Goal: Task Accomplishment & Management: Use online tool/utility

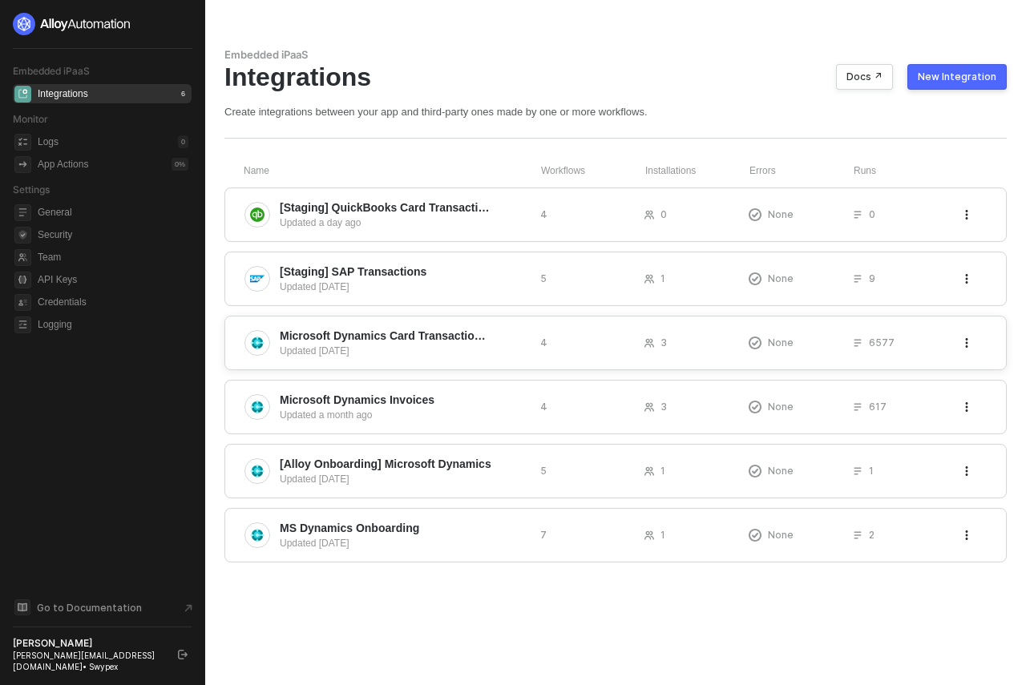
click at [441, 325] on div "Microsoft Dynamics Card Transactions & Transfers Updated 6 days ago 4 3 None 65…" at bounding box center [615, 343] width 782 height 55
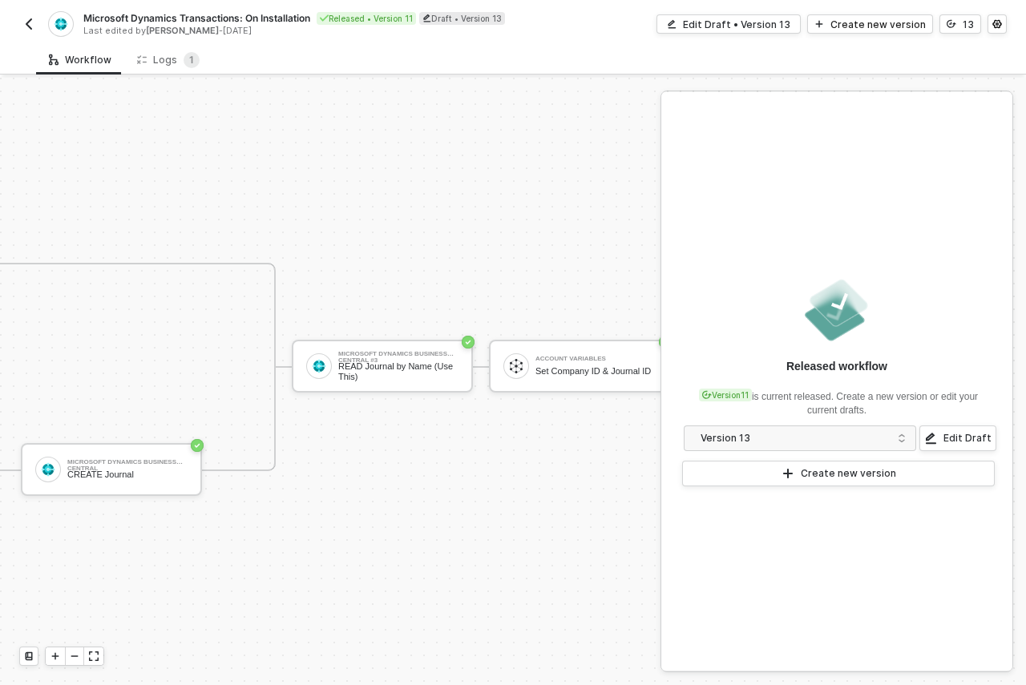
scroll to position [42, 1120]
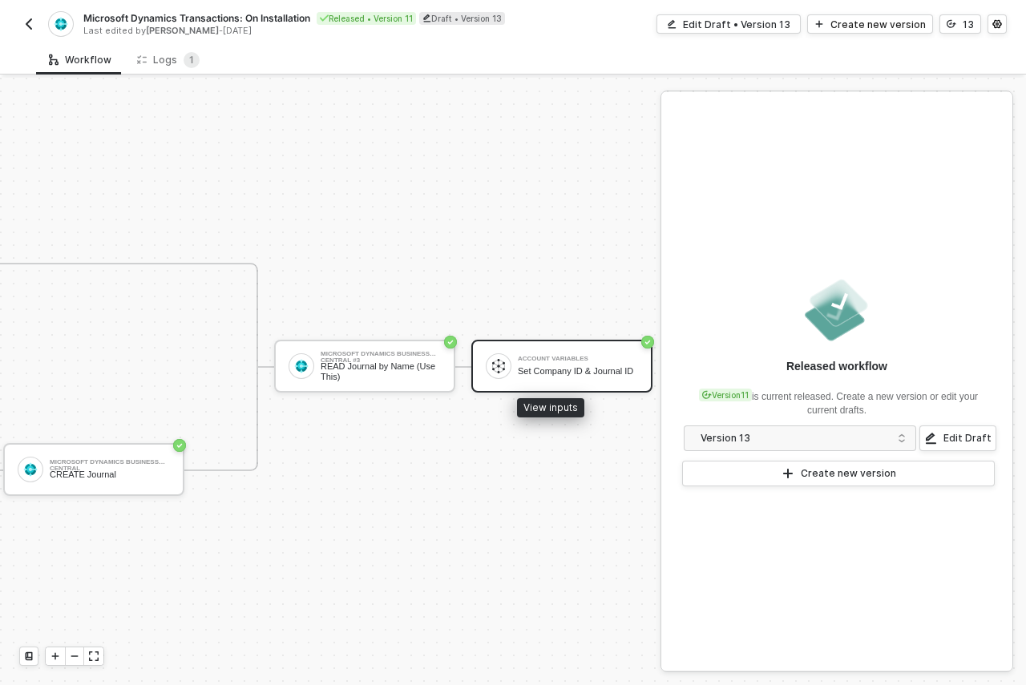
click at [630, 349] on div "Account Variables Set Company ID & Journal ID" at bounding box center [561, 366] width 181 height 53
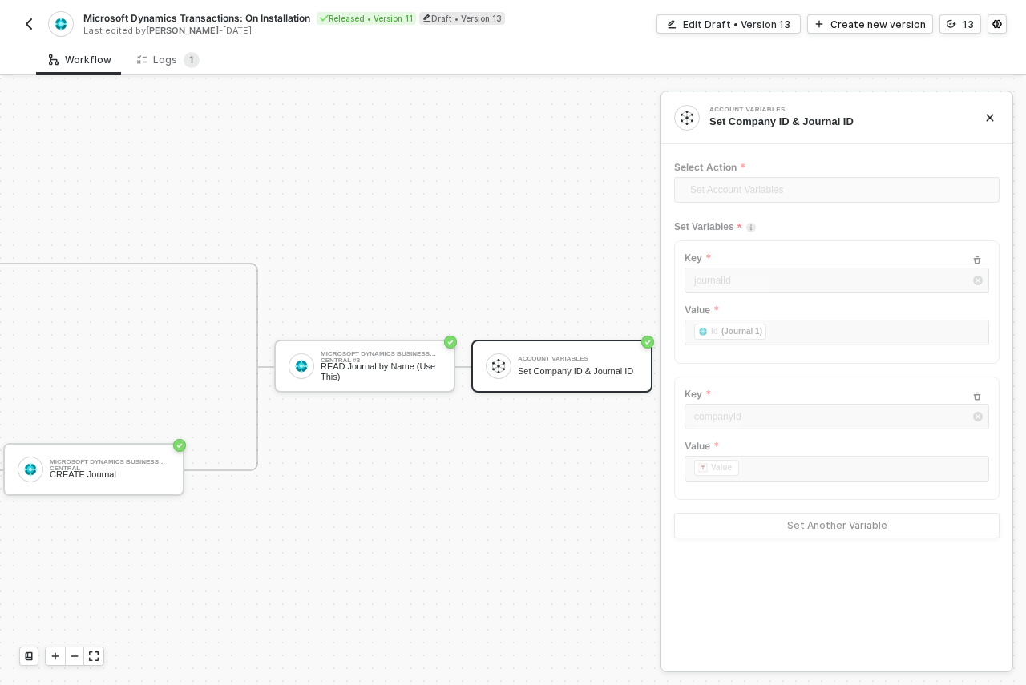
click at [573, 263] on div "TRUE FALSE Microsoft Dynamics Business Central CREATE Journal Microsoft Dynamic…" at bounding box center [266, 367] width 771 height 208
click at [522, 450] on div "TRUE FALSE Microsoft Dynamics Business Central CREATE Journal Microsoft Dynamic…" at bounding box center [266, 367] width 771 height 208
click at [707, 24] on div "Edit Draft • Version 13" at bounding box center [736, 25] width 107 height 14
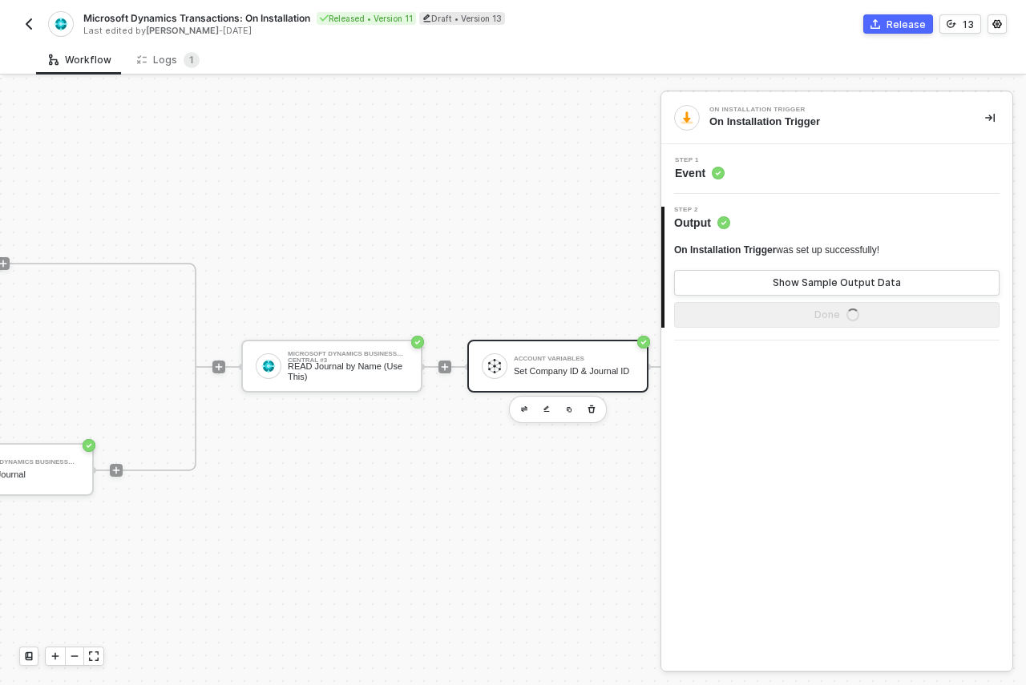
scroll to position [42, 1456]
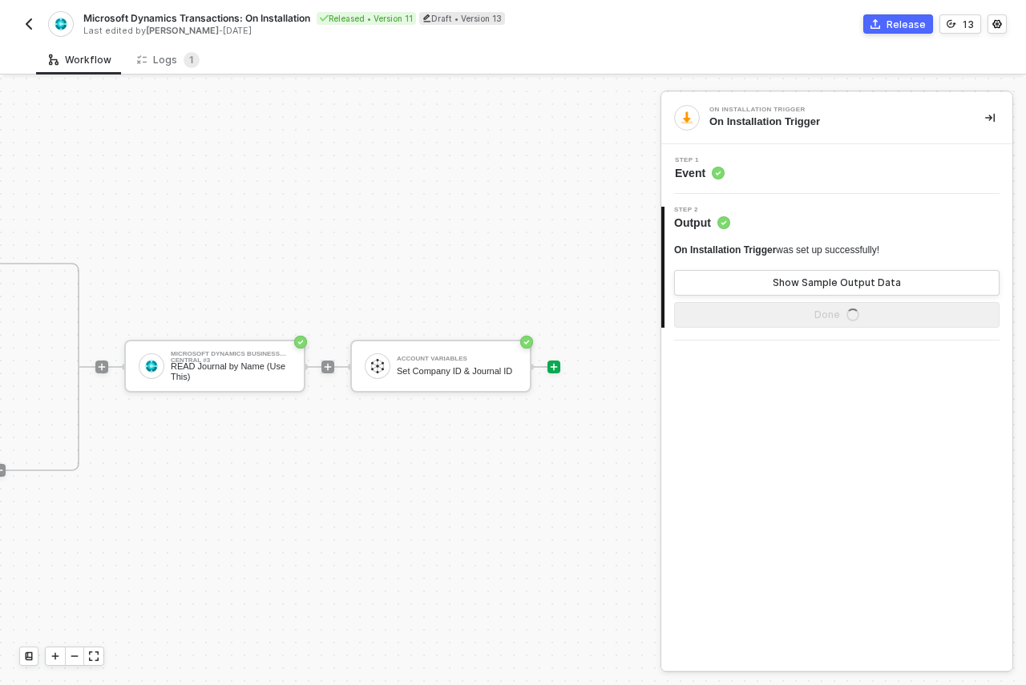
click at [549, 362] on icon "icon-play" at bounding box center [554, 367] width 10 height 10
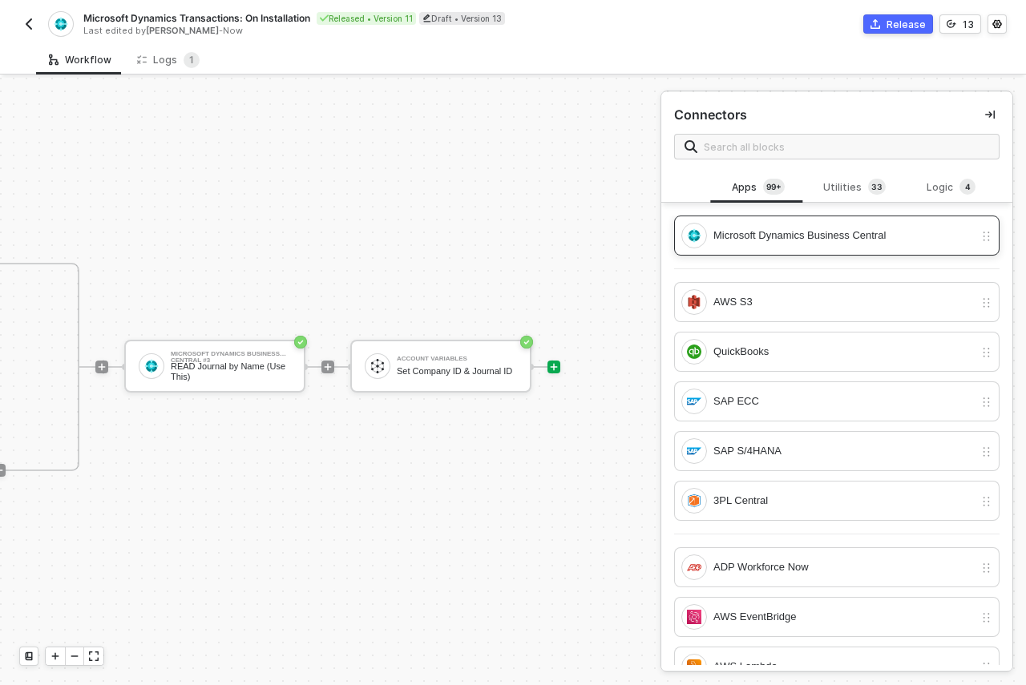
click at [840, 247] on div "Microsoft Dynamics Business Central" at bounding box center [827, 236] width 293 height 26
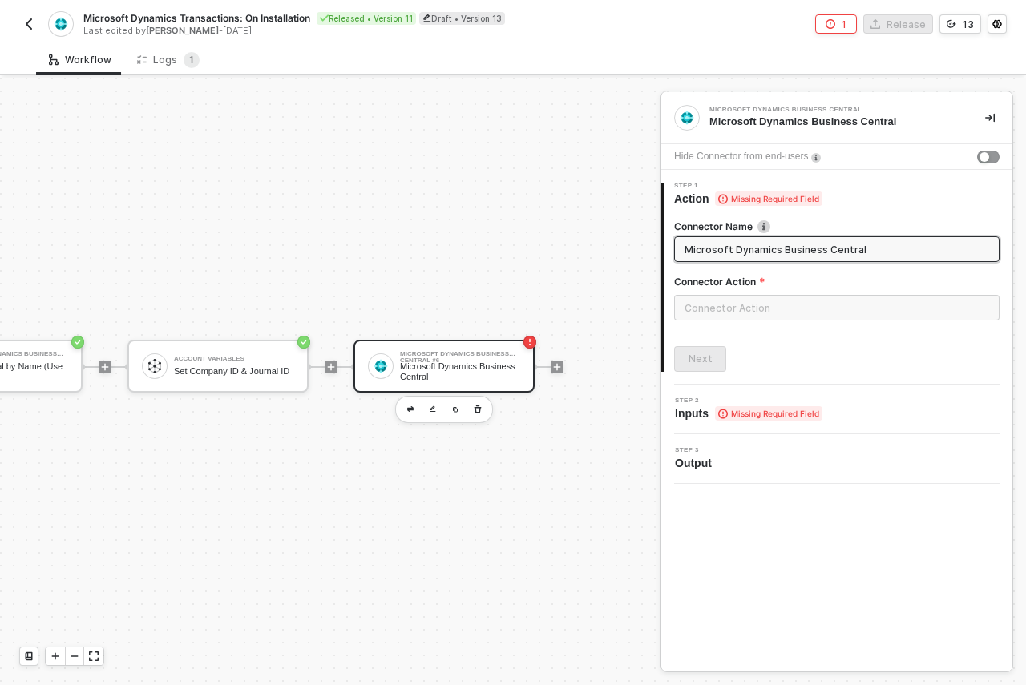
scroll to position [42, 1682]
click at [726, 317] on div at bounding box center [836, 314] width 325 height 38
click at [726, 312] on input "text" at bounding box center [836, 308] width 325 height 26
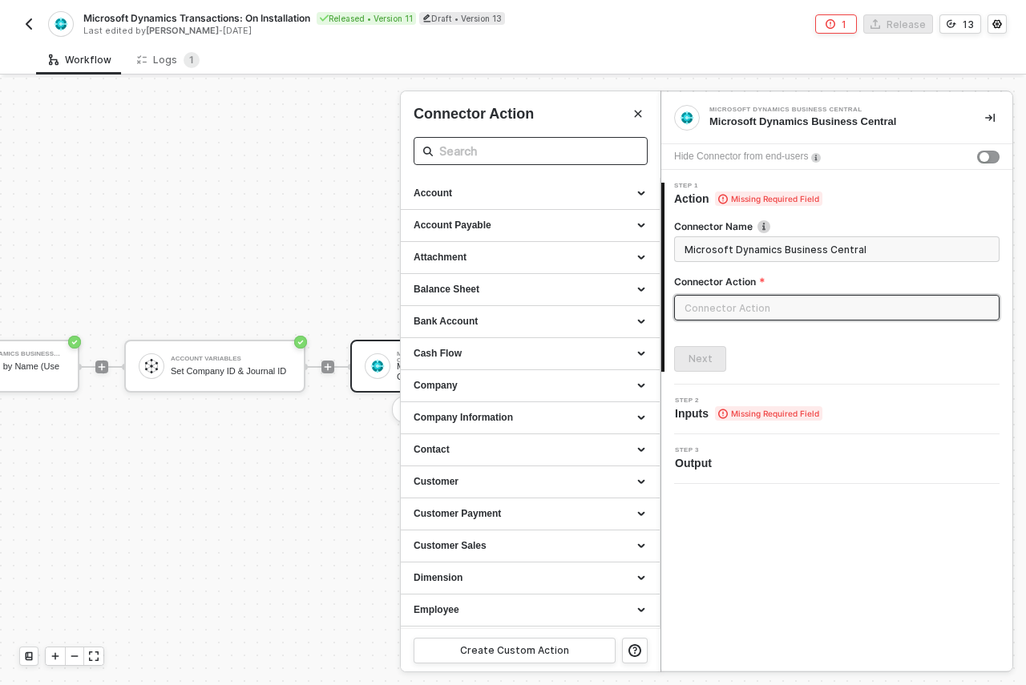
click at [560, 147] on input "text" at bounding box center [530, 151] width 183 height 20
type input "ge"
click at [631, 151] on icon "close-circle" at bounding box center [631, 150] width 13 height 13
click at [587, 189] on div "Account" at bounding box center [530, 194] width 233 height 14
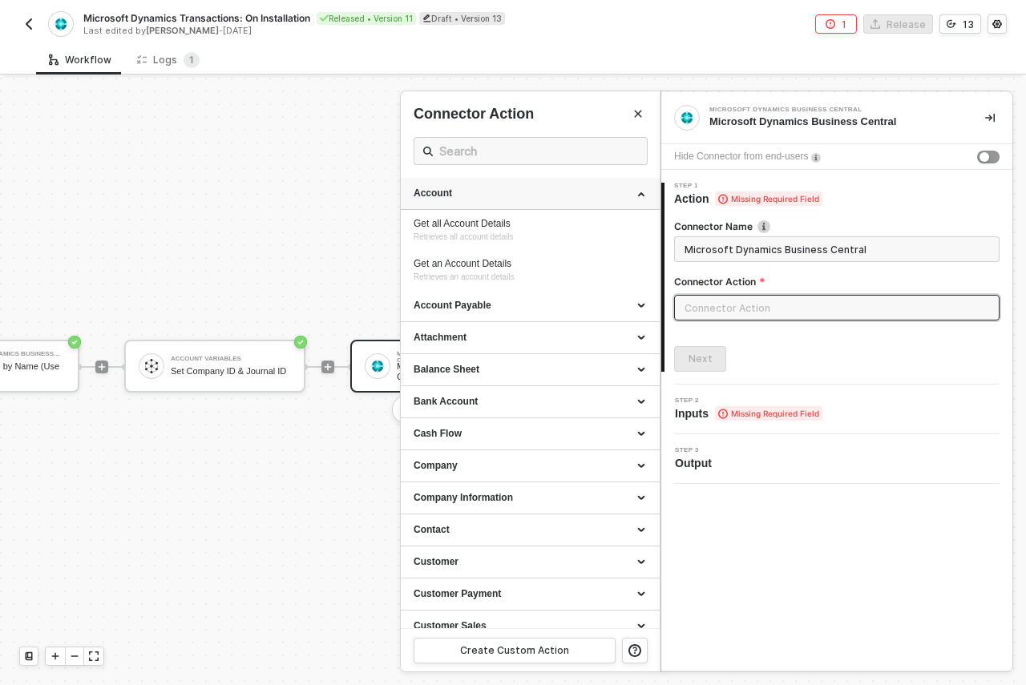
click at [587, 189] on div "Account" at bounding box center [530, 194] width 233 height 14
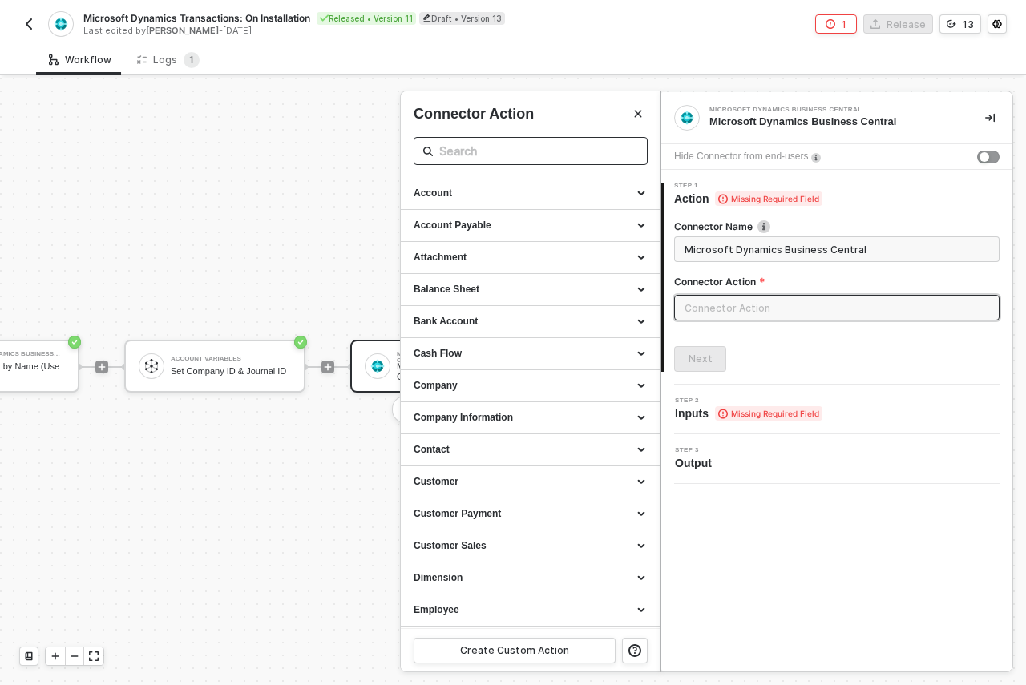
click at [565, 154] on input "text" at bounding box center [530, 151] width 183 height 20
type input "gen"
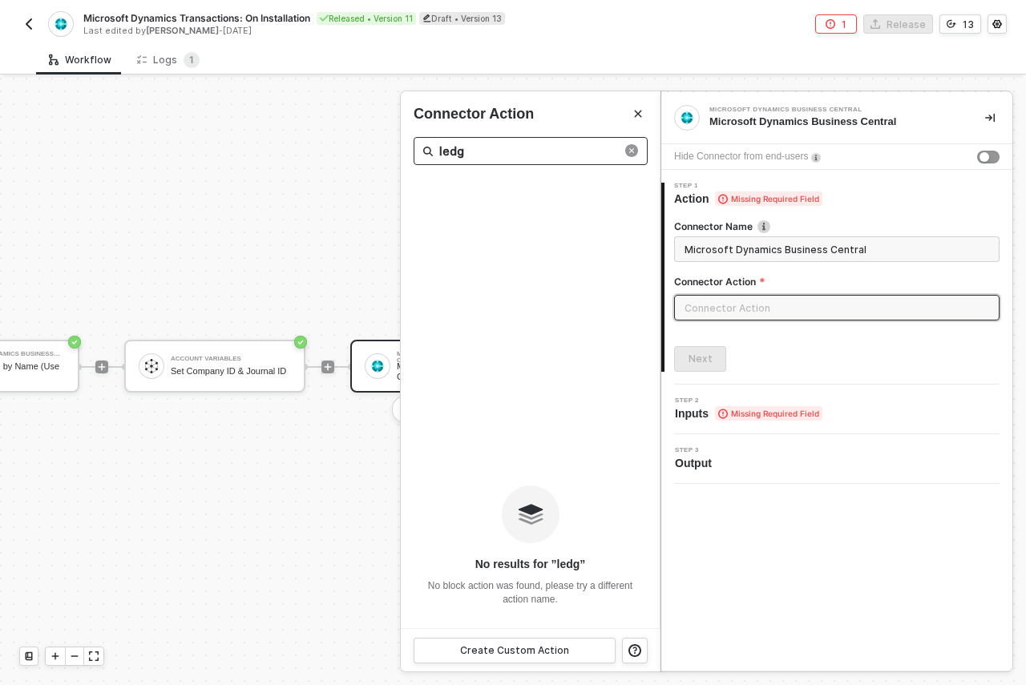
type input "ledgr"
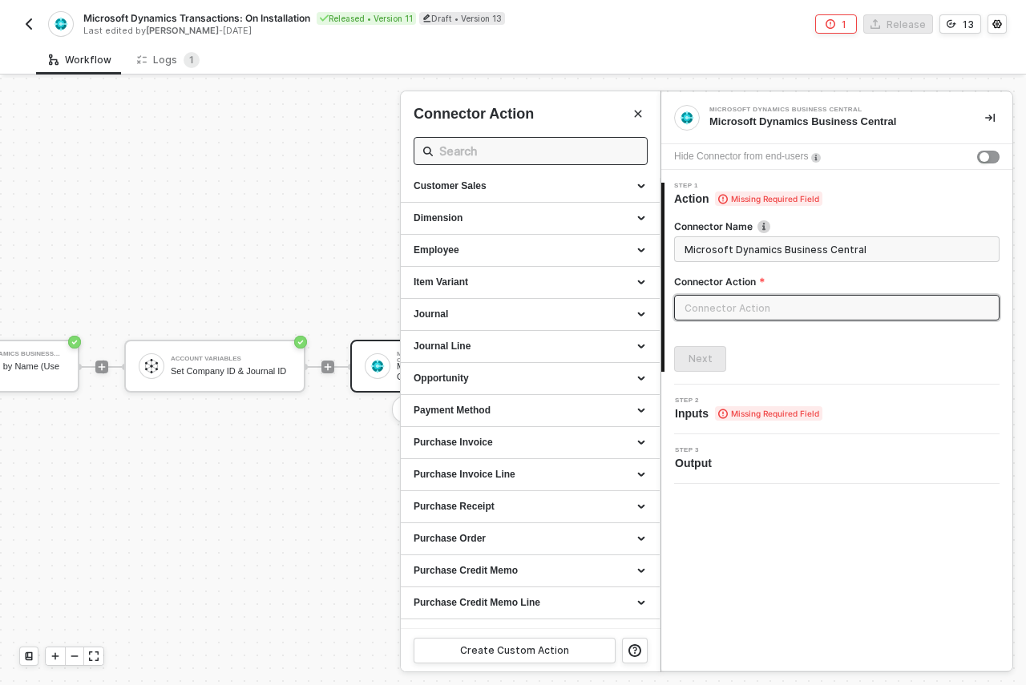
scroll to position [333, 0]
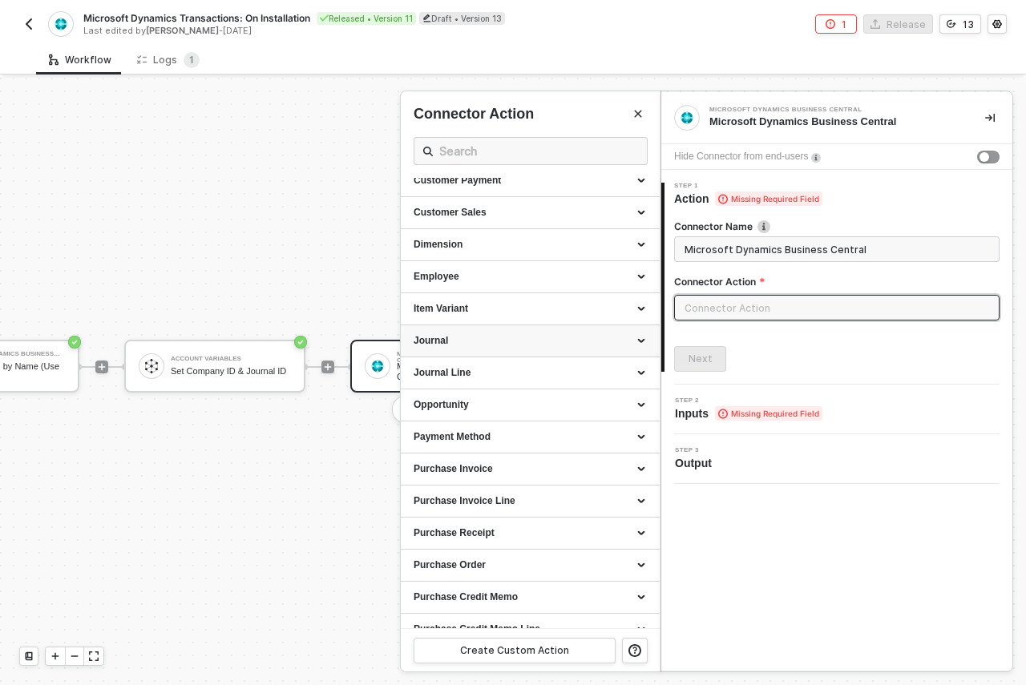
click at [587, 335] on div "Journal" at bounding box center [530, 341] width 233 height 14
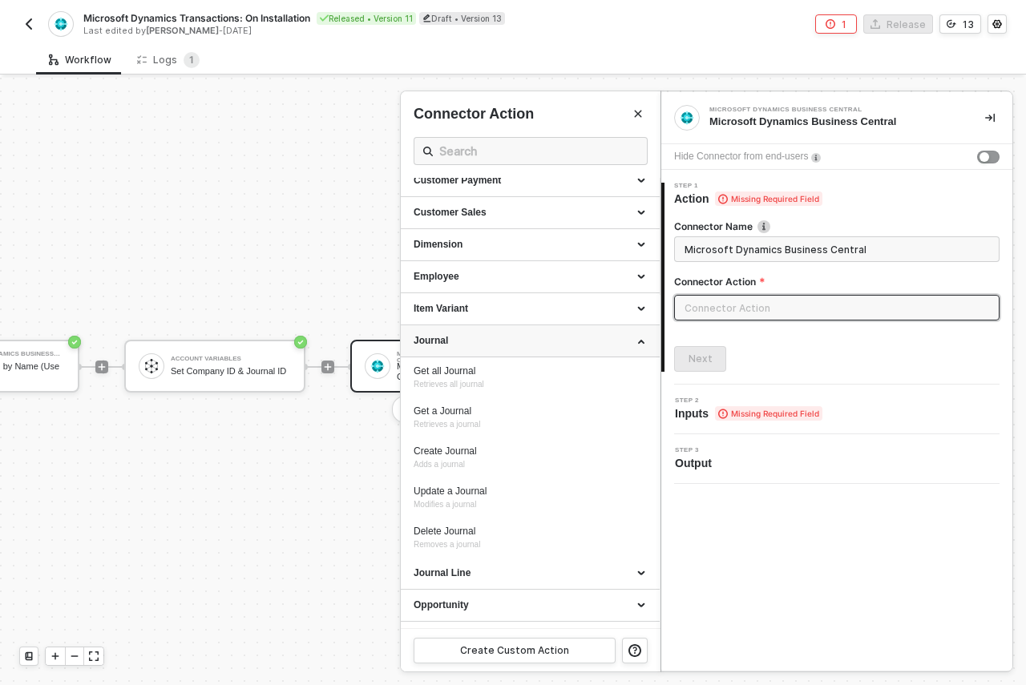
click at [585, 339] on div "Journal" at bounding box center [530, 341] width 233 height 14
click at [584, 344] on div "Journal" at bounding box center [530, 341] width 233 height 14
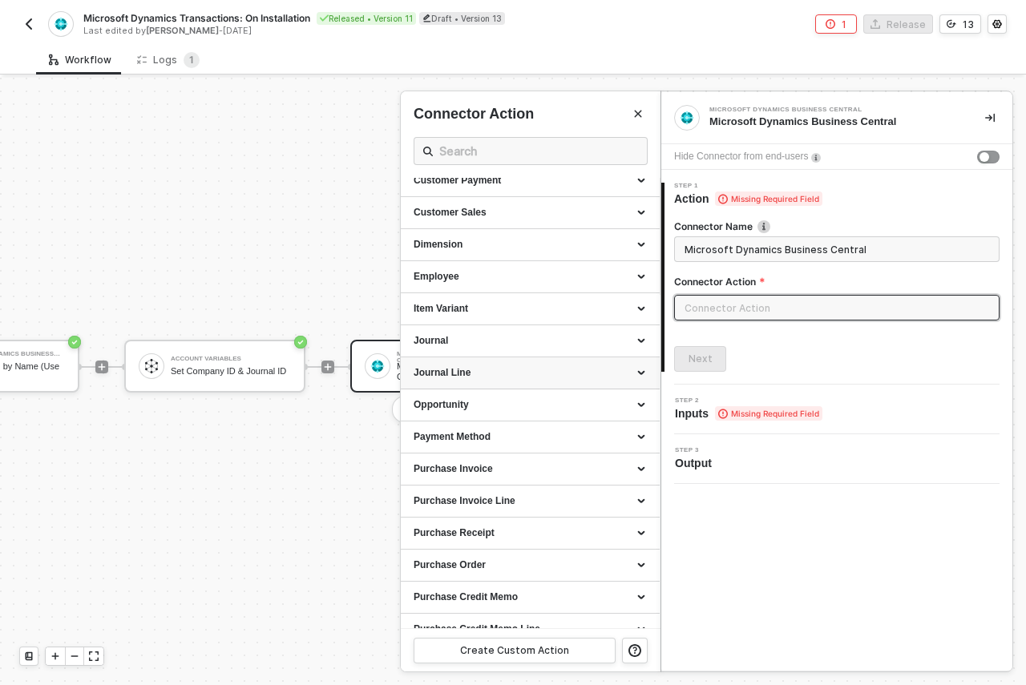
click at [568, 377] on div "Journal Line" at bounding box center [530, 373] width 233 height 14
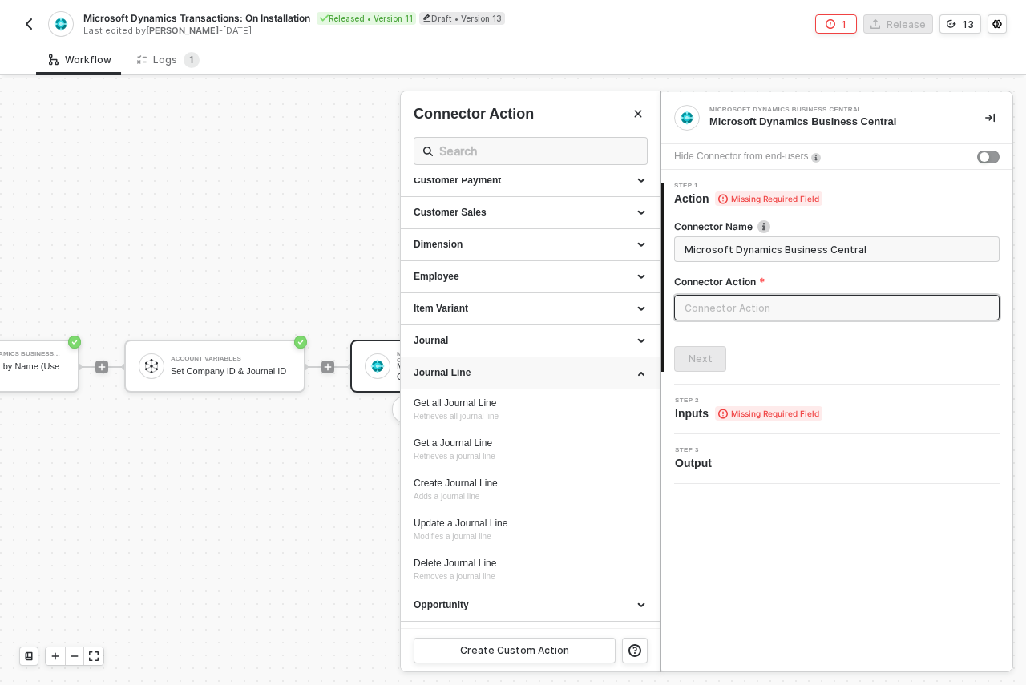
click at [568, 377] on div "Journal Line" at bounding box center [530, 373] width 233 height 14
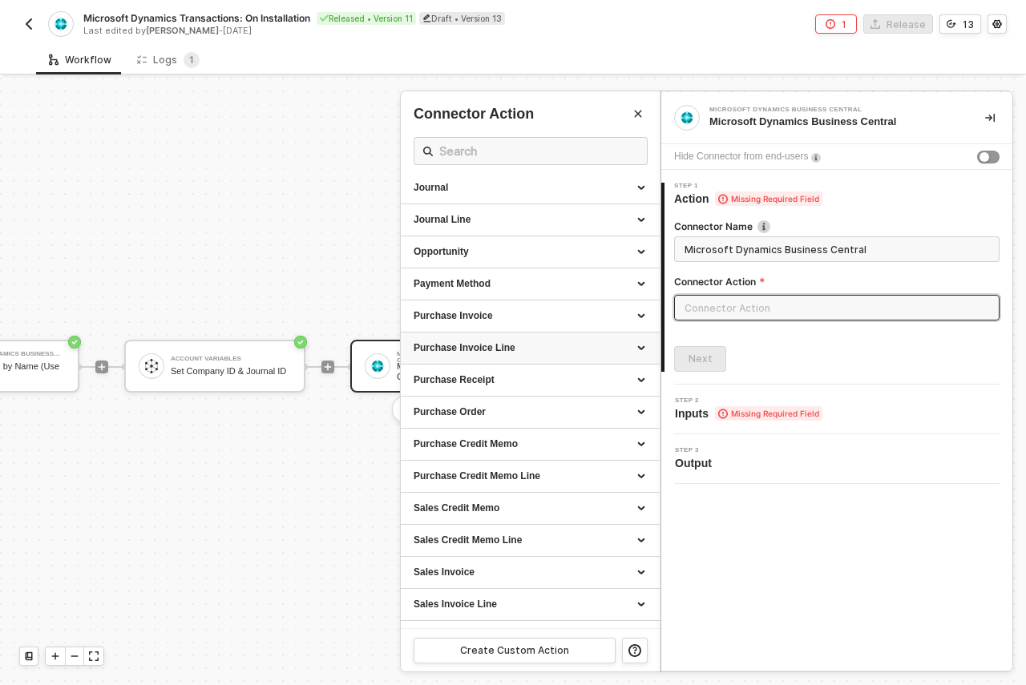
scroll to position [490, 0]
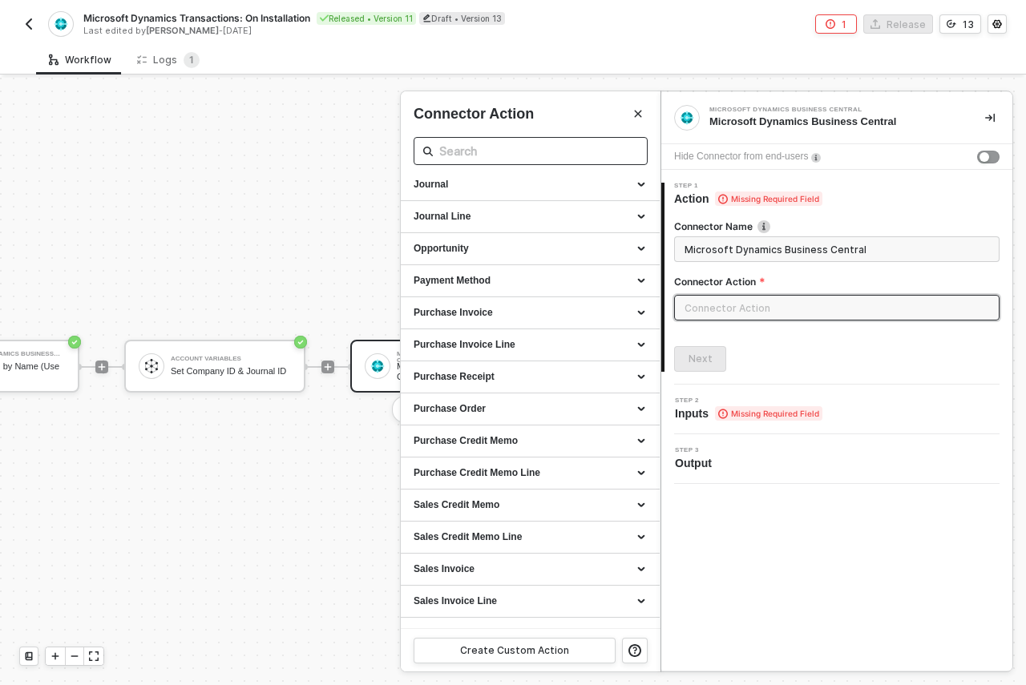
click at [571, 153] on input "text" at bounding box center [530, 151] width 183 height 20
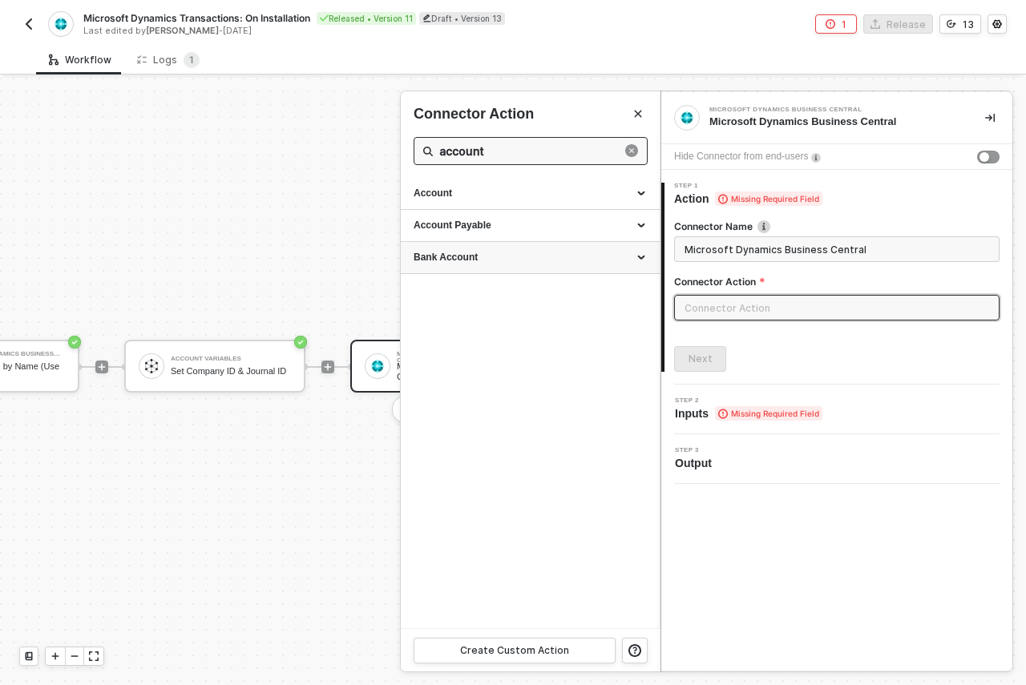
type input "account"
click at [579, 260] on div "Bank Account" at bounding box center [530, 258] width 233 height 14
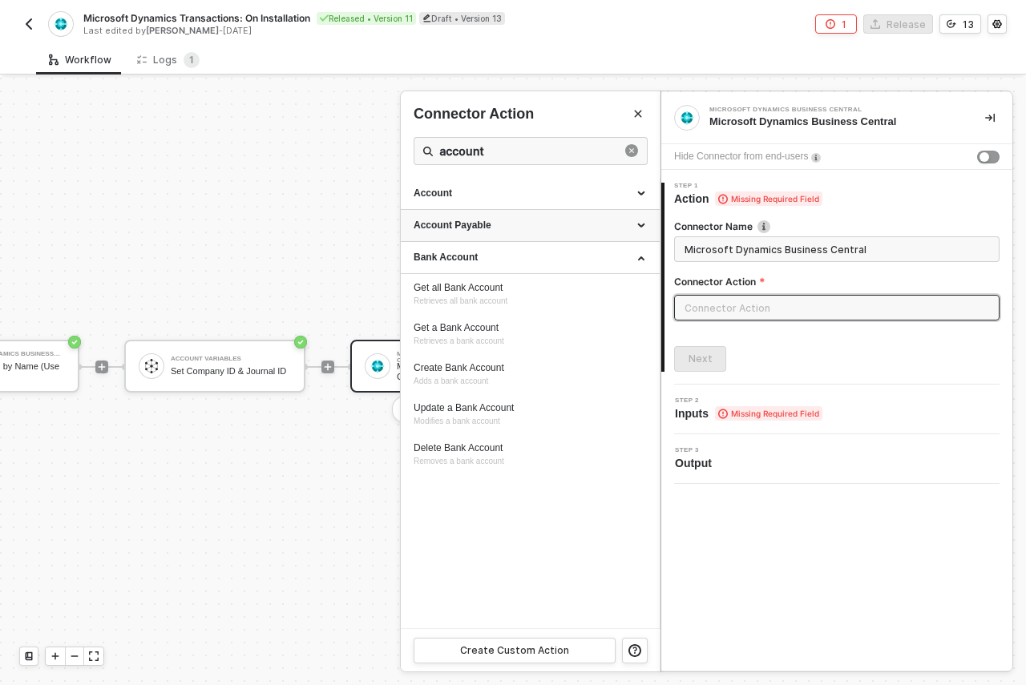
click at [580, 228] on div "Account Payable" at bounding box center [530, 226] width 233 height 14
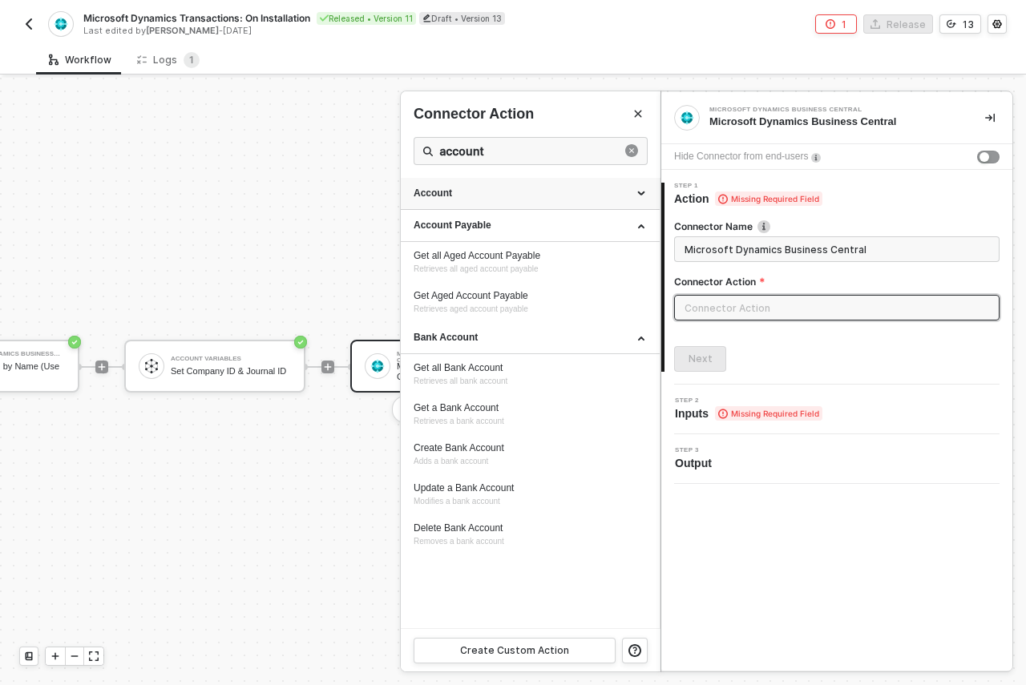
click at [566, 198] on div "Account" at bounding box center [530, 194] width 233 height 14
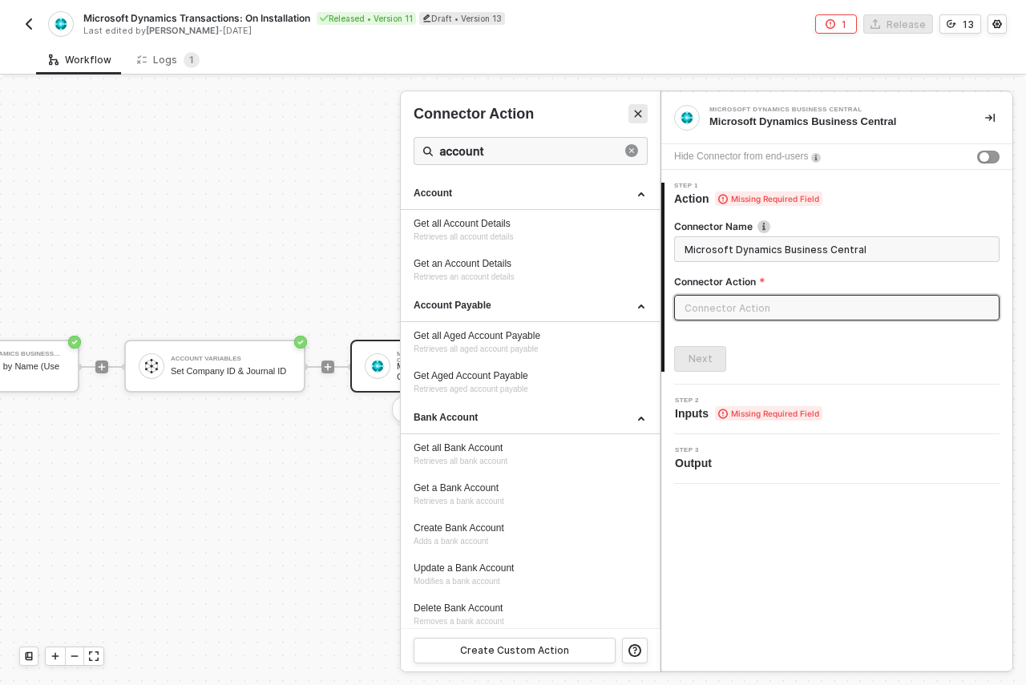
click at [639, 117] on icon "Close" at bounding box center [638, 114] width 10 height 10
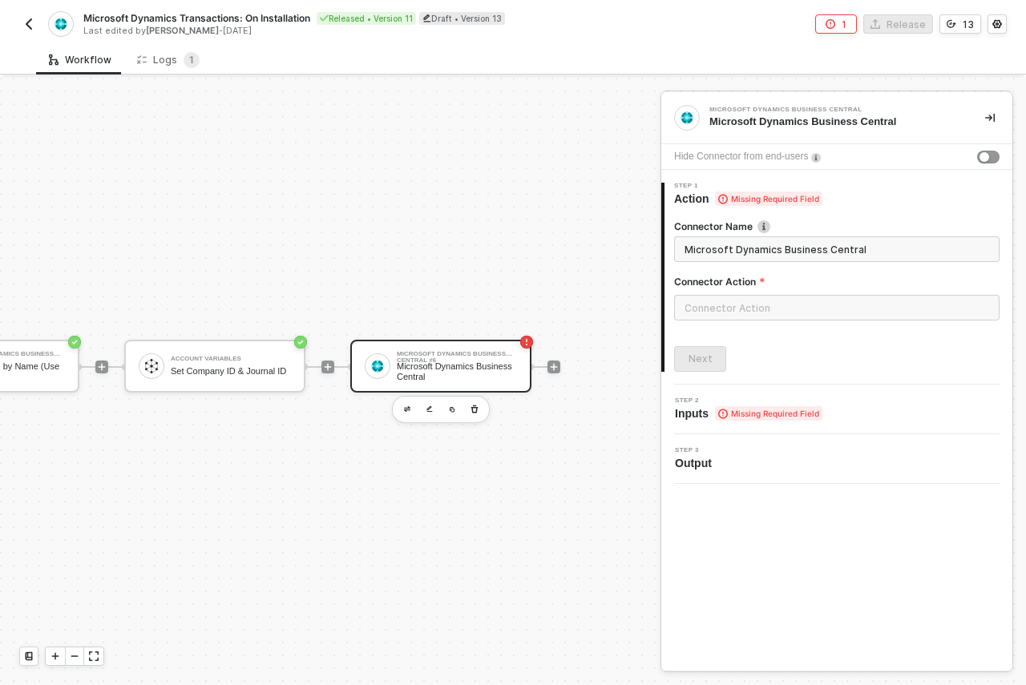
scroll to position [42, 1671]
click at [476, 403] on icon "button" at bounding box center [475, 409] width 10 height 13
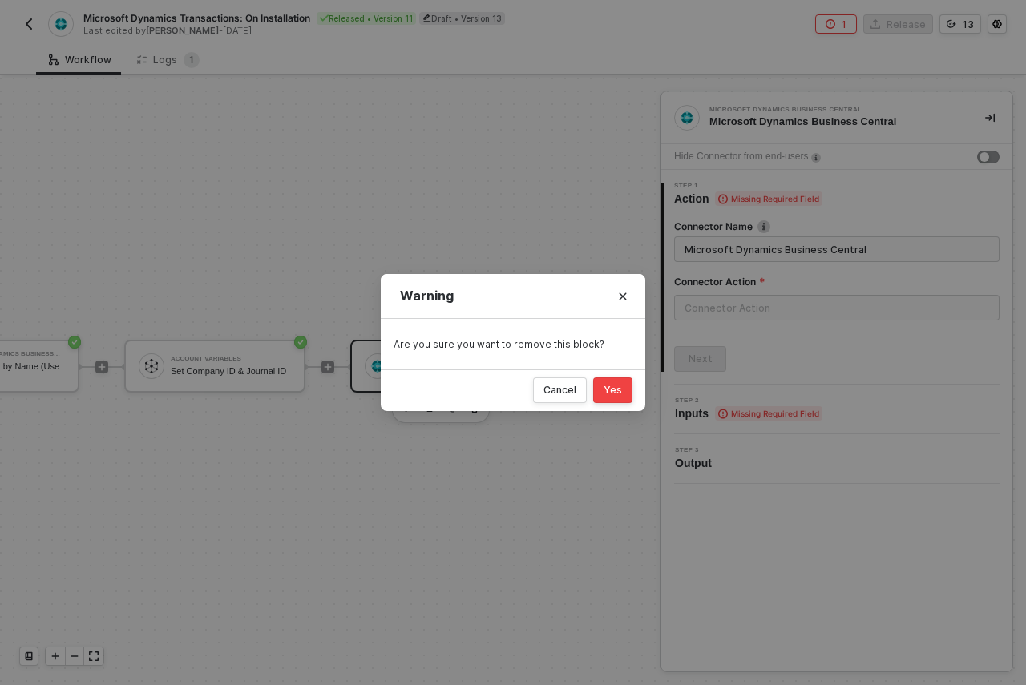
click at [611, 394] on div "Yes" at bounding box center [613, 390] width 18 height 13
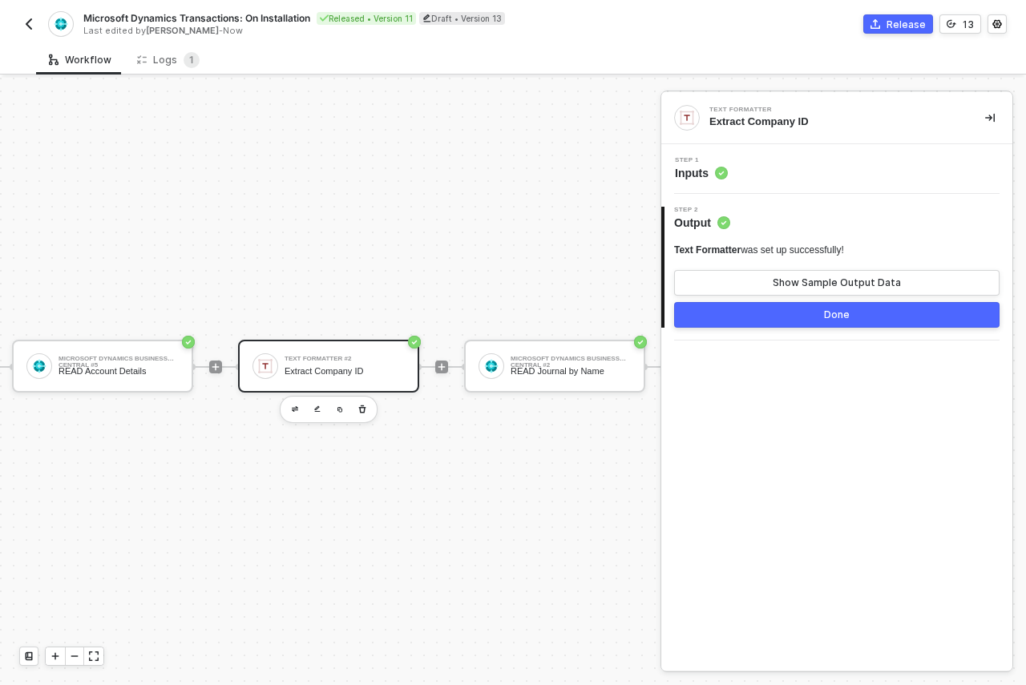
scroll to position [42, 216]
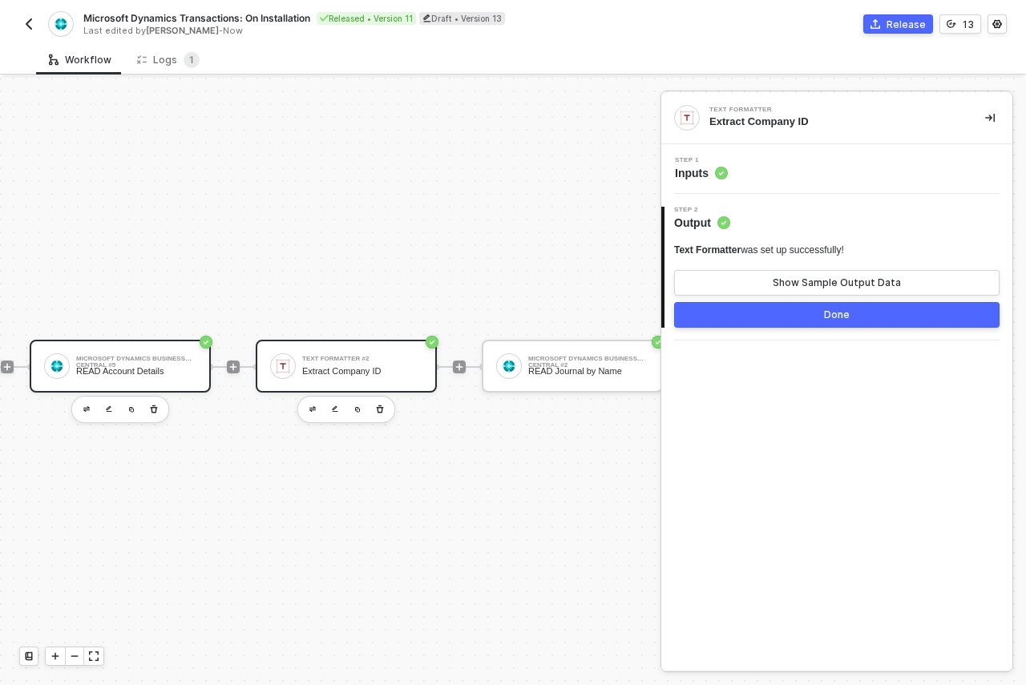
click at [174, 366] on div "READ Account Details" at bounding box center [136, 371] width 120 height 10
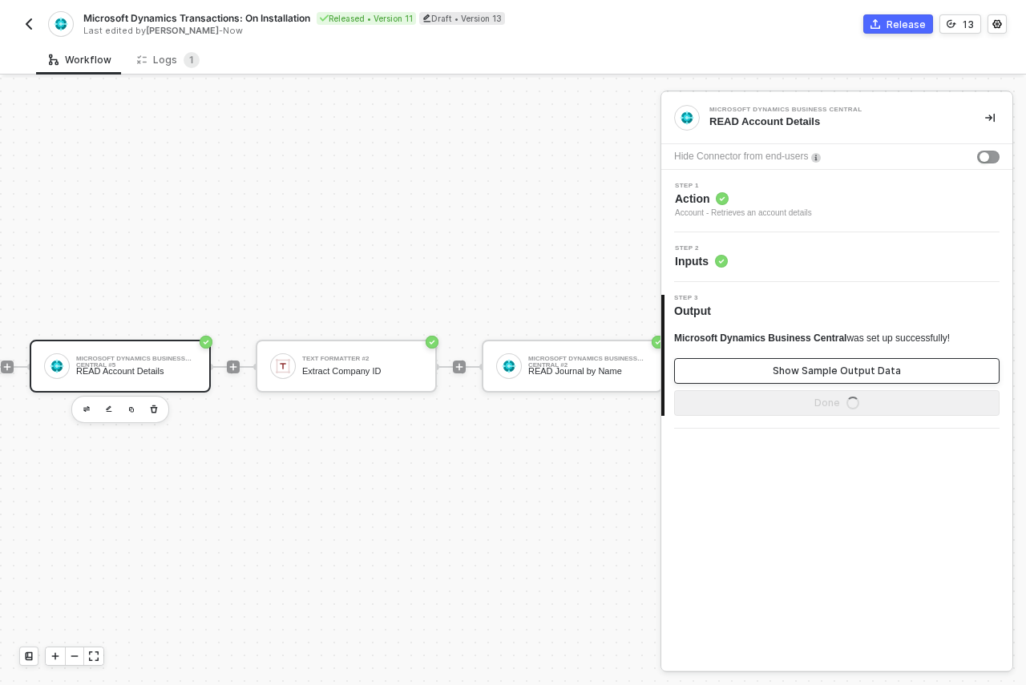
click at [760, 364] on button "Show Sample Output Data" at bounding box center [836, 371] width 325 height 26
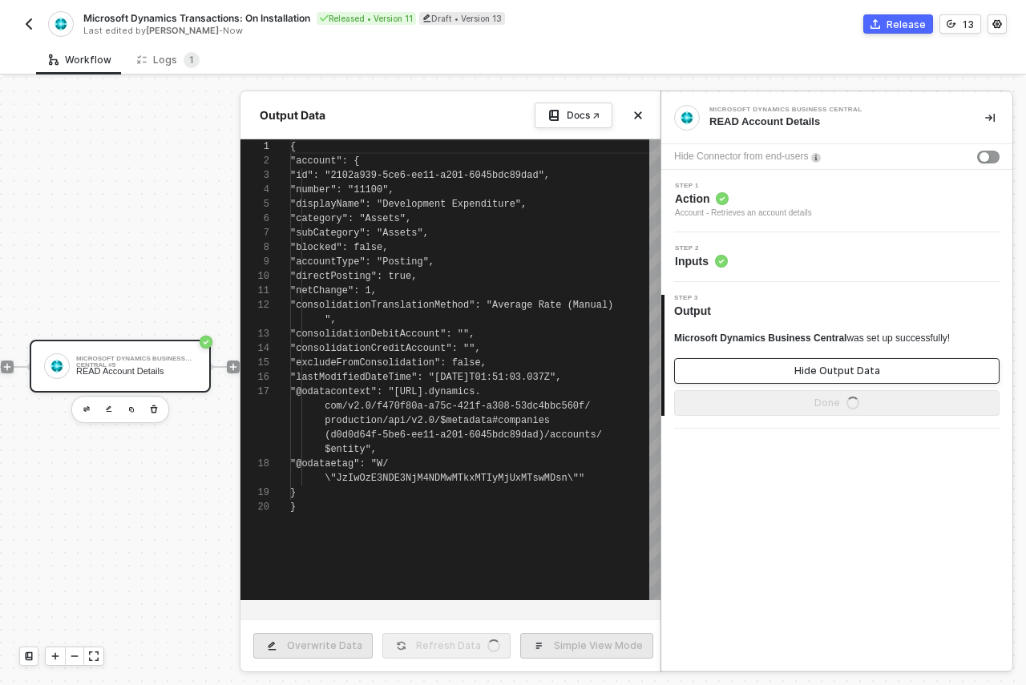
scroll to position [144, 0]
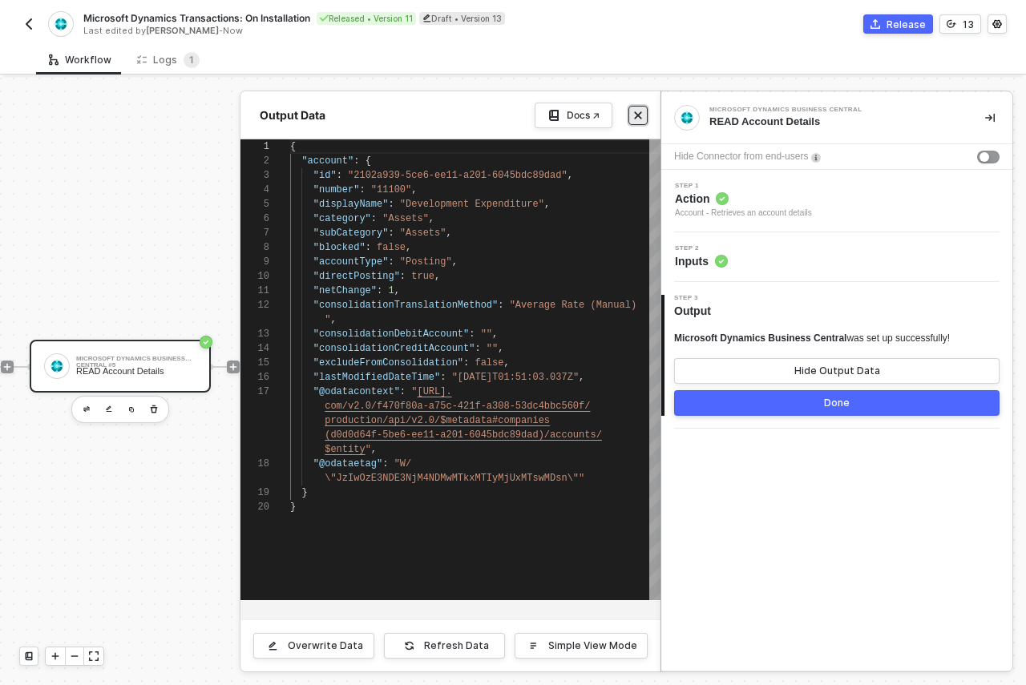
click at [639, 115] on icon "icon-close" at bounding box center [638, 115] width 7 height 7
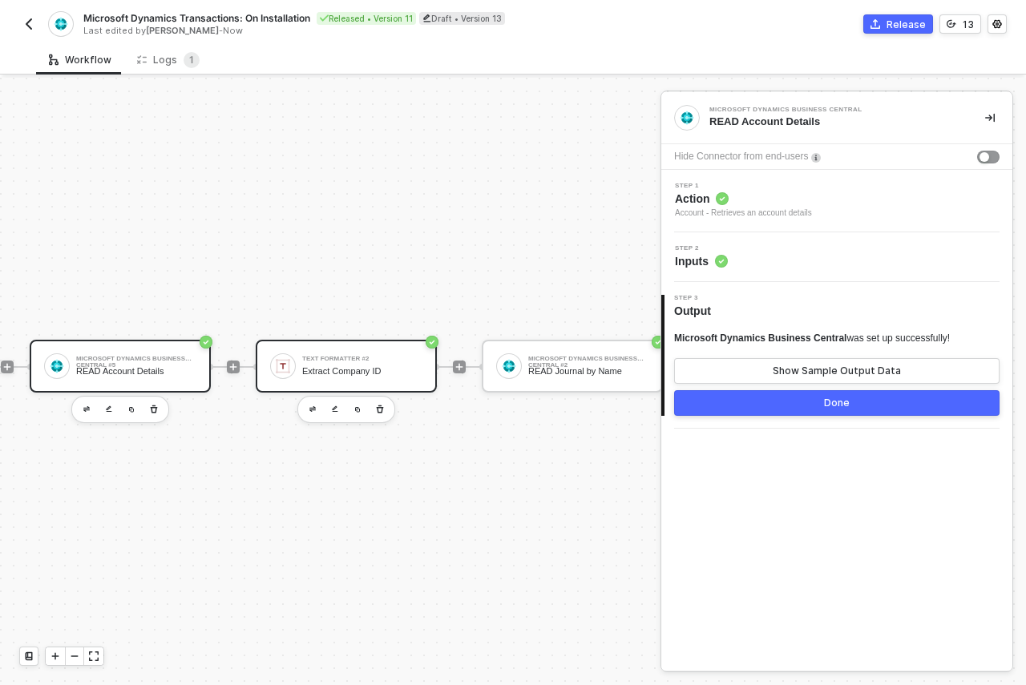
click at [360, 340] on div "Text Formatter #2 Extract Company ID" at bounding box center [346, 366] width 181 height 53
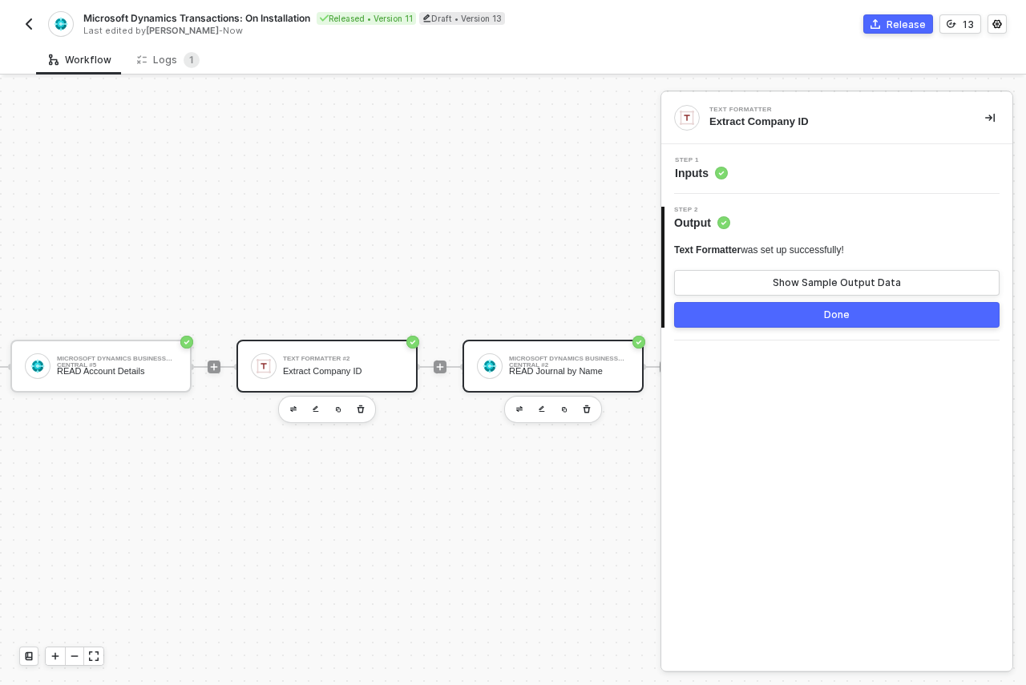
scroll to position [42, 244]
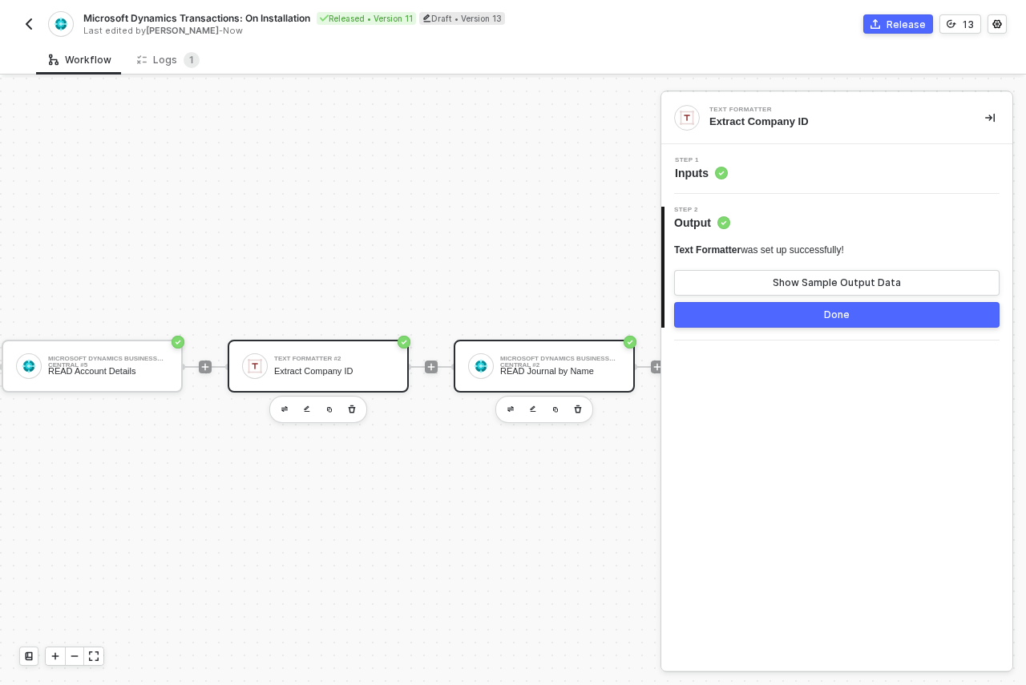
click at [588, 366] on div "READ Journal by Name" at bounding box center [560, 371] width 120 height 10
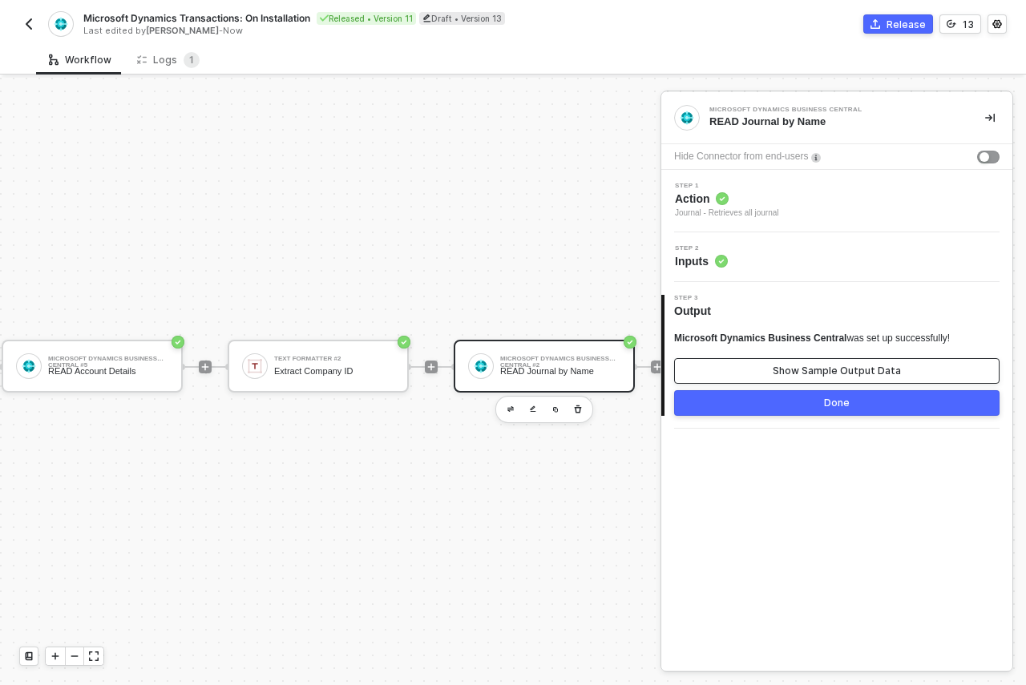
click at [756, 359] on button "Show Sample Output Data" at bounding box center [836, 371] width 325 height 26
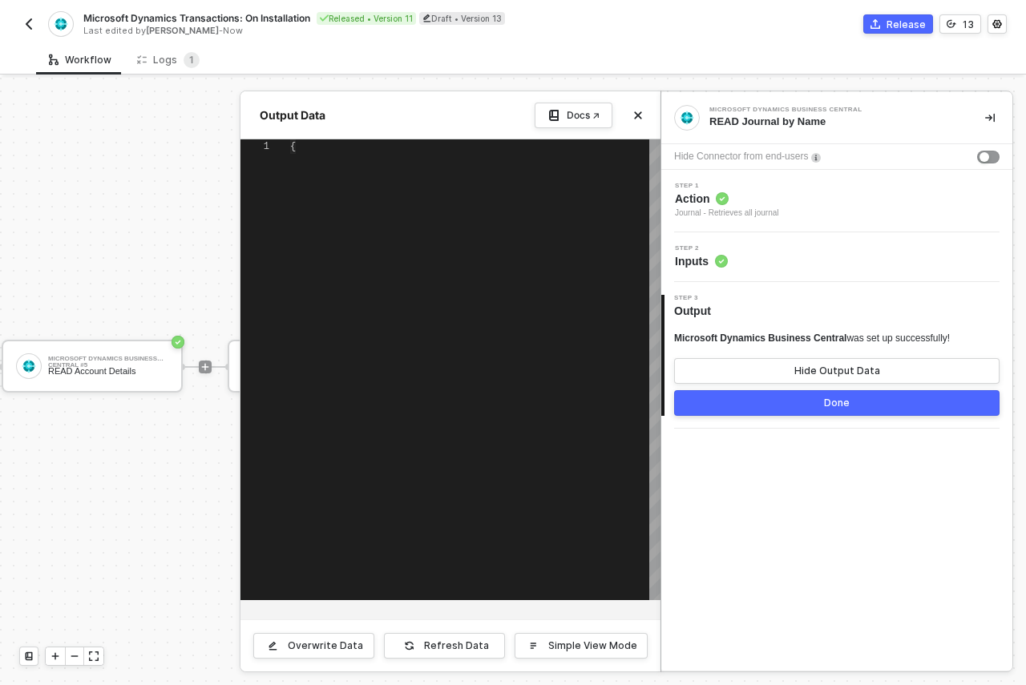
type textarea "{ "journal": [ { "id": "11fa76df-135b-ed11-956e-000d3a398f21", "code": "DEFAULT…"
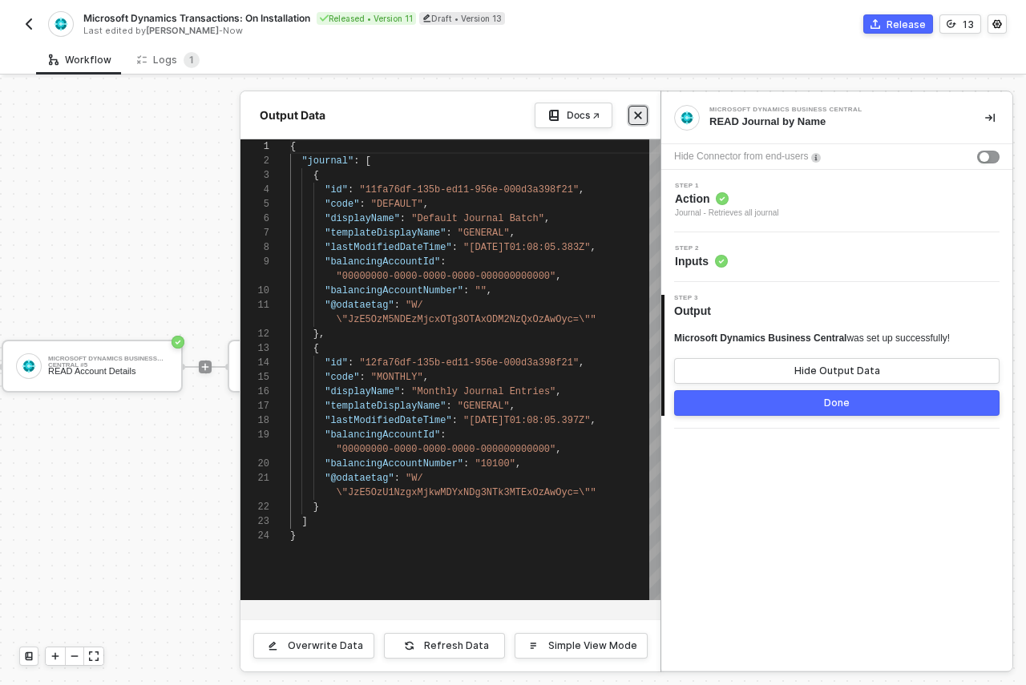
click at [638, 114] on icon "icon-close" at bounding box center [638, 115] width 7 height 7
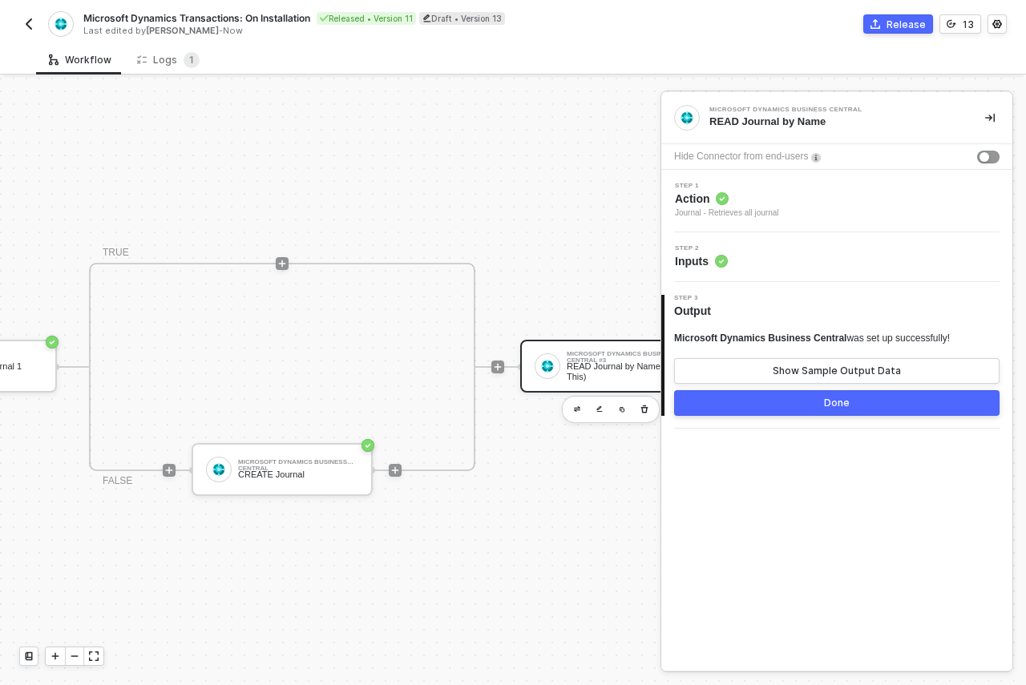
scroll to position [42, 1456]
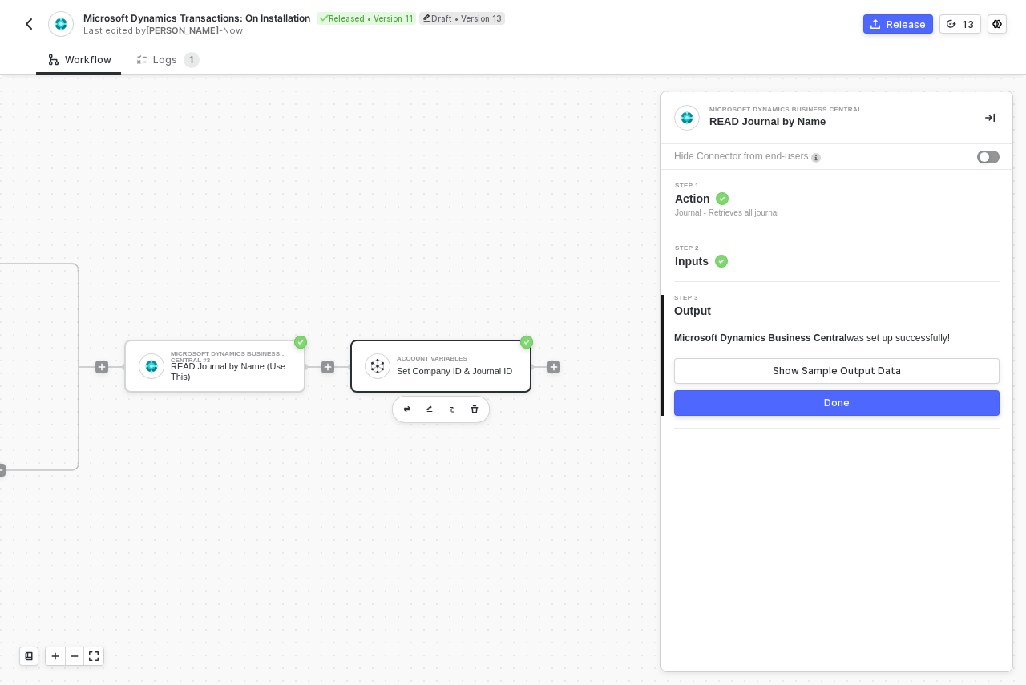
click at [511, 362] on div "Account Variables Set Company ID & Journal ID" at bounding box center [440, 366] width 181 height 53
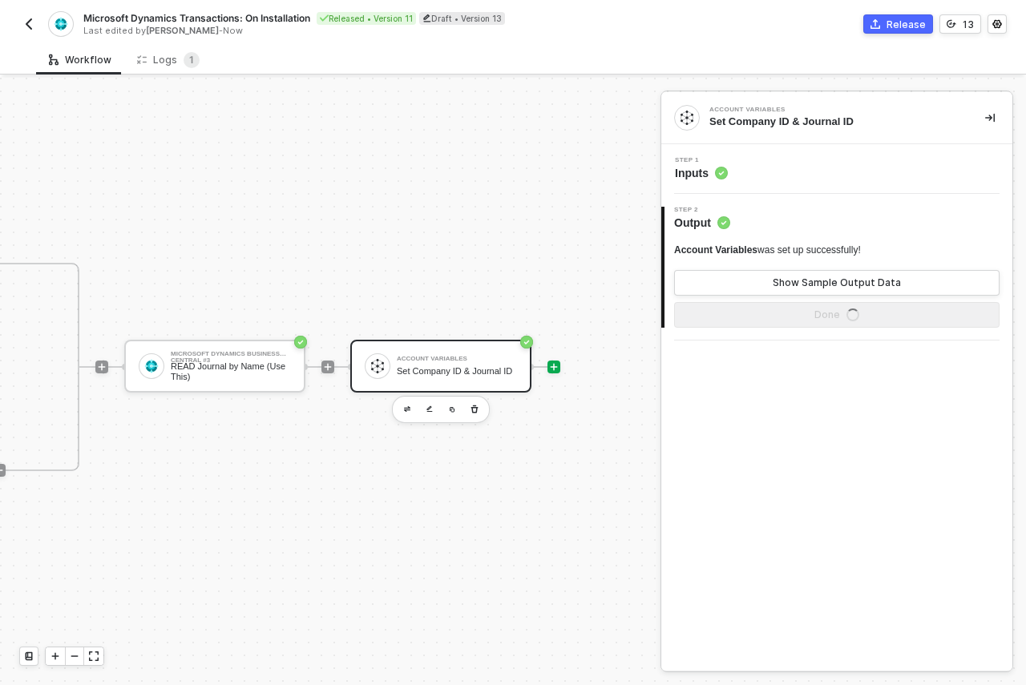
click at [549, 362] on icon "icon-play" at bounding box center [554, 367] width 10 height 10
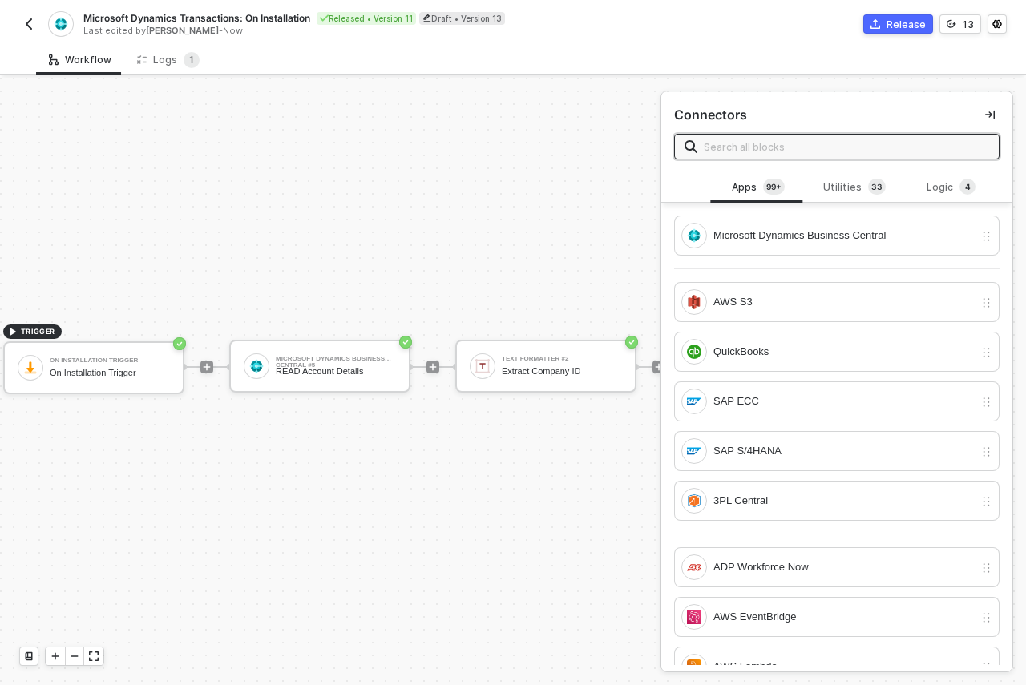
scroll to position [42, 0]
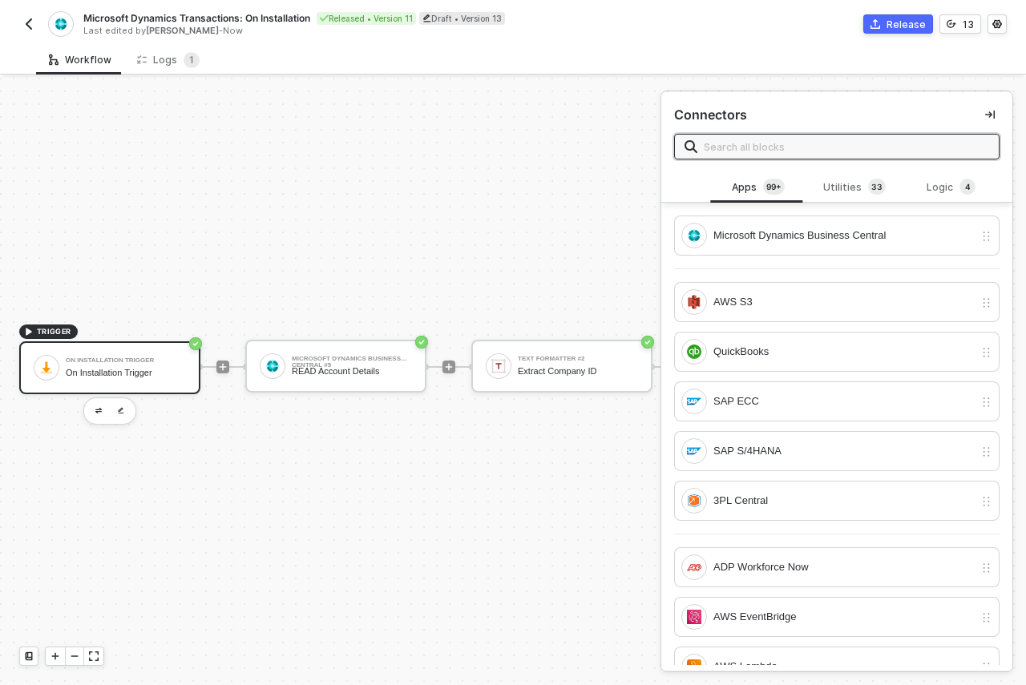
click at [166, 368] on div "On Installation Trigger" at bounding box center [126, 373] width 120 height 10
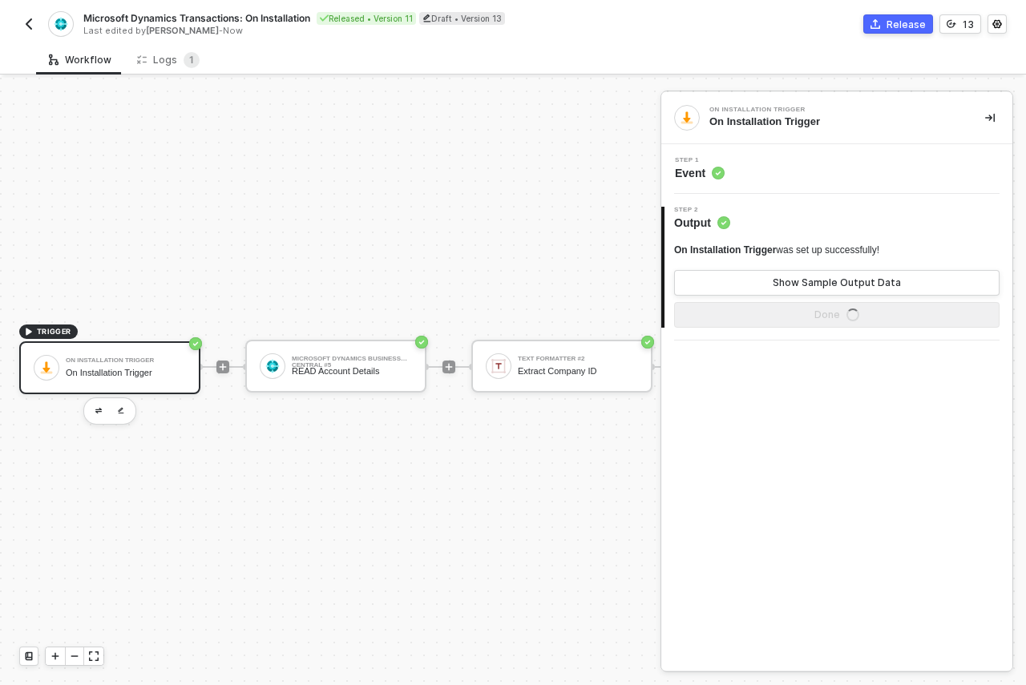
click at [172, 368] on div "On Installation Trigger" at bounding box center [126, 373] width 120 height 10
click at [326, 366] on div "READ Account Details" at bounding box center [352, 371] width 120 height 10
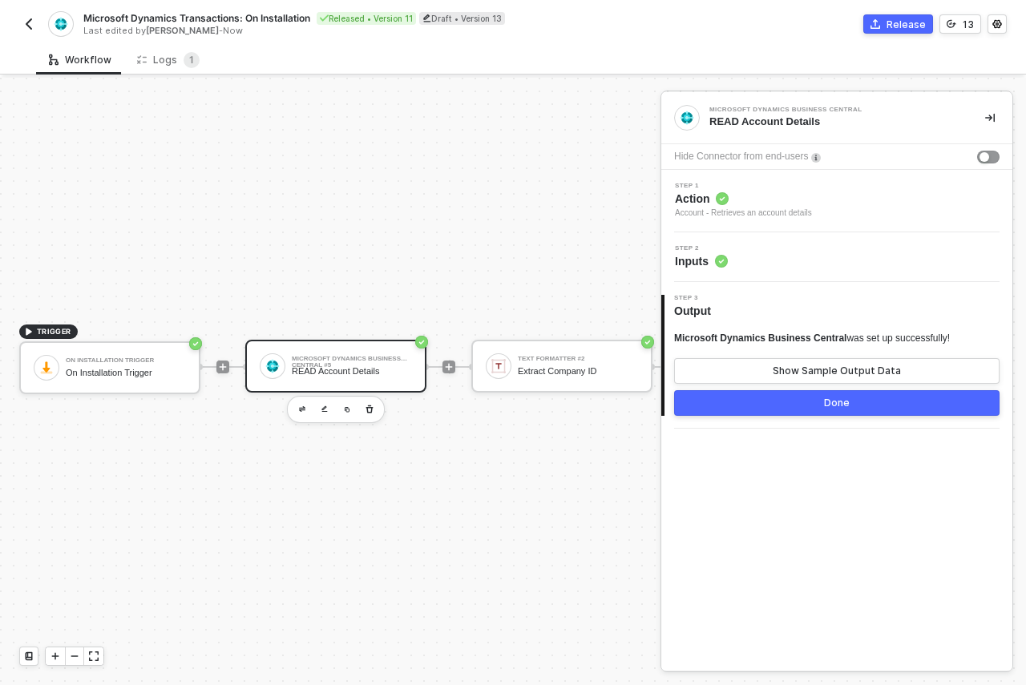
click at [710, 268] on span "Inputs" at bounding box center [701, 261] width 53 height 16
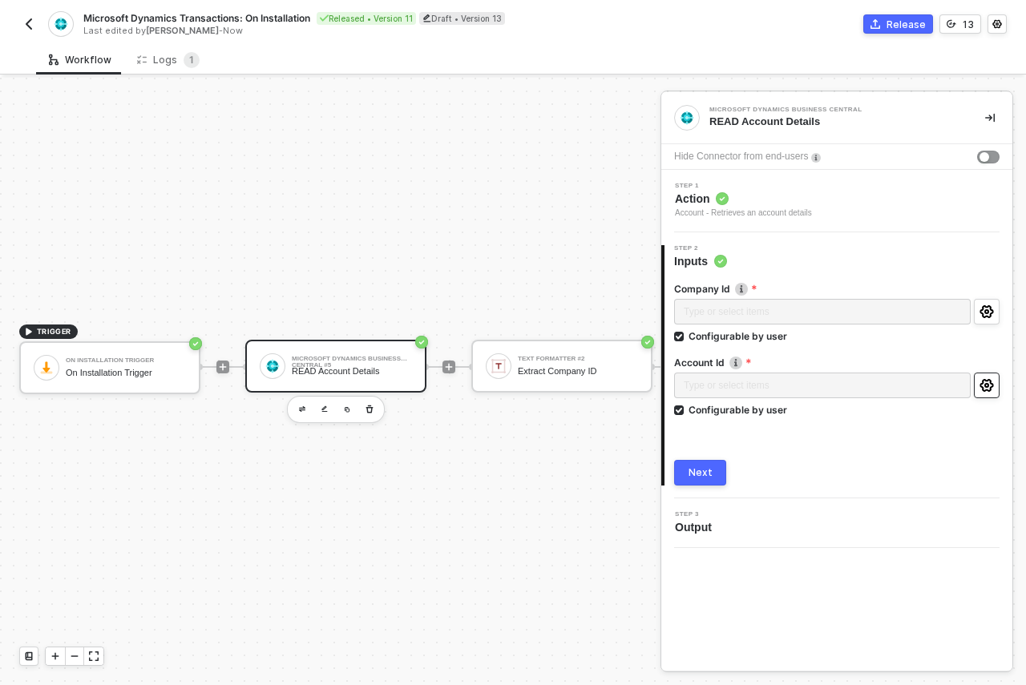
click at [988, 386] on circle "icon-settings" at bounding box center [986, 385] width 3 height 3
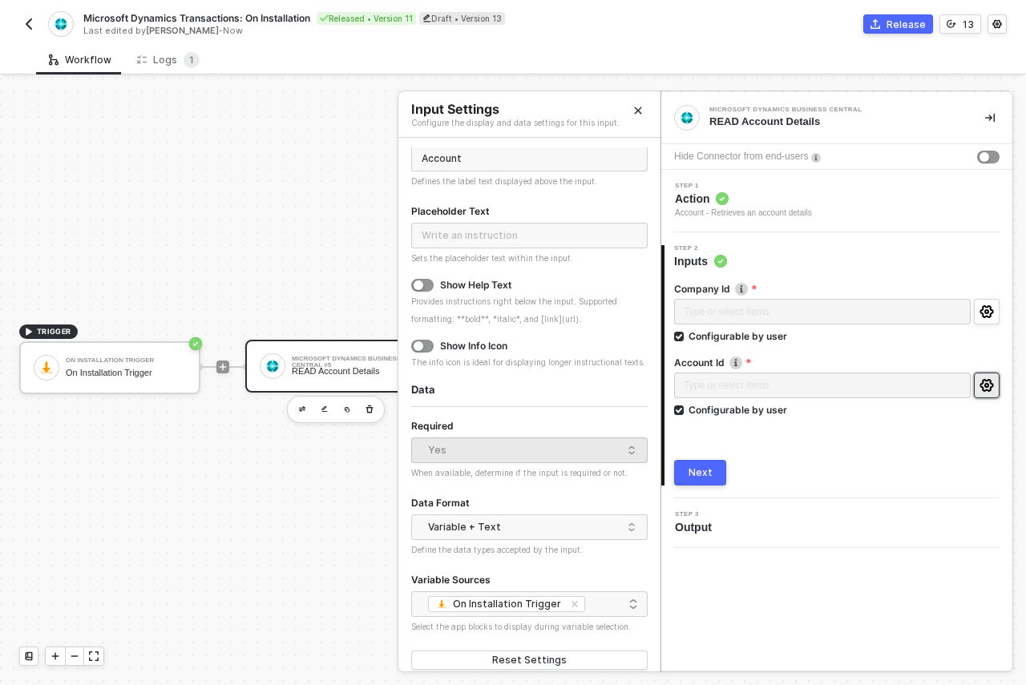
scroll to position [90, 0]
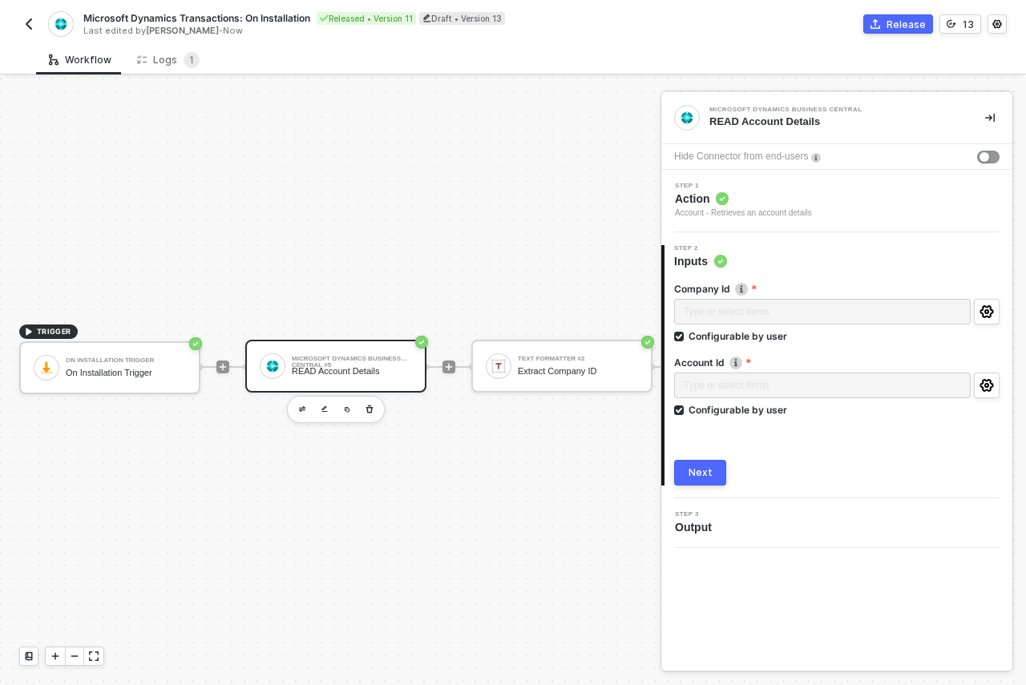
click at [381, 366] on div "READ Account Details" at bounding box center [352, 371] width 120 height 10
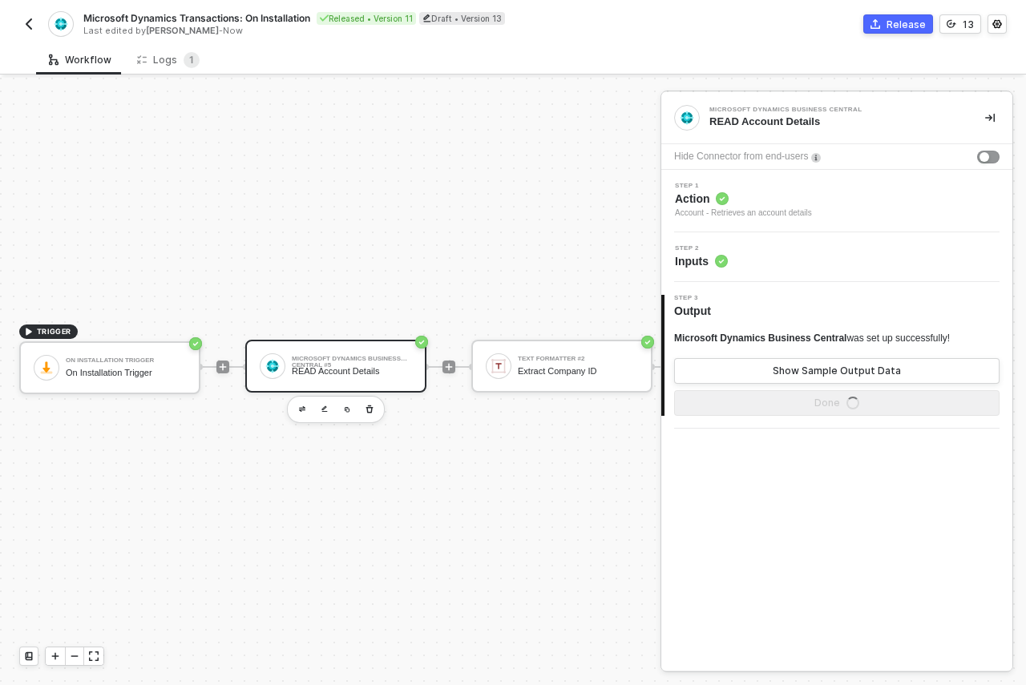
click at [724, 258] on circle at bounding box center [721, 261] width 13 height 13
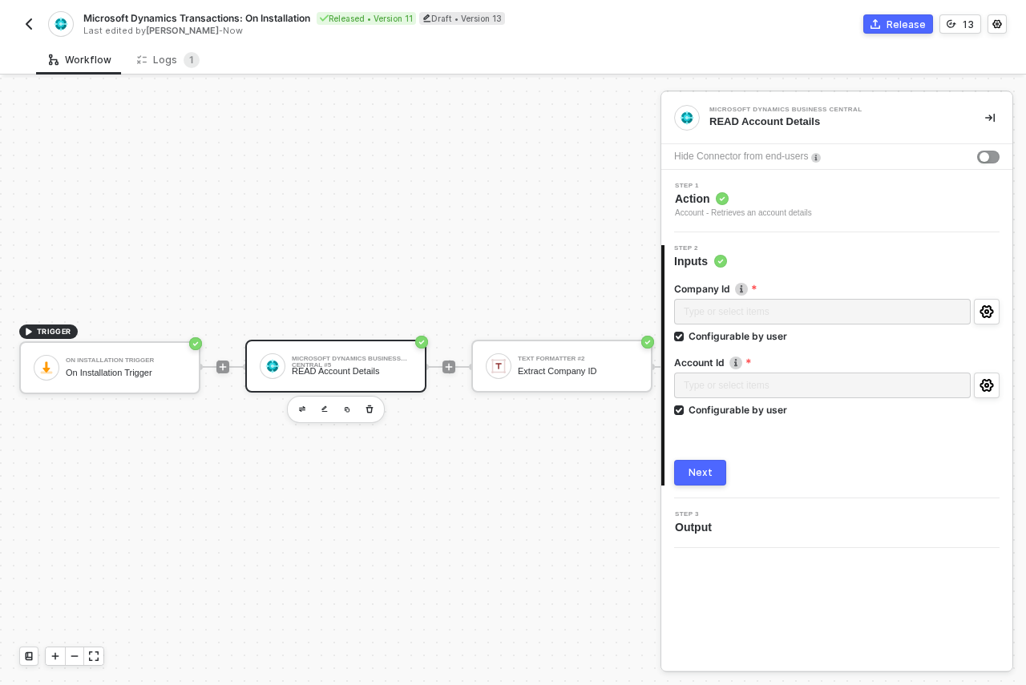
click at [731, 203] on span "Action" at bounding box center [743, 199] width 137 height 16
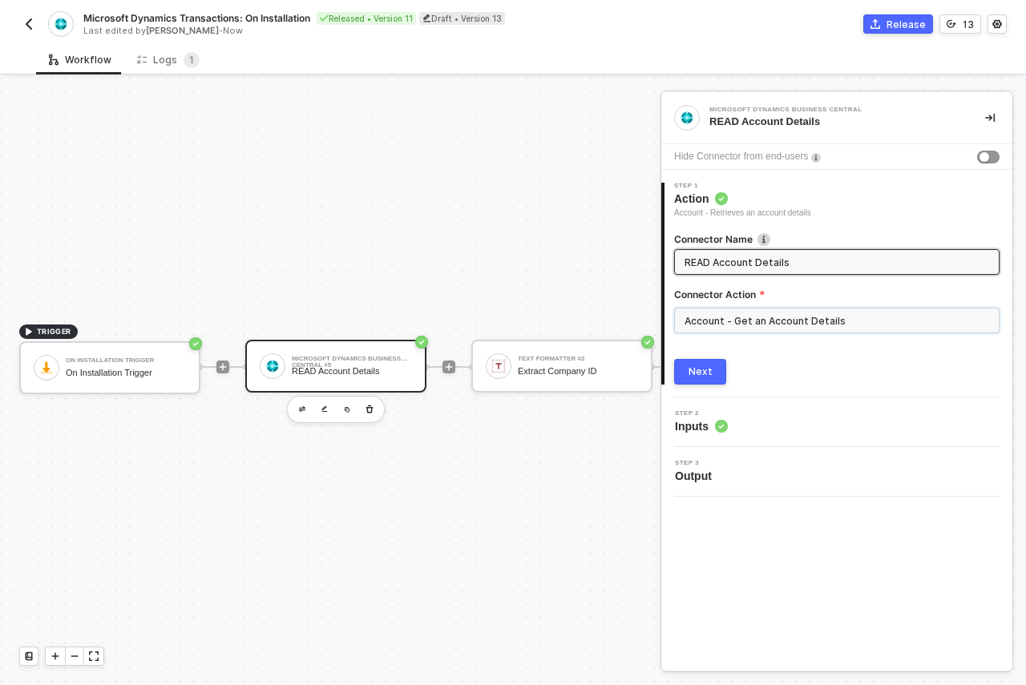
click at [804, 316] on input "Account - Get an Account Details" at bounding box center [836, 321] width 325 height 26
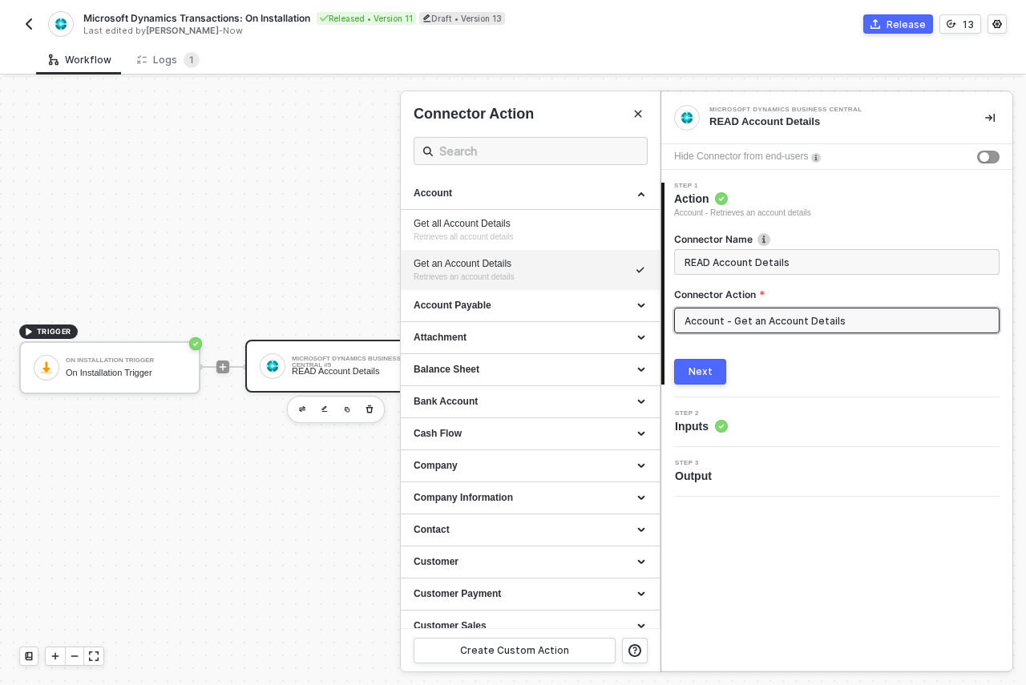
click at [26, 24] on img "button" at bounding box center [28, 24] width 13 height 13
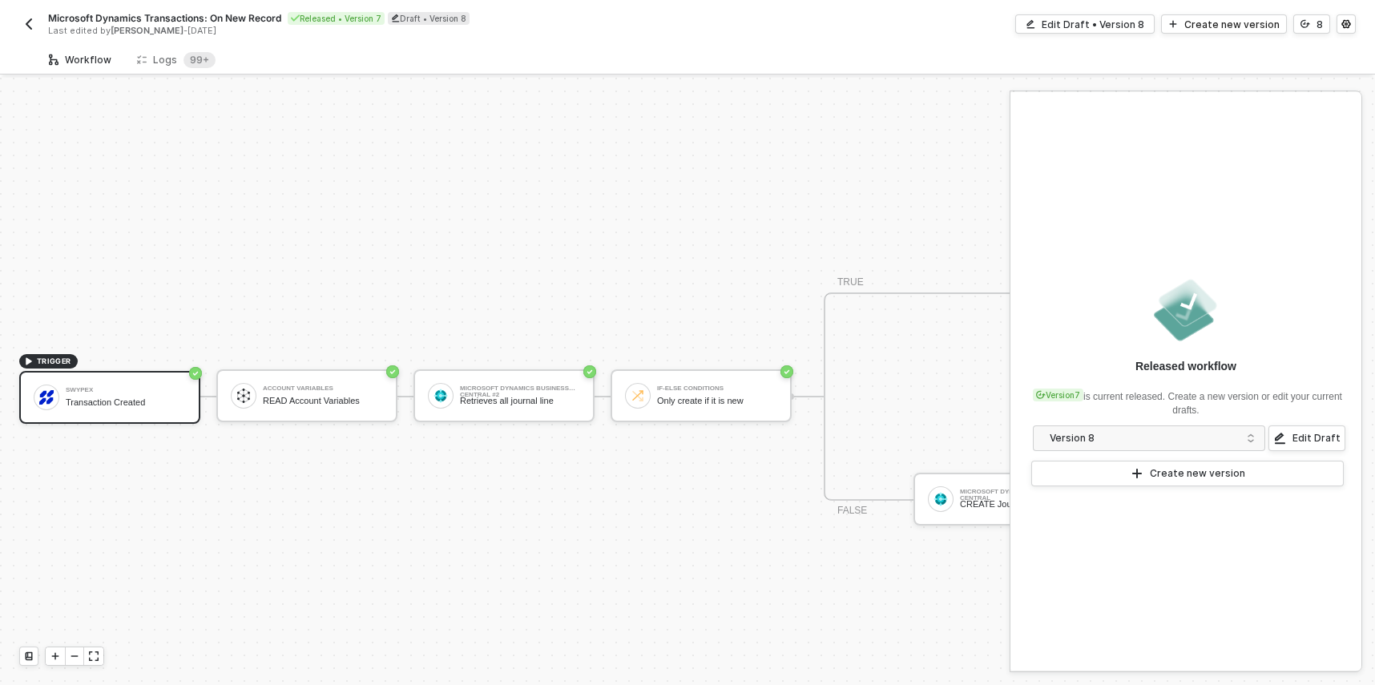
scroll to position [42, 0]
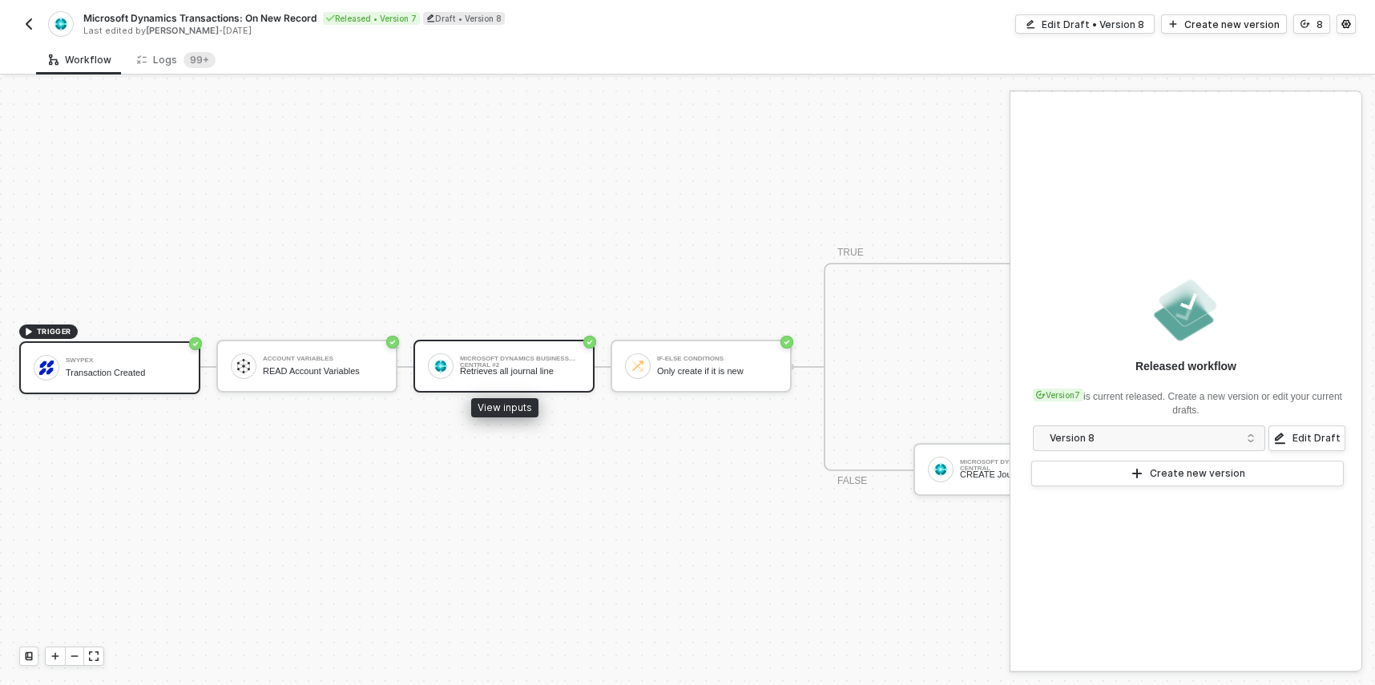
click at [497, 367] on div "Microsoft Dynamics Business Central #2 Retrieves all journal line" at bounding box center [520, 366] width 120 height 30
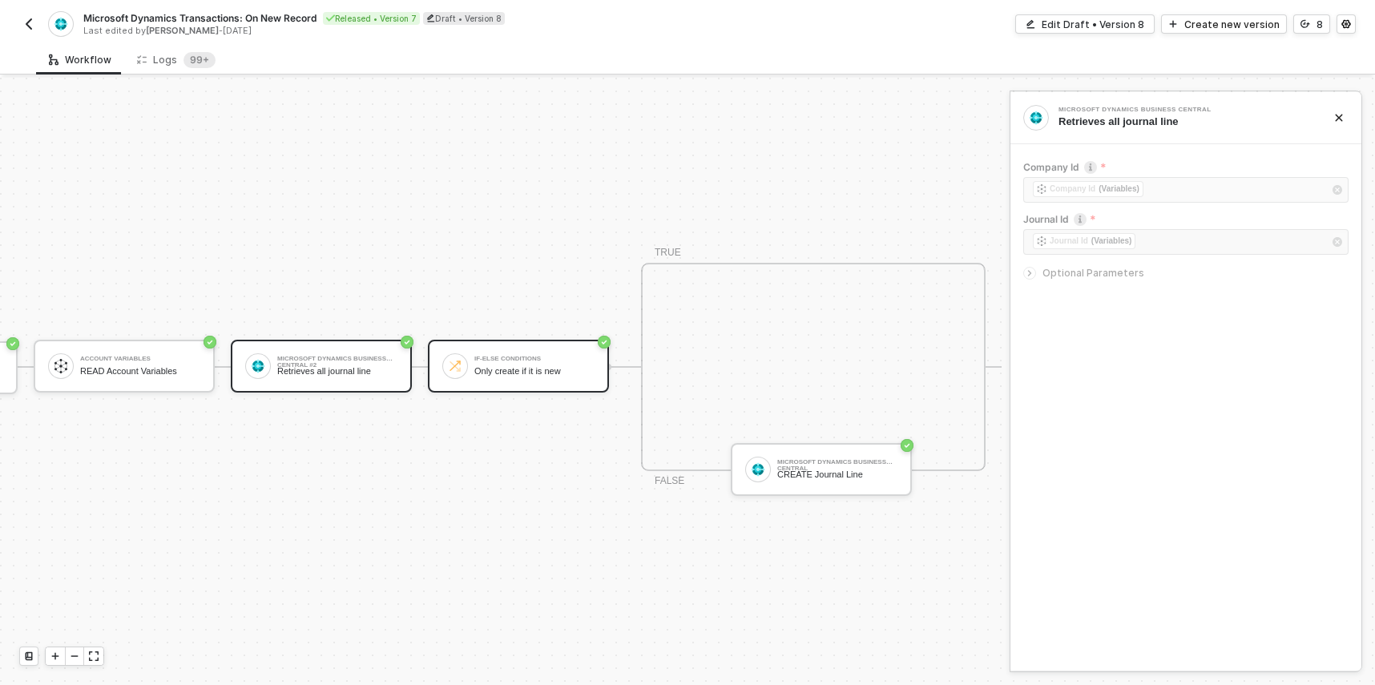
scroll to position [42, 195]
click at [1120, 25] on div "Edit Draft • Version 8" at bounding box center [1093, 25] width 103 height 14
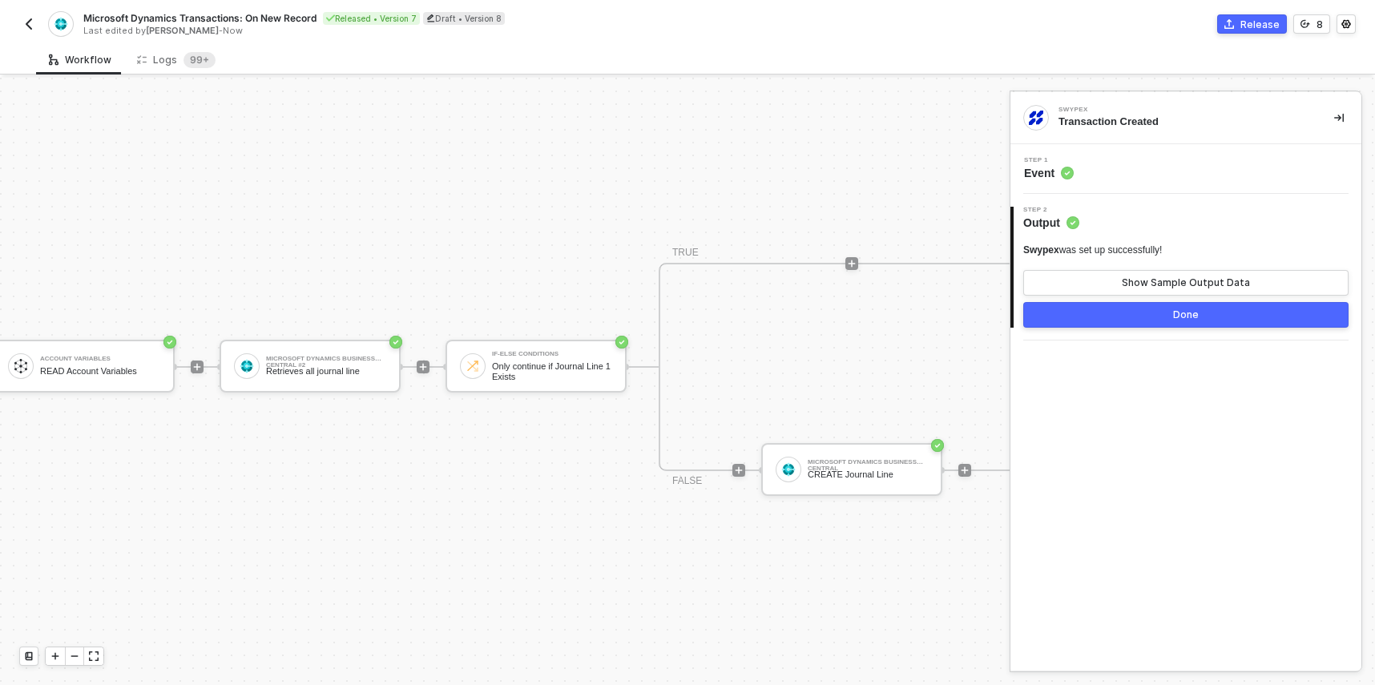
scroll to position [42, 0]
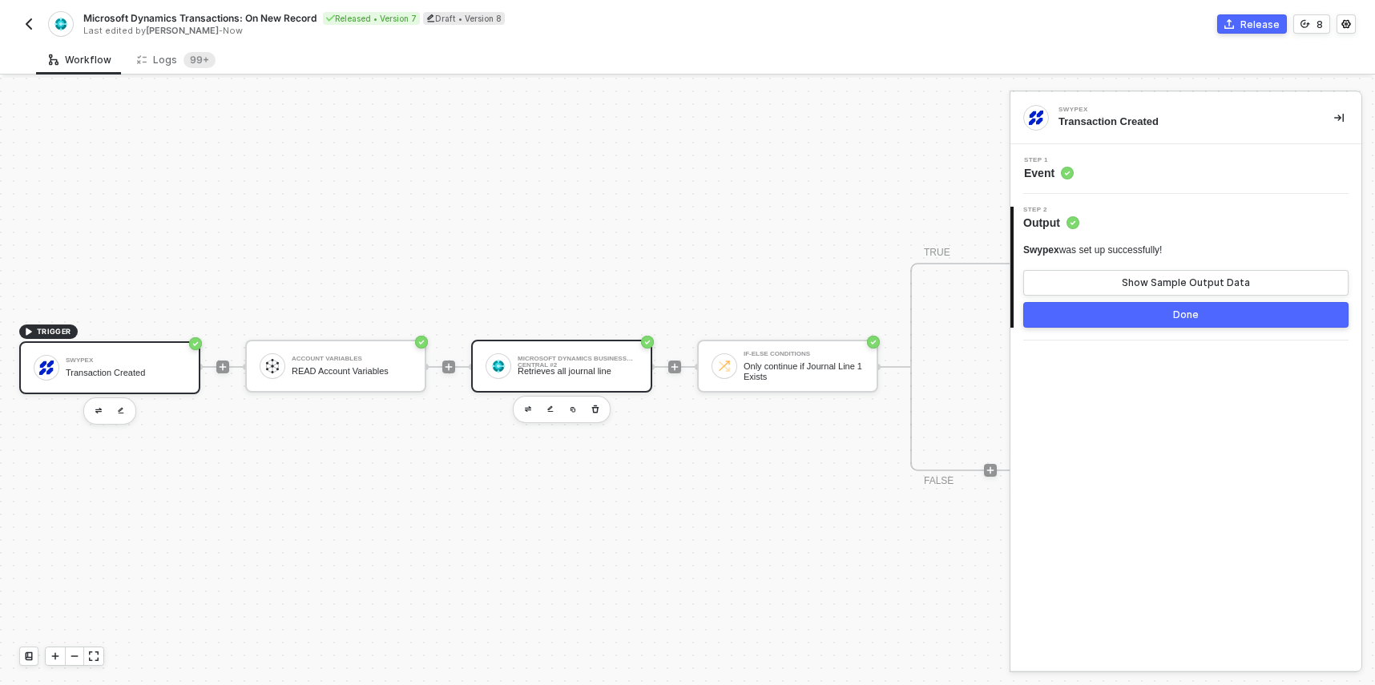
click at [629, 366] on div "Retrieves all journal line" at bounding box center [578, 371] width 120 height 10
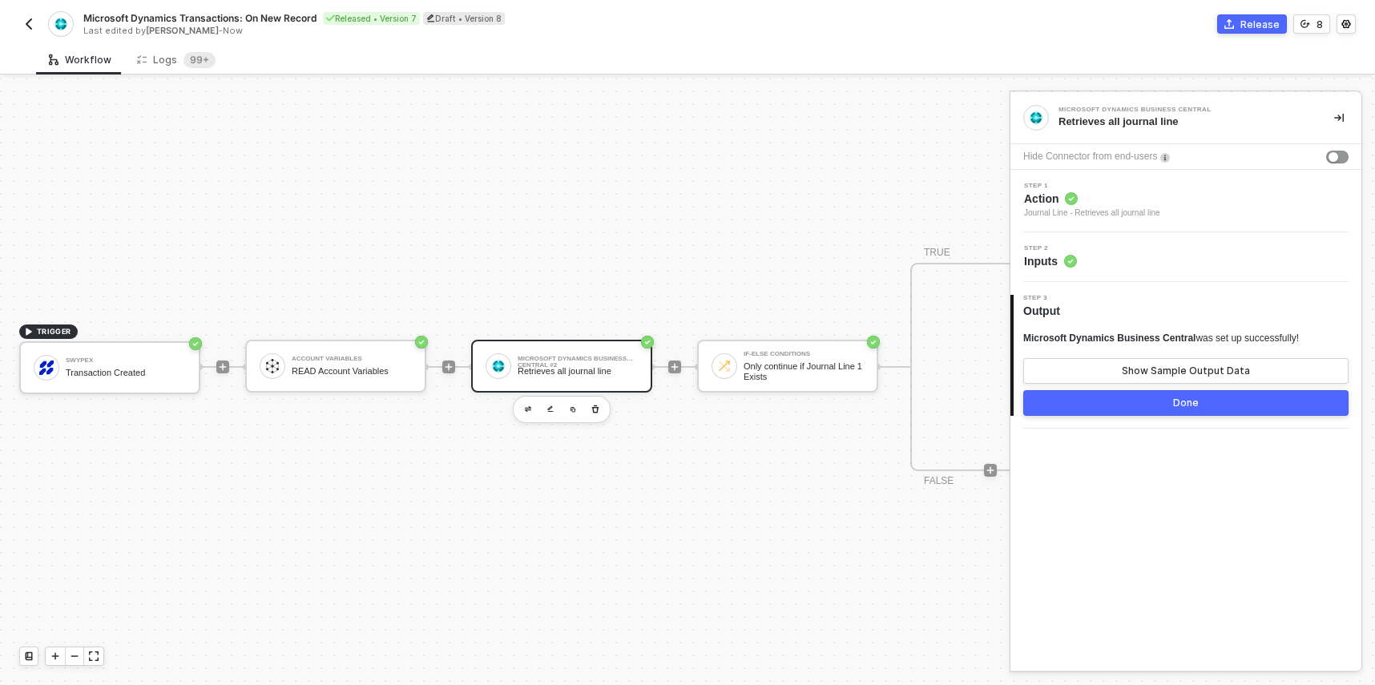
click at [1046, 257] on span "Inputs" at bounding box center [1050, 261] width 53 height 16
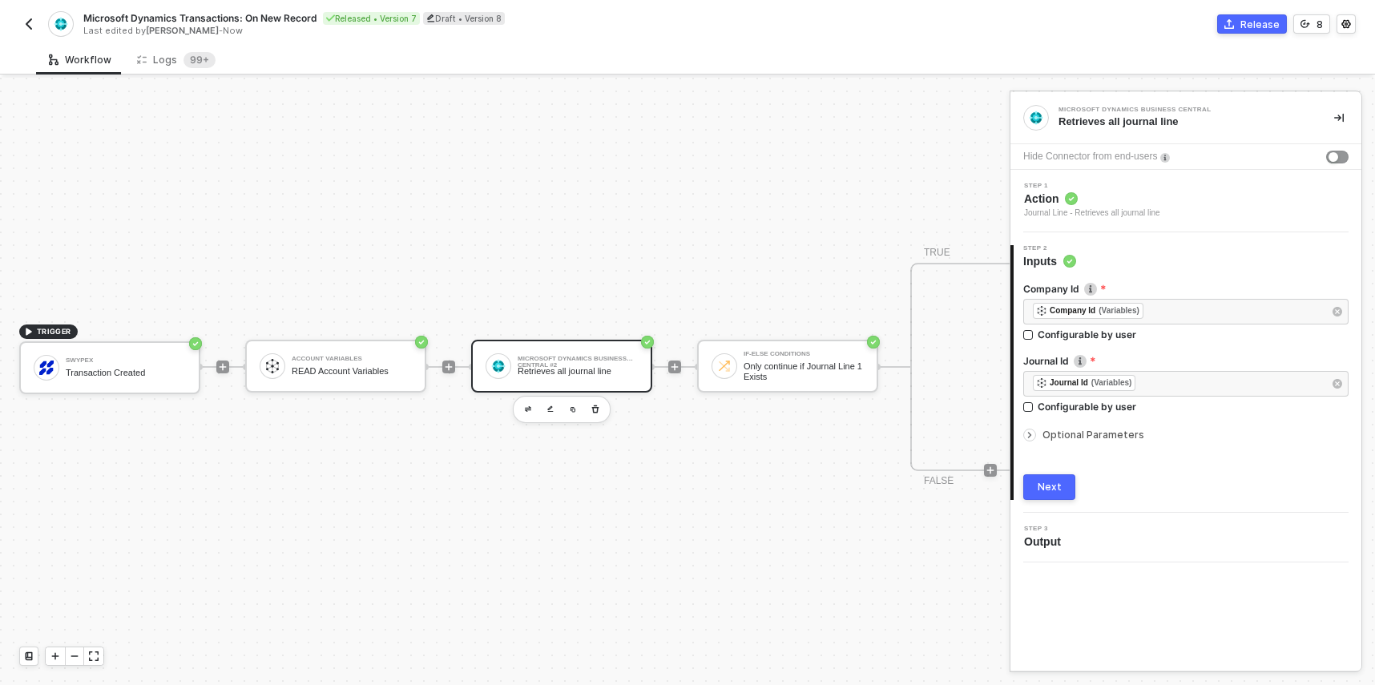
click at [1068, 434] on span "Optional Parameters" at bounding box center [1094, 435] width 102 height 12
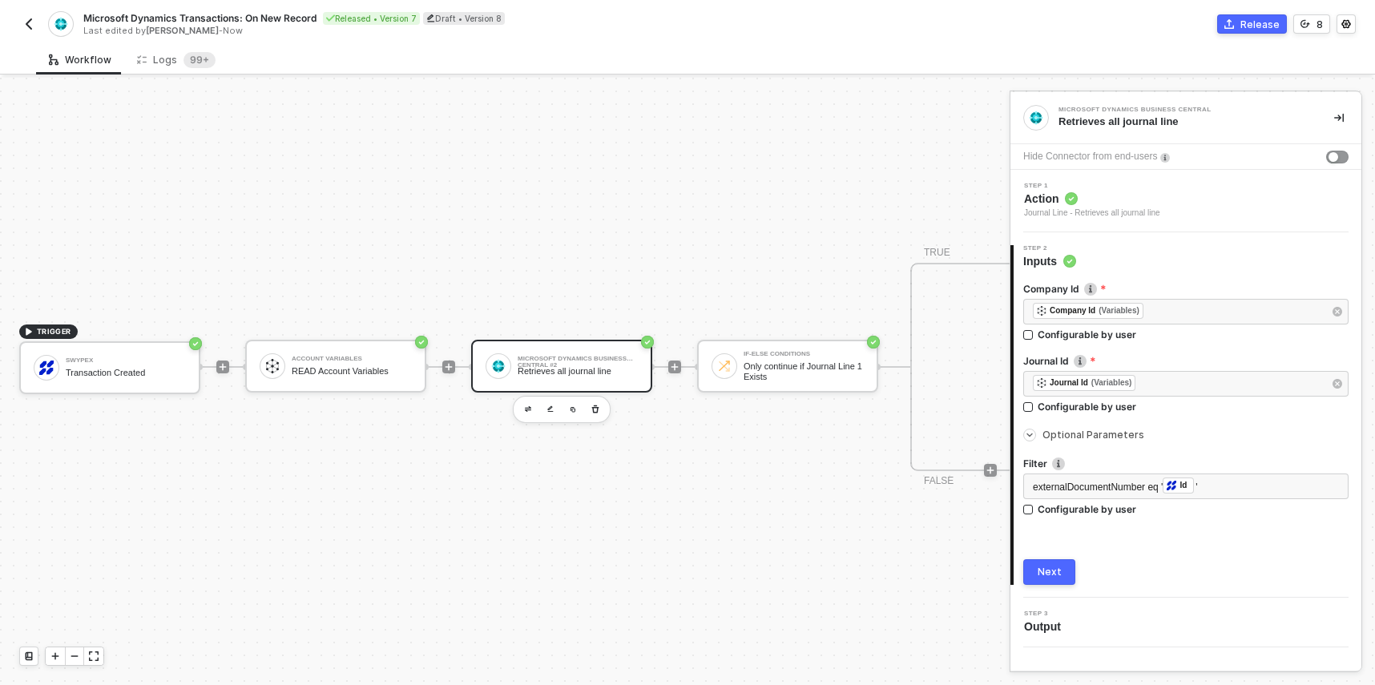
click at [30, 26] on img "button" at bounding box center [28, 24] width 13 height 13
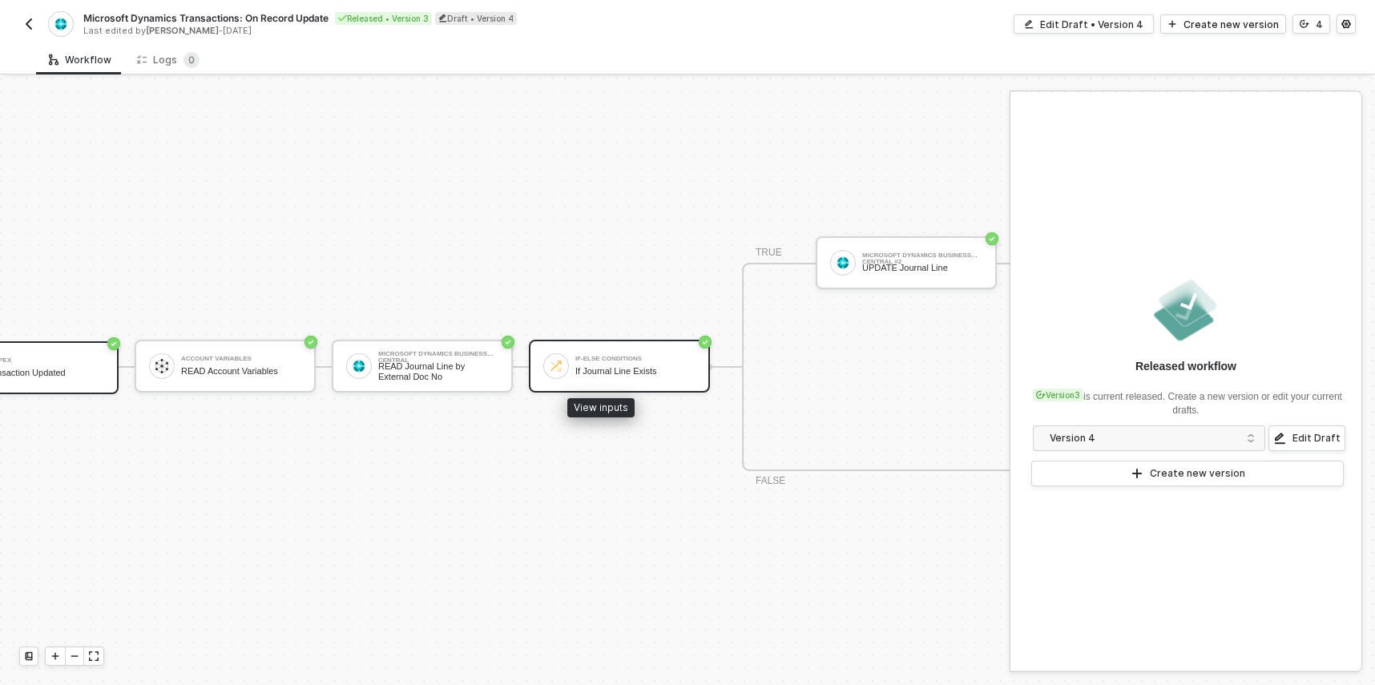
scroll to position [42, 179]
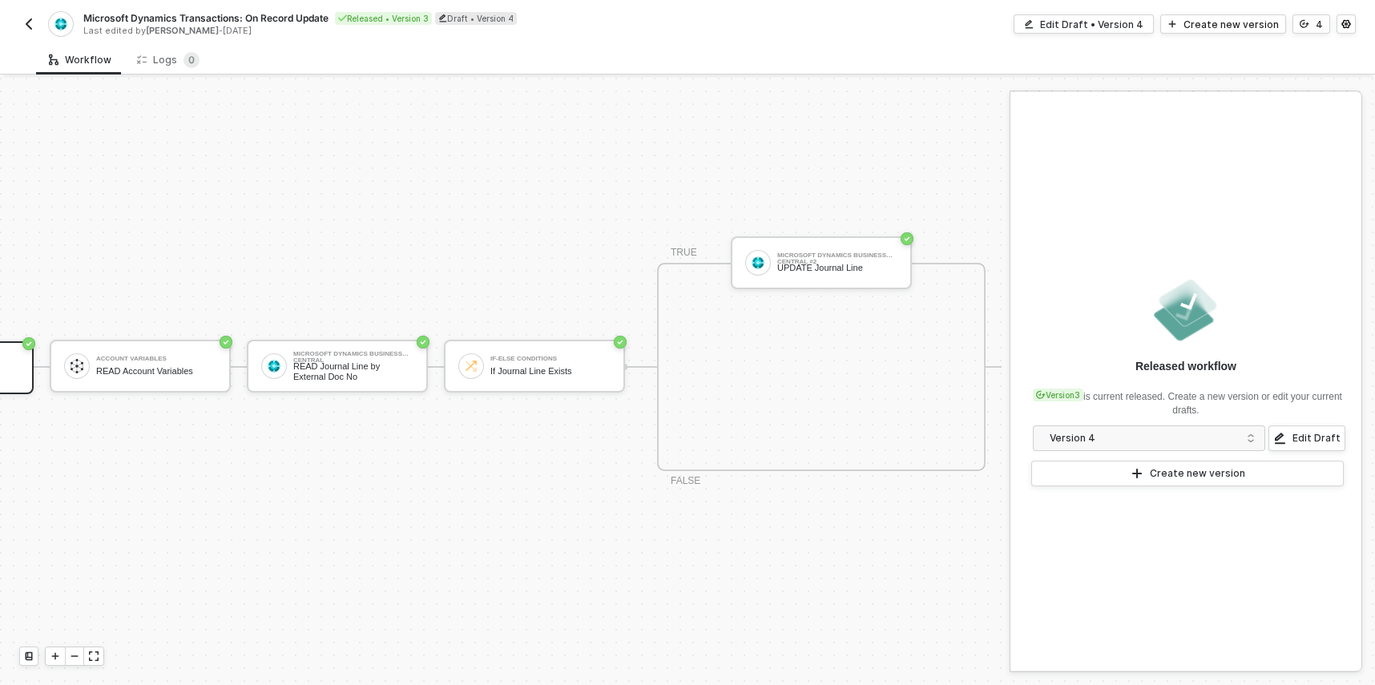
click at [27, 24] on img "button" at bounding box center [28, 24] width 13 height 13
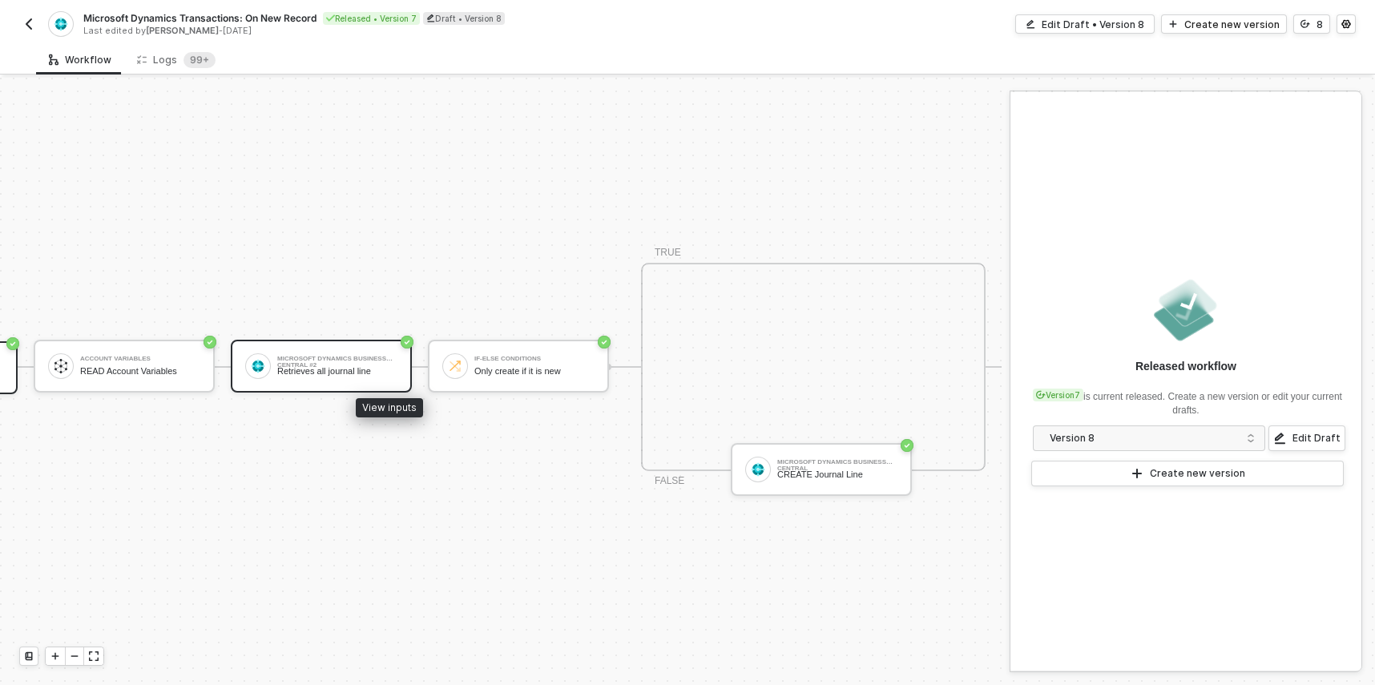
scroll to position [42, 195]
click at [338, 366] on div "Retrieves all journal line" at bounding box center [337, 371] width 120 height 10
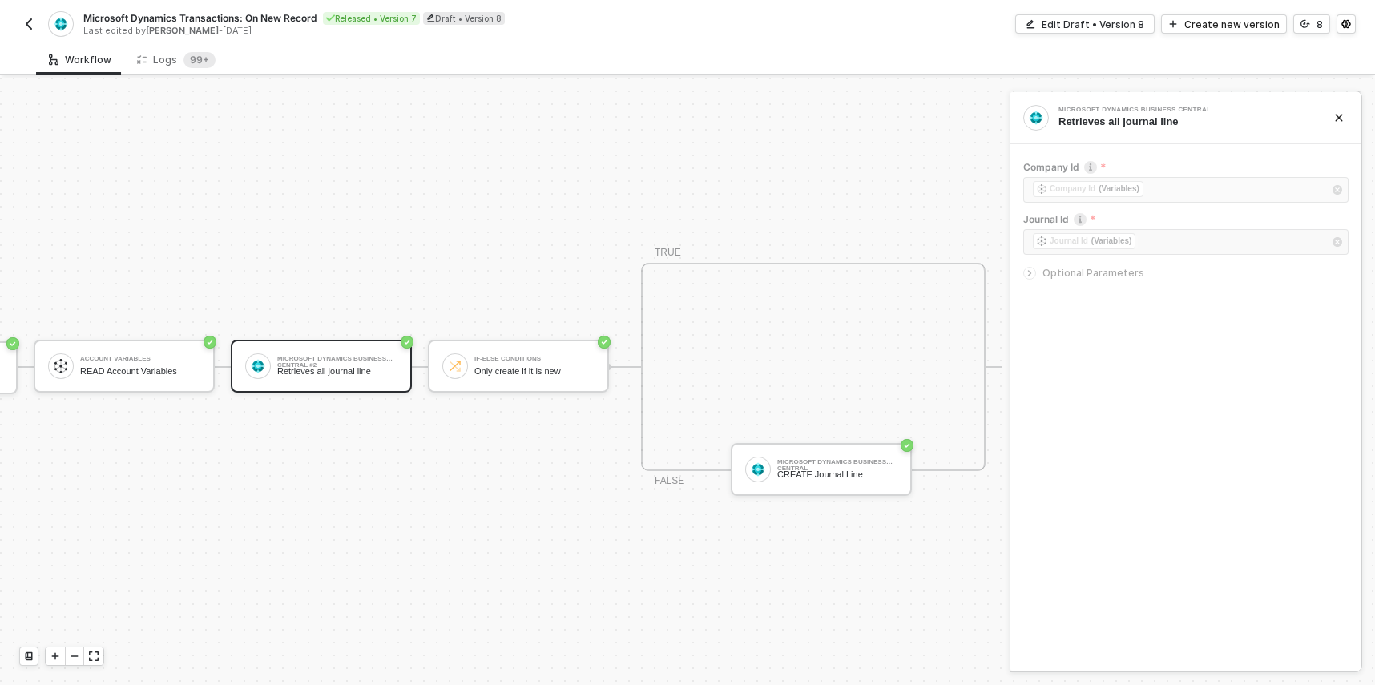
click at [1081, 273] on span "Optional Parameters" at bounding box center [1094, 273] width 102 height 12
drag, startPoint x: 1051, startPoint y: 328, endPoint x: 1210, endPoint y: 330, distance: 159.5
click at [1210, 330] on div "Filter externalDocumentNumber eq ' ﻿ Id '" at bounding box center [1186, 321] width 325 height 52
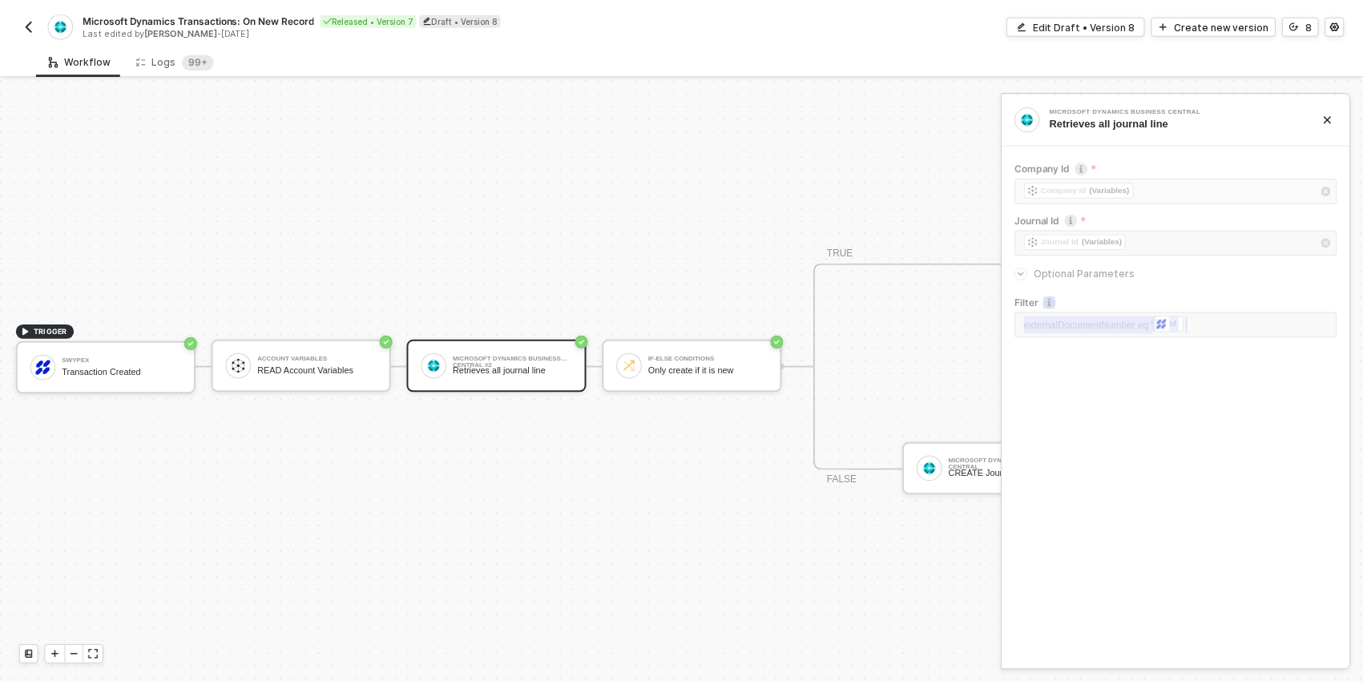
scroll to position [42, 0]
click at [173, 63] on div "Logs 99+" at bounding box center [176, 60] width 79 height 16
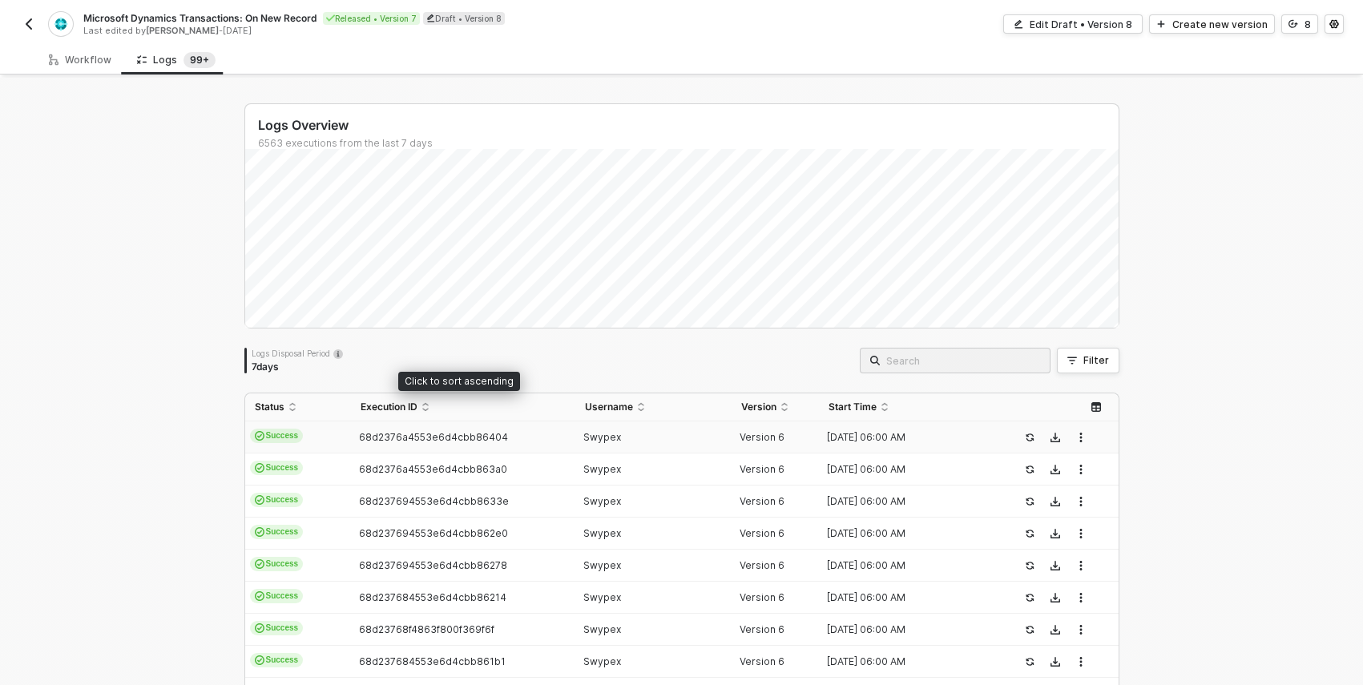
click at [474, 435] on span "68d2376a4553e6d4cbb86404" at bounding box center [433, 437] width 149 height 12
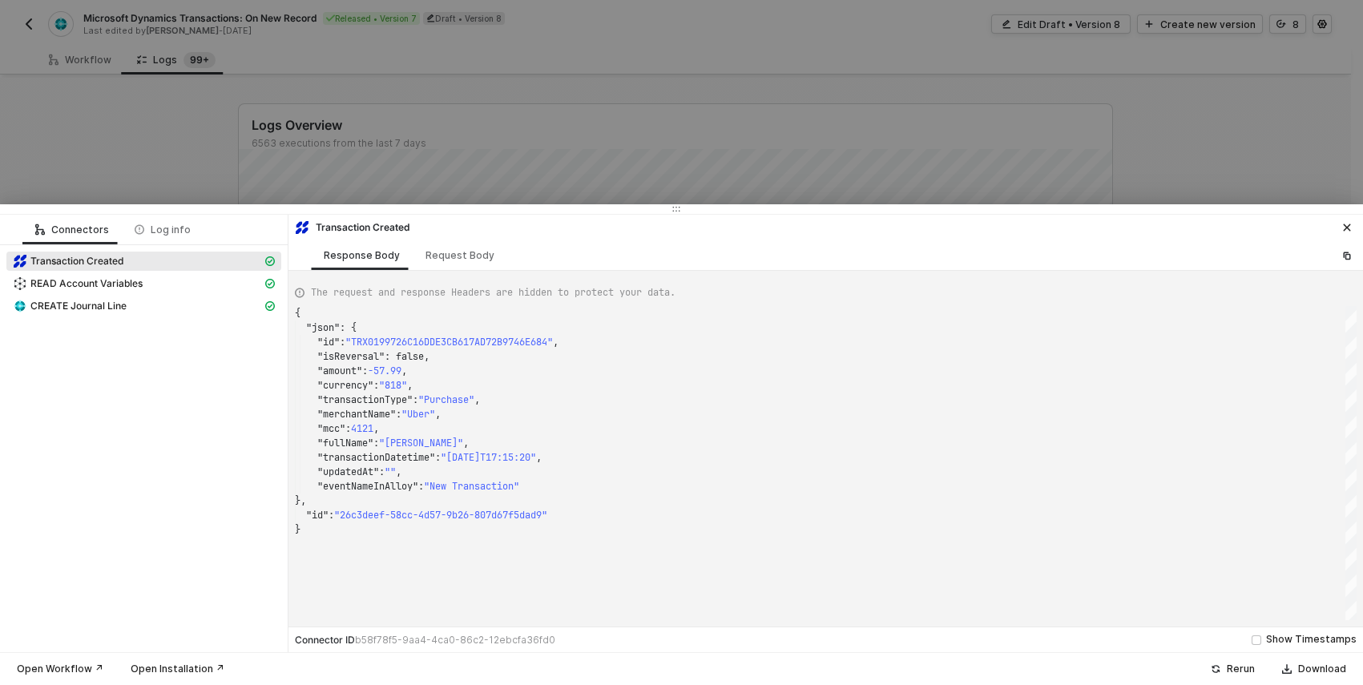
scroll to position [144, 0]
click at [137, 303] on div "CREATE Journal Line" at bounding box center [137, 306] width 249 height 14
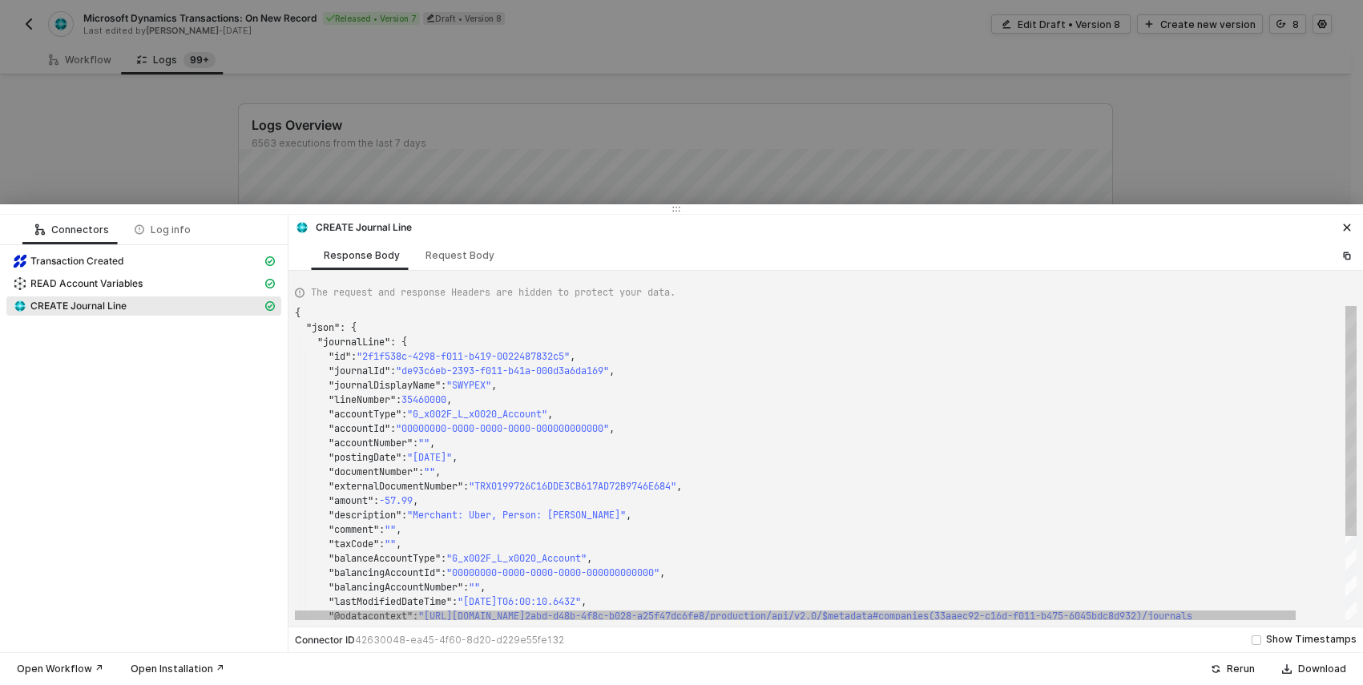
type textarea ""postingDate": "2025-09-22", "documentNumber": "", "externalDocumentNumber": "T…"
click at [469, 482] on span ":" at bounding box center [466, 486] width 6 height 13
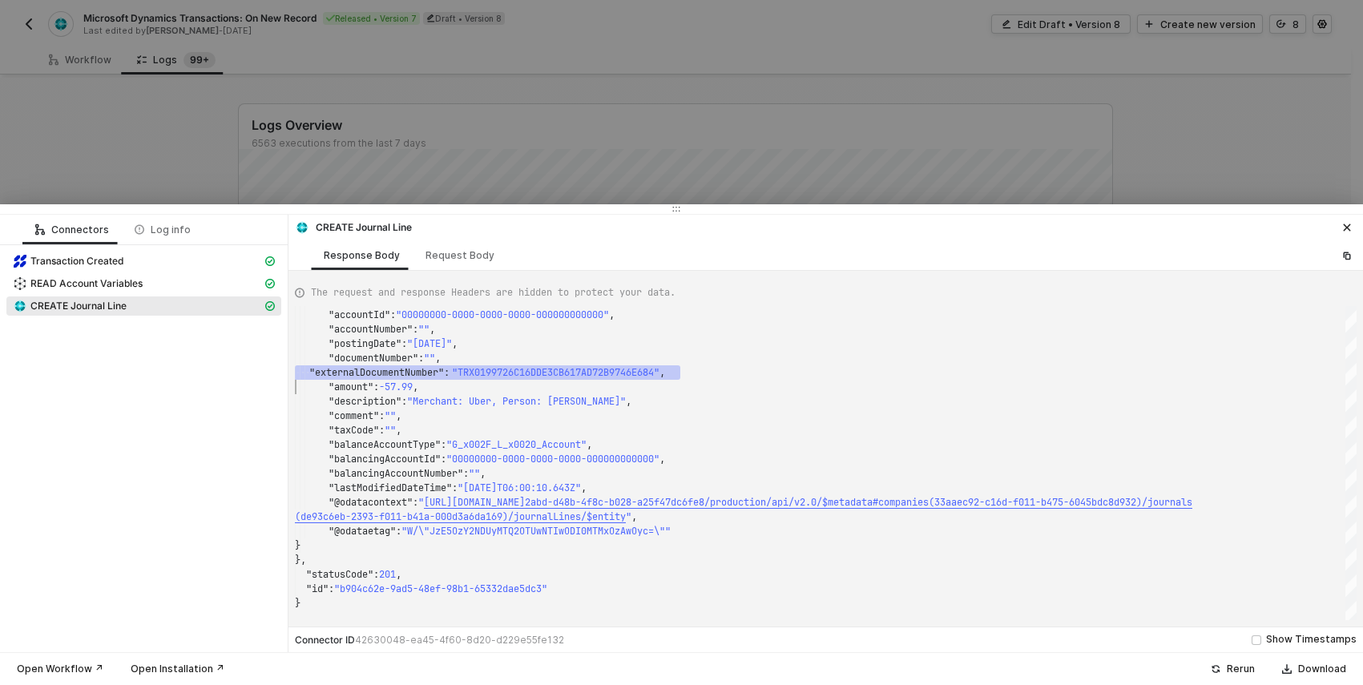
scroll to position [43, 0]
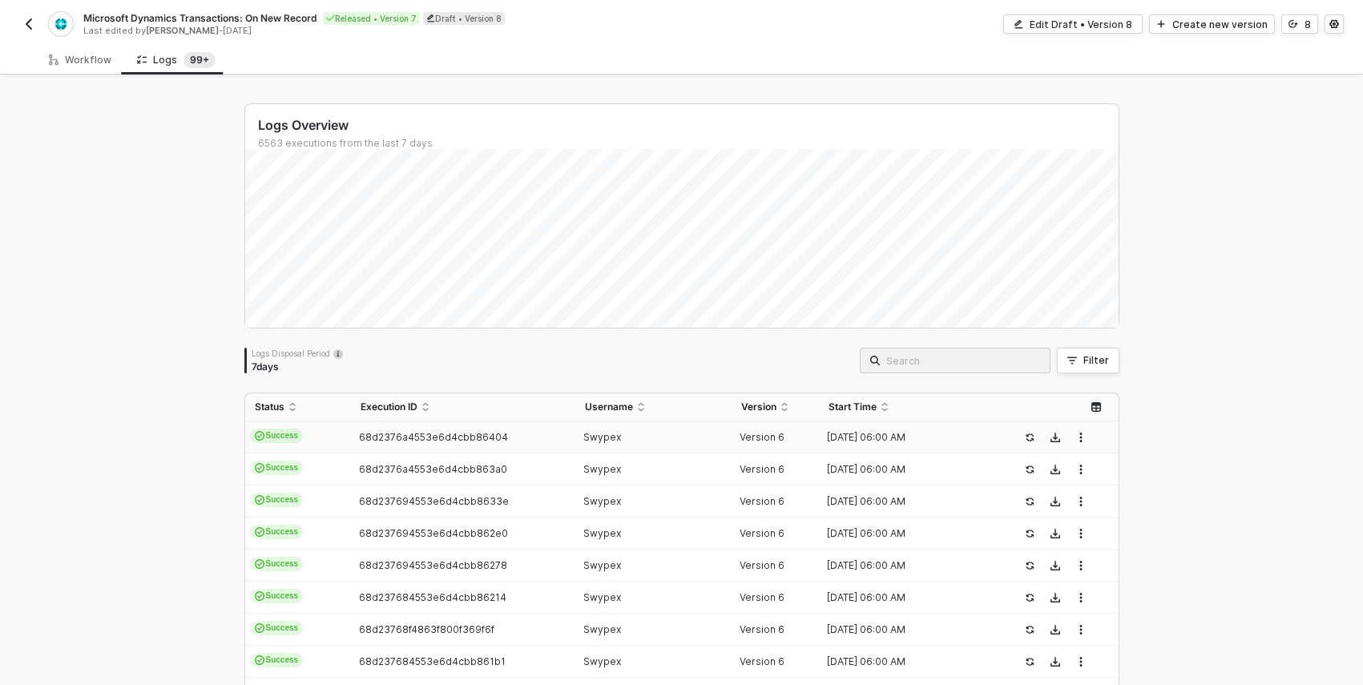
click at [492, 446] on td "68d2376a4553e6d4cbb86404" at bounding box center [463, 438] width 224 height 32
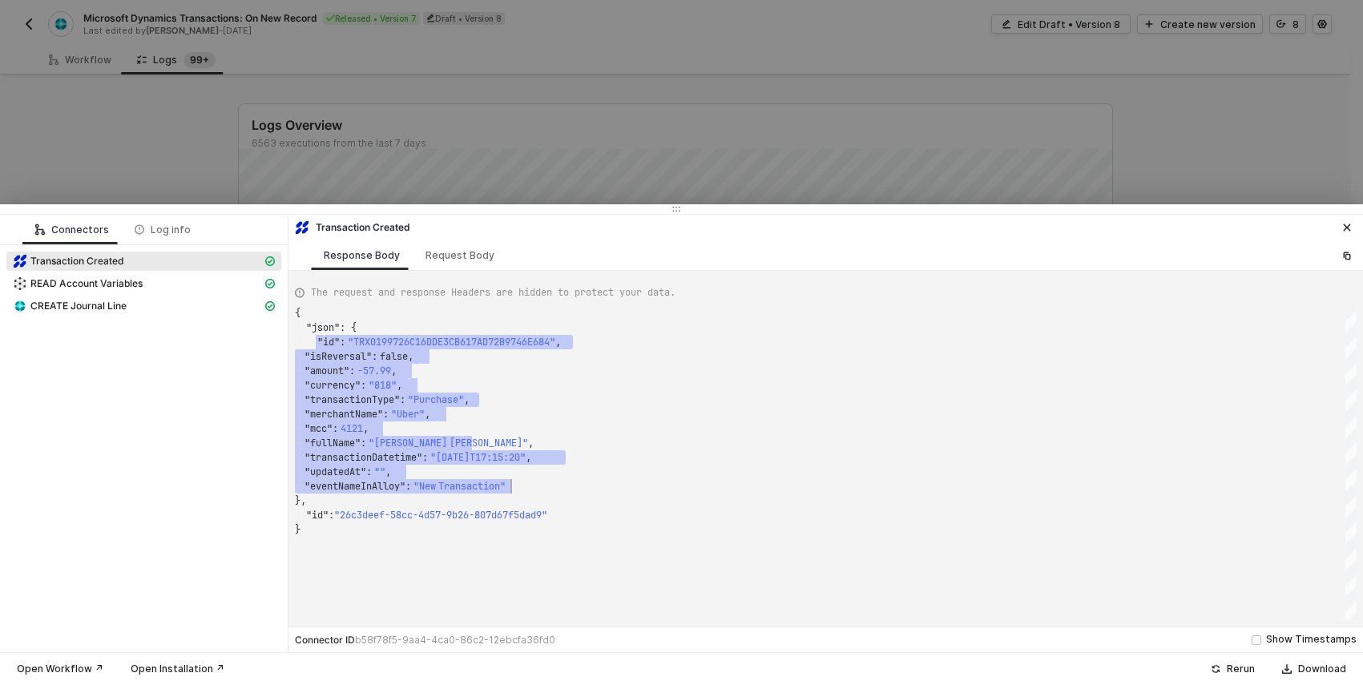
scroll to position [29, 216]
drag, startPoint x: 325, startPoint y: 350, endPoint x: 523, endPoint y: 483, distance: 239.2
type textarea "{ "json": { "id": "TRX0199726C16DDE3CB617AD72B9746E684", "isReversal": false, "…"
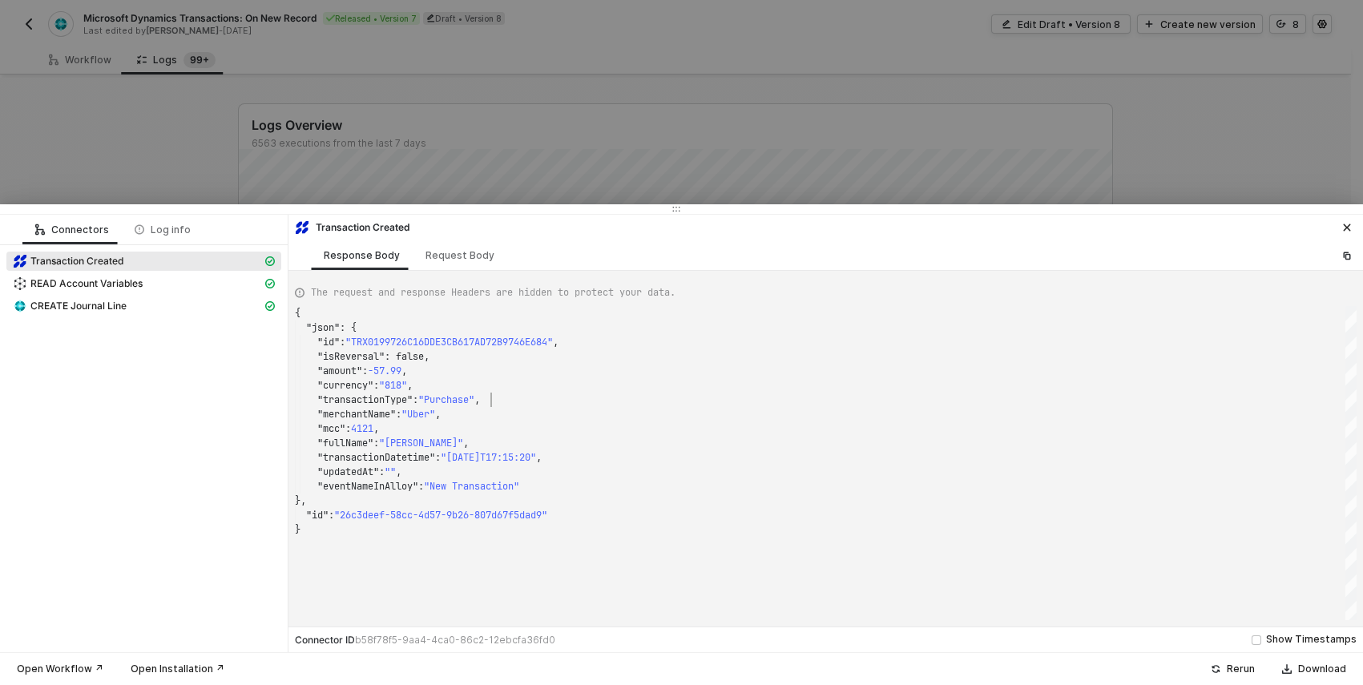
scroll to position [87, 196]
click at [648, 145] on div at bounding box center [681, 342] width 1363 height 685
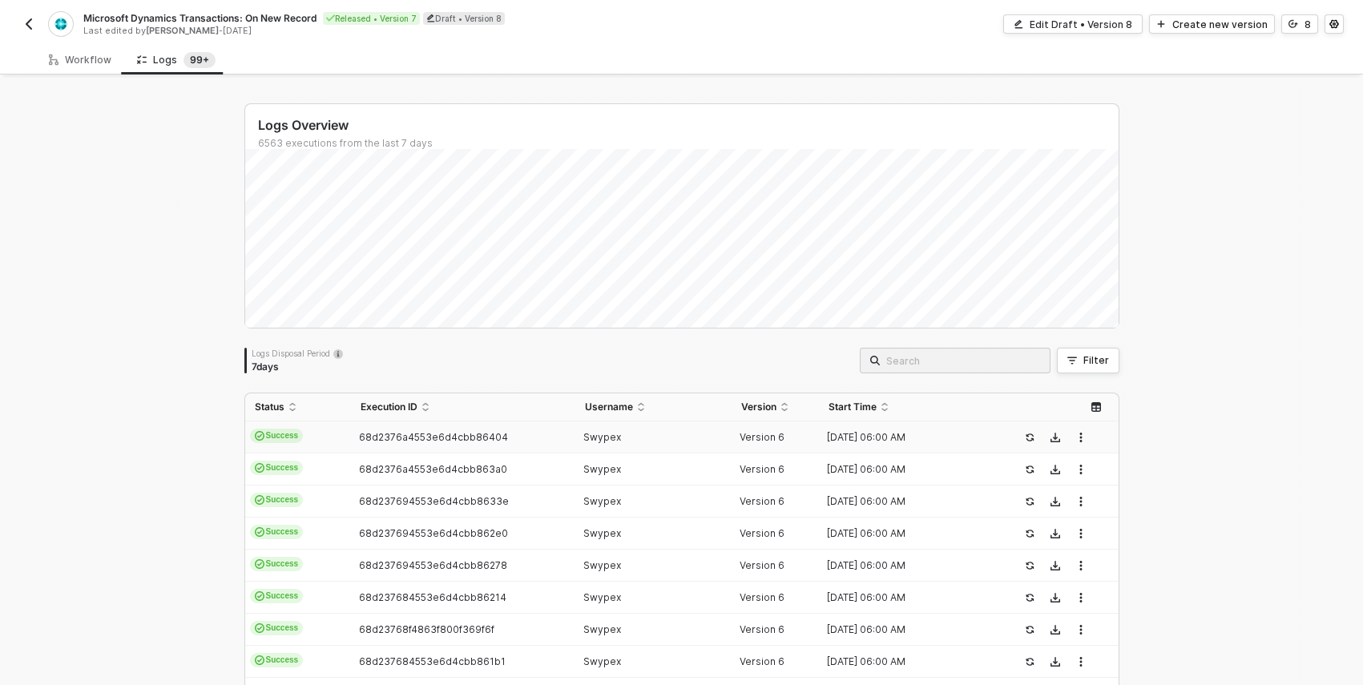
click at [27, 23] on img "button" at bounding box center [28, 24] width 13 height 13
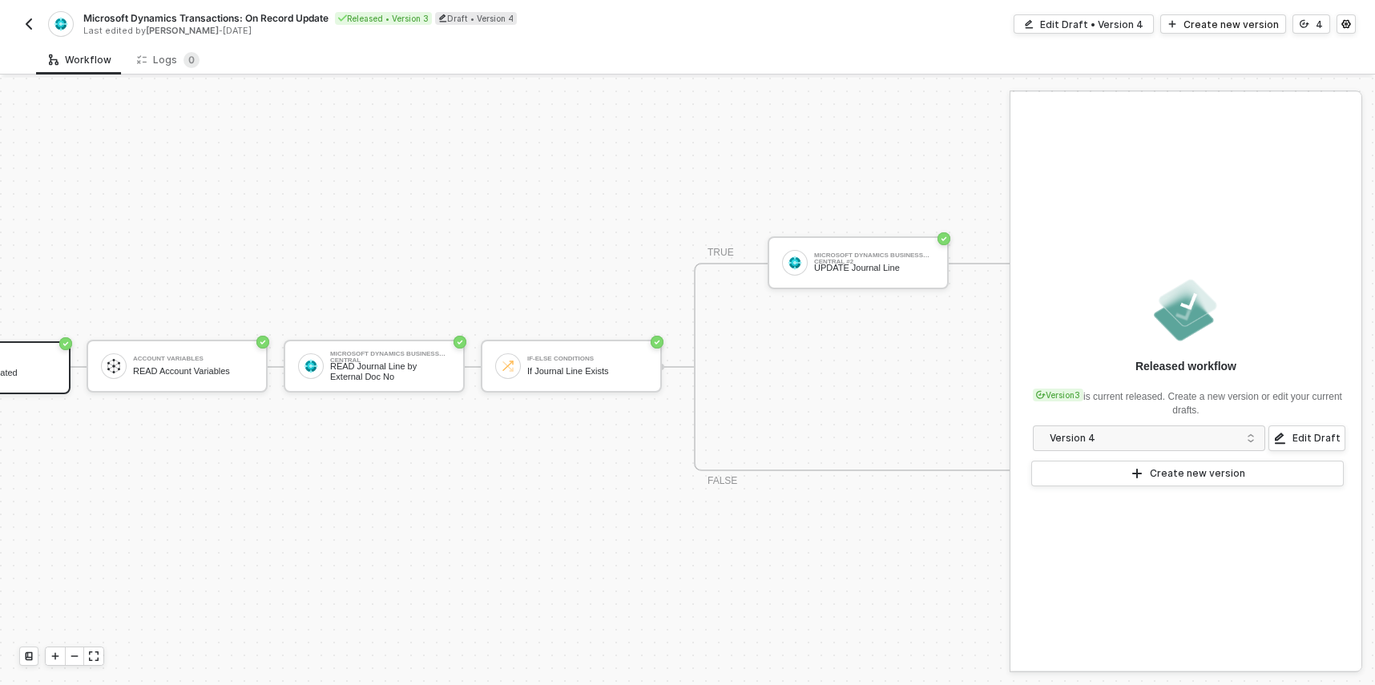
scroll to position [42, 179]
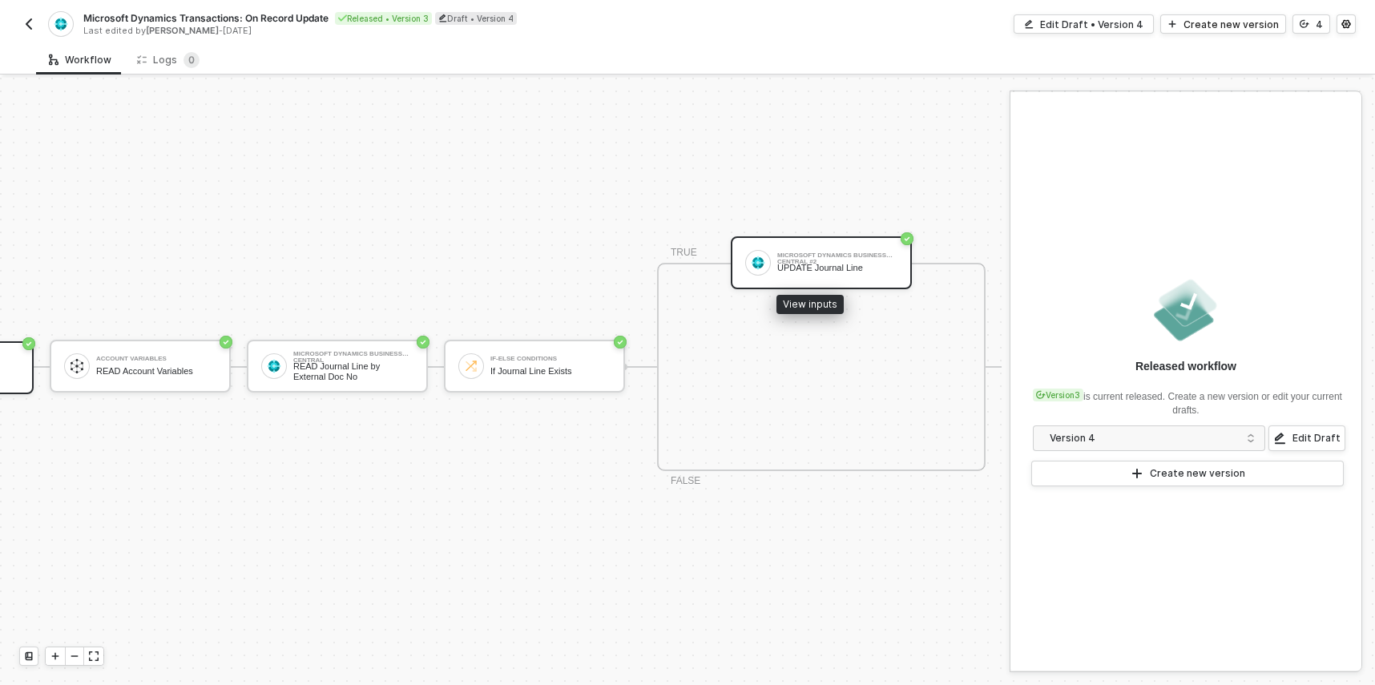
click at [815, 263] on div "UPDATE Journal Line" at bounding box center [838, 268] width 120 height 10
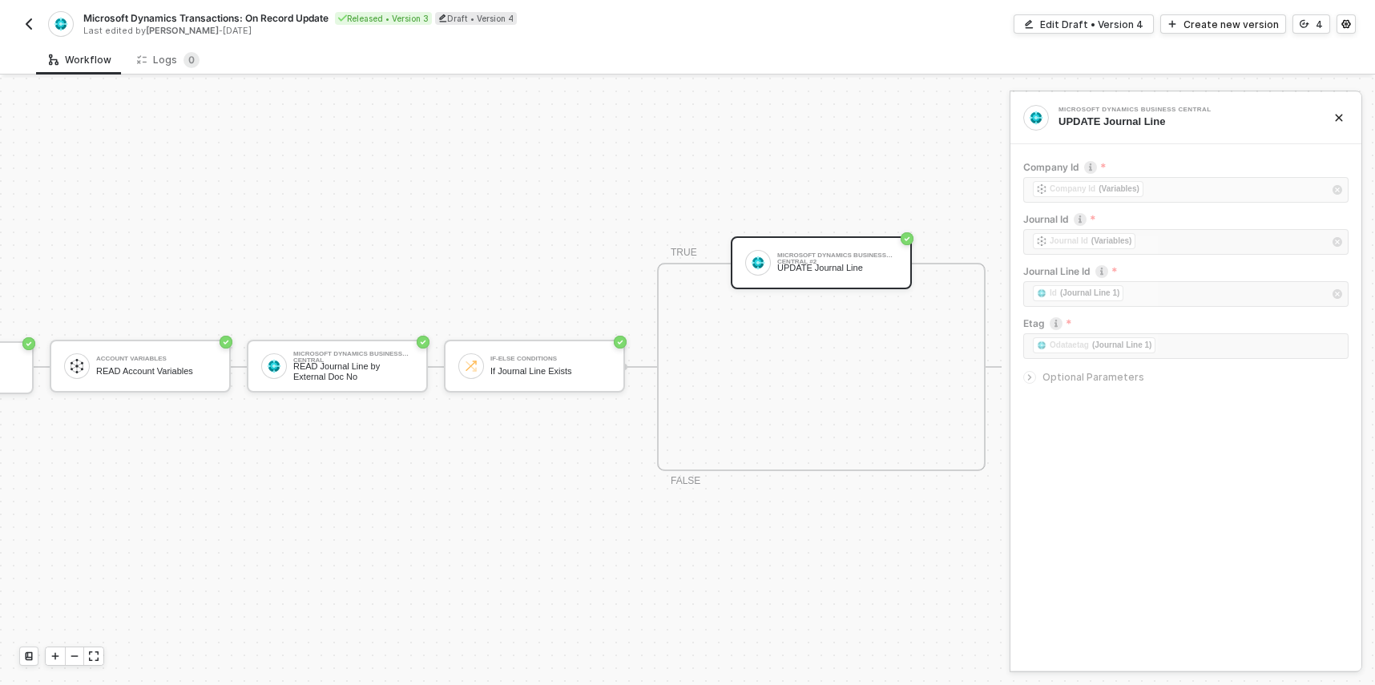
click at [1077, 376] on span "Optional Parameters" at bounding box center [1094, 377] width 102 height 12
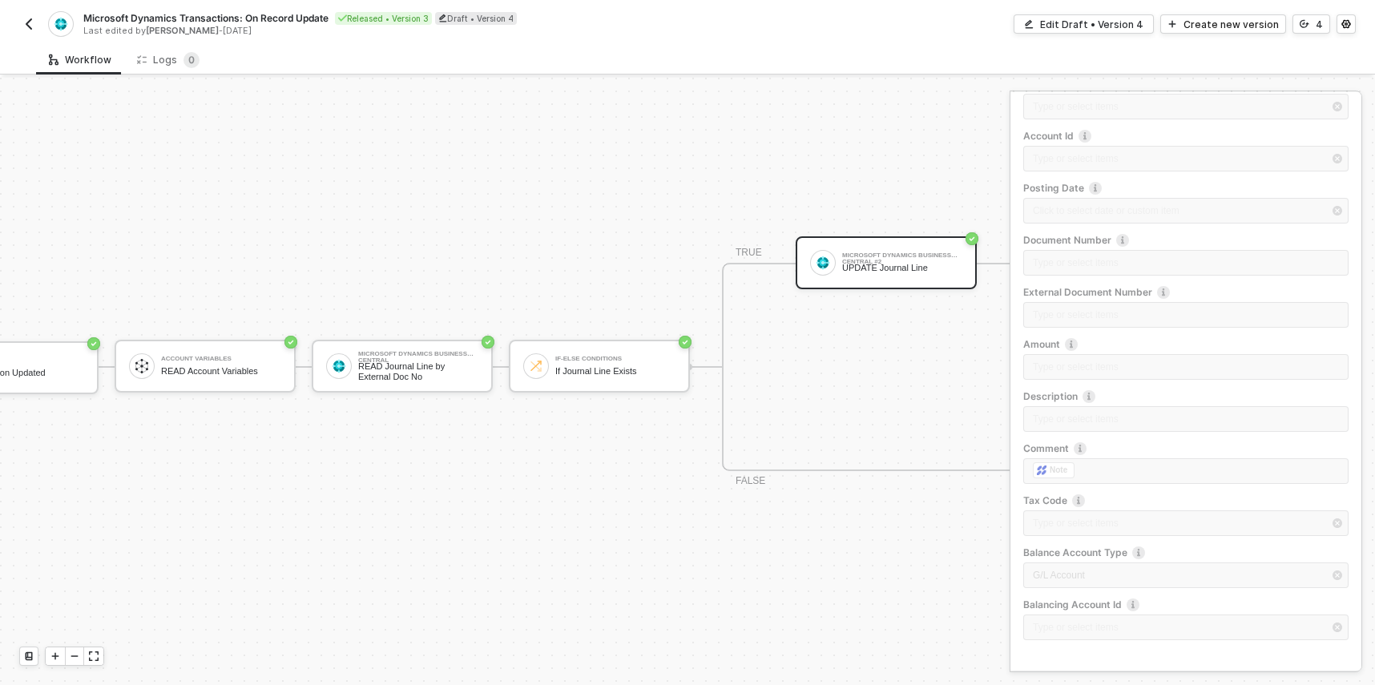
scroll to position [42, 0]
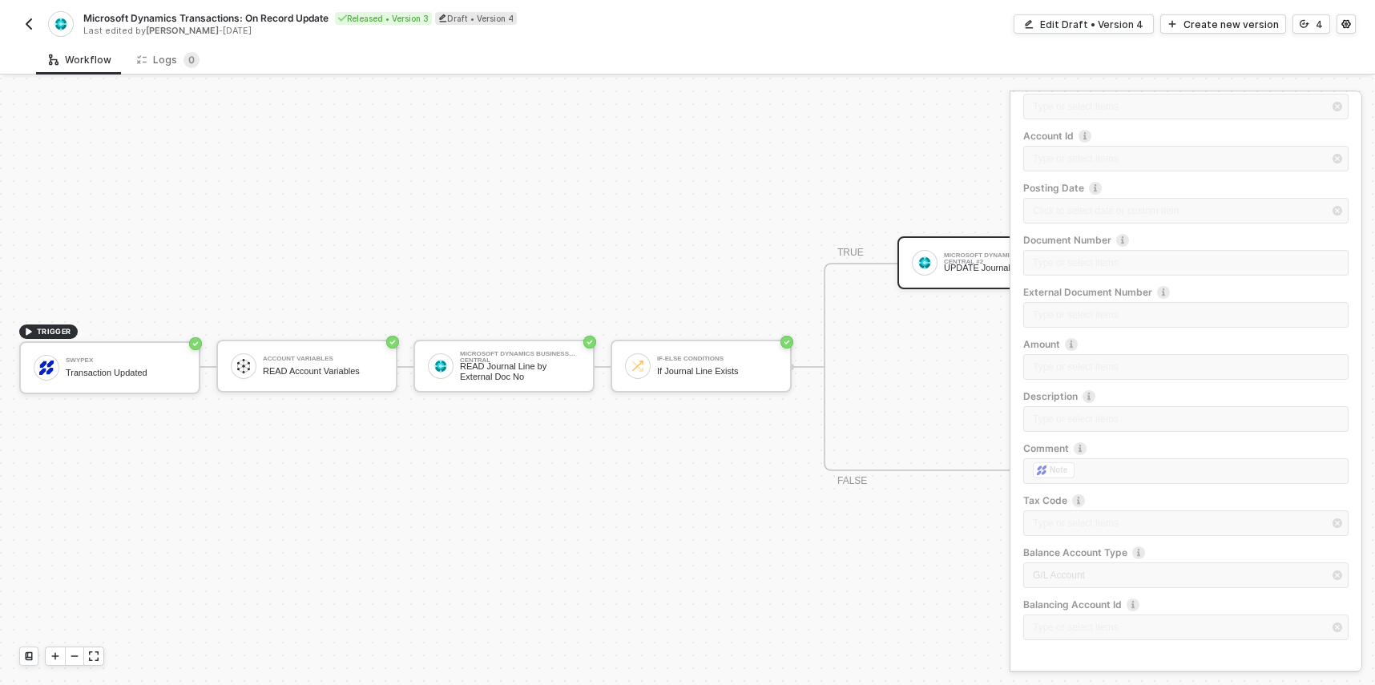
click at [31, 26] on img "button" at bounding box center [28, 24] width 13 height 13
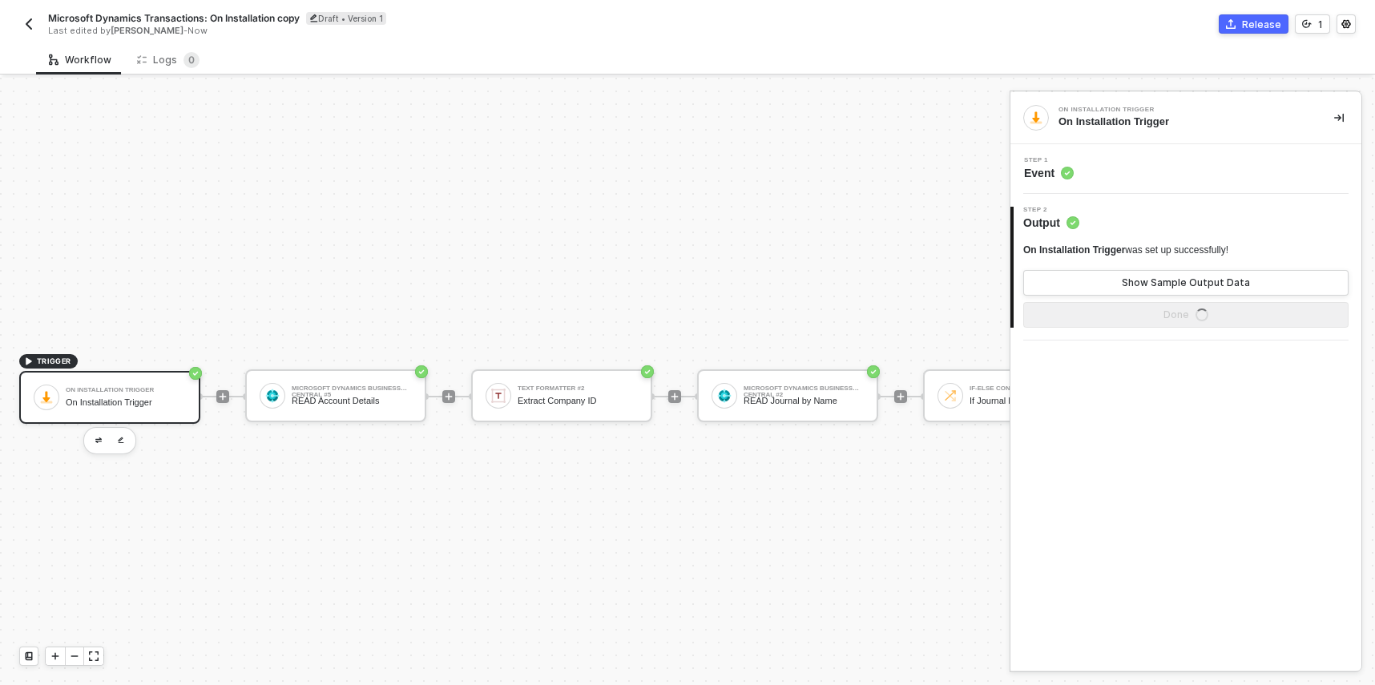
scroll to position [42, 0]
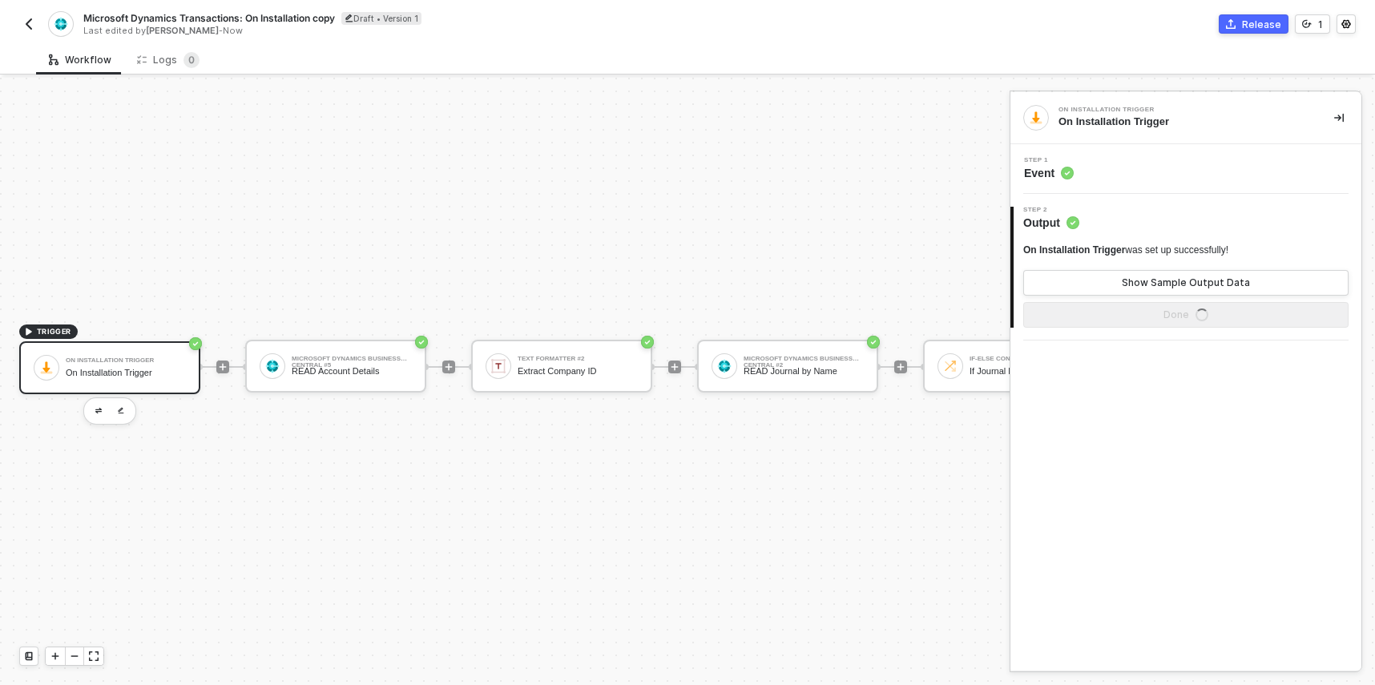
click at [163, 16] on span "Microsoft Dynamics Transactions: On Installation copy" at bounding box center [209, 18] width 252 height 14
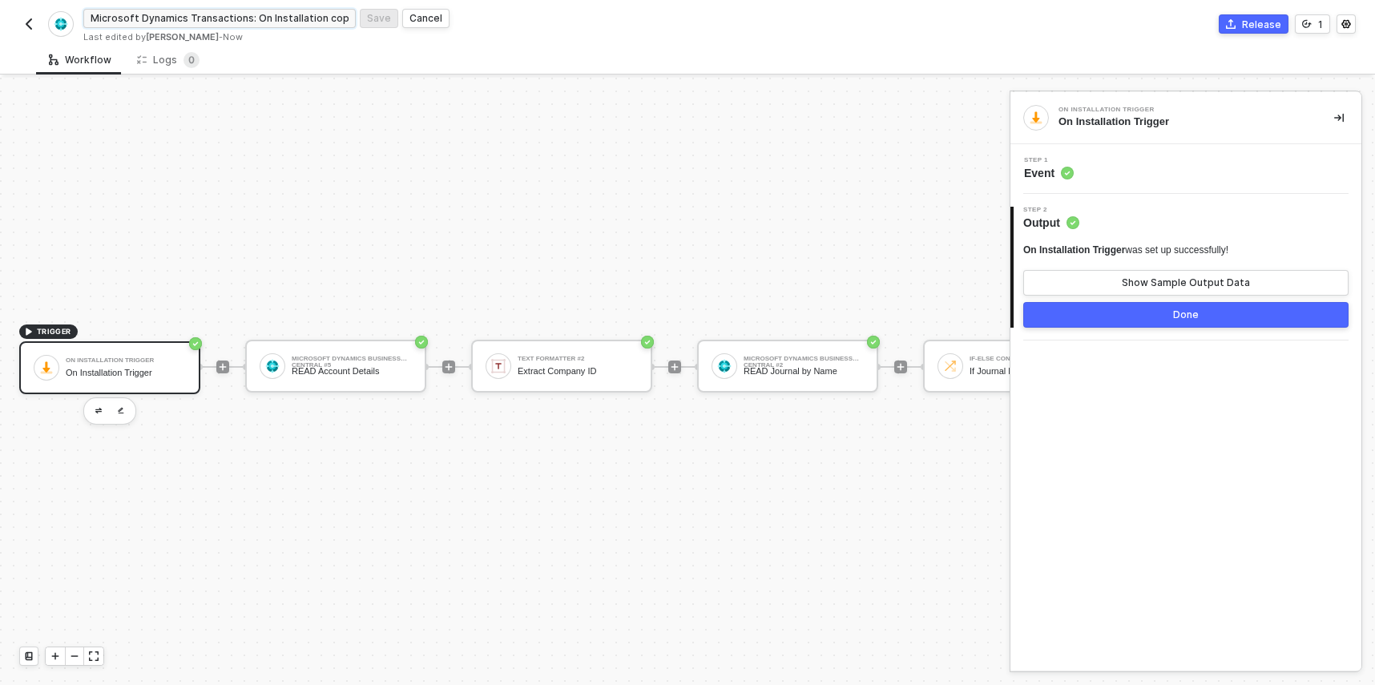
click at [196, 23] on input "Microsoft Dynamics Transactions: On Installation copy" at bounding box center [219, 18] width 273 height 19
drag, startPoint x: 339, startPoint y: 19, endPoint x: 406, endPoint y: 17, distance: 66.6
click at [406, 17] on form "[Staging] Microsoft Dynamics Transactions: On Installation copy Save Cancel" at bounding box center [384, 19] width 603 height 26
type input "[Staging] Microsoft Dynamics Transactions: On Installation copy"
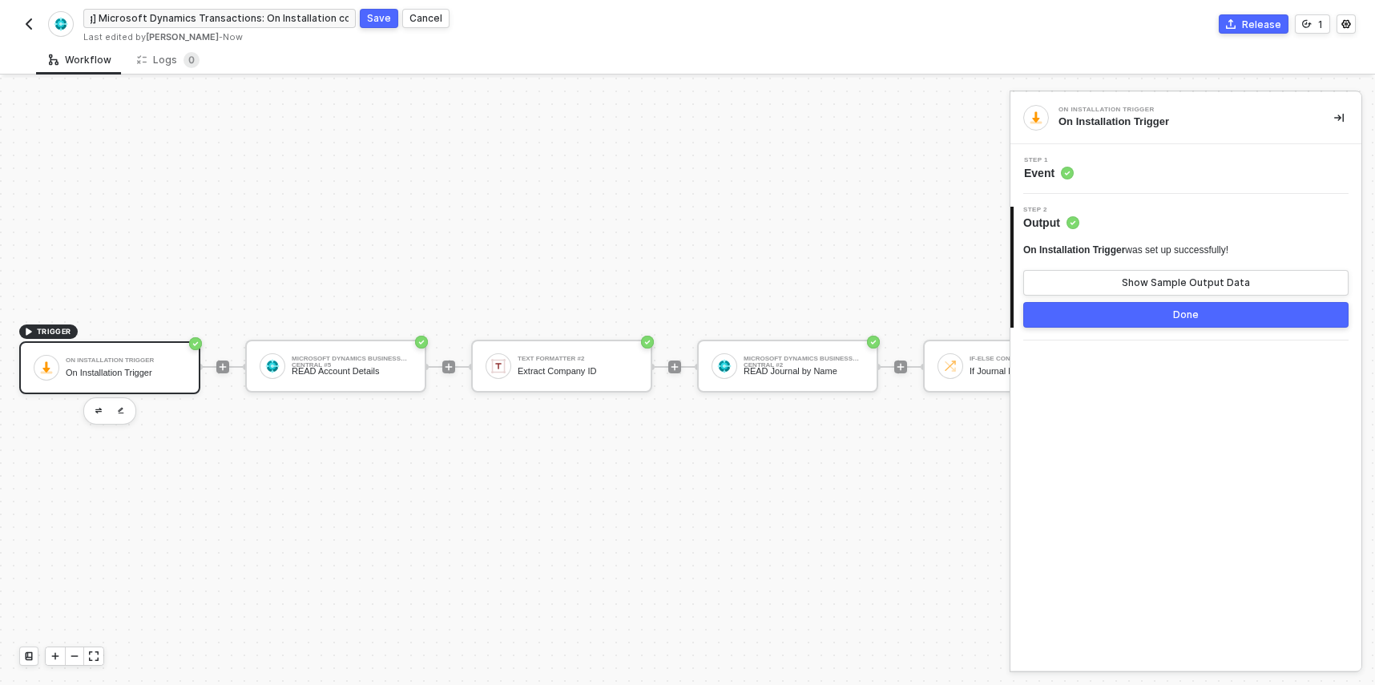
scroll to position [0, 0]
click at [378, 19] on div "Save" at bounding box center [379, 18] width 24 height 14
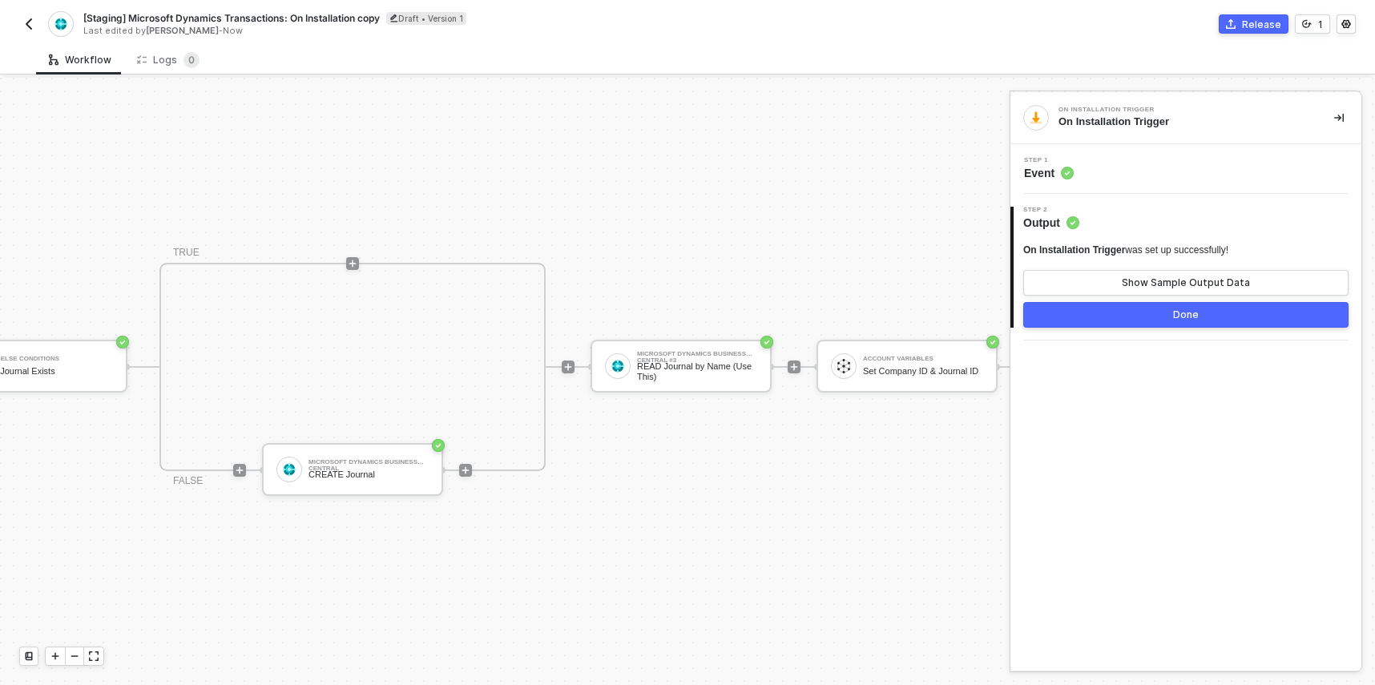
scroll to position [42, 1106]
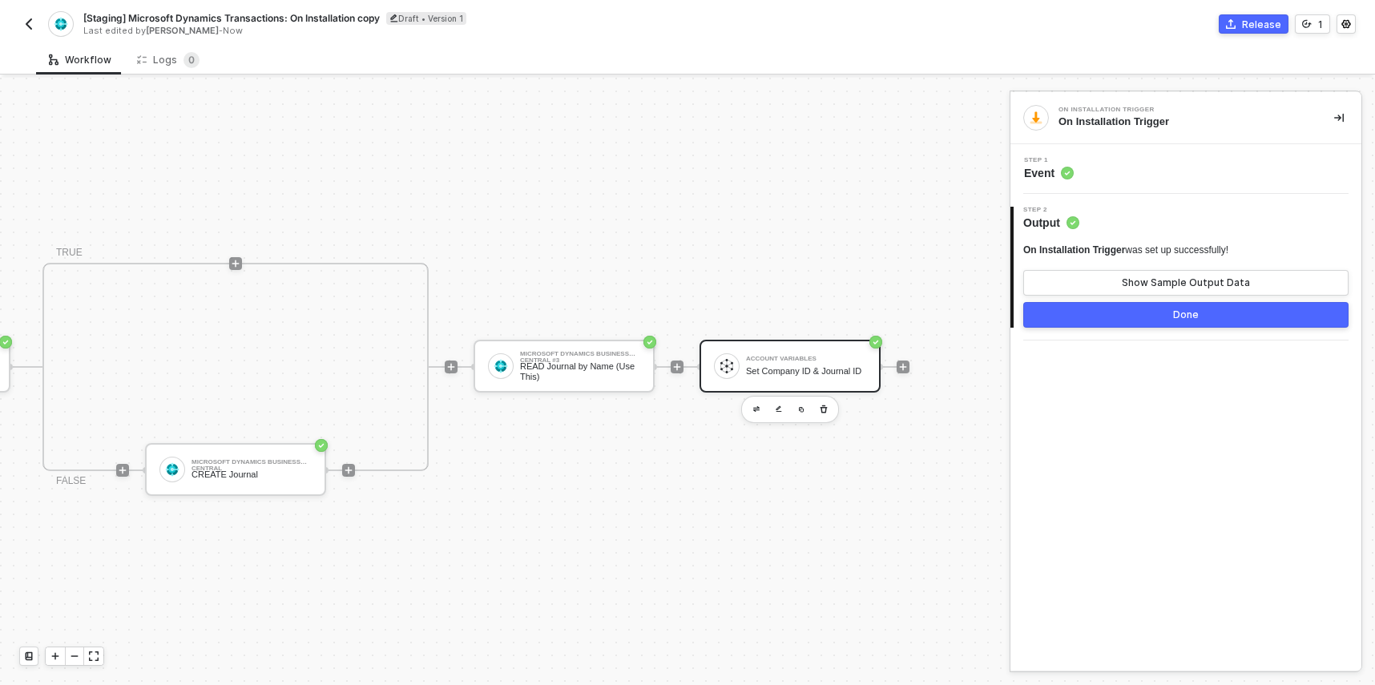
click at [811, 366] on div "Set Company ID & Journal ID" at bounding box center [806, 371] width 120 height 10
click at [1304, 26] on icon "icon-versioning" at bounding box center [1308, 24] width 10 height 8
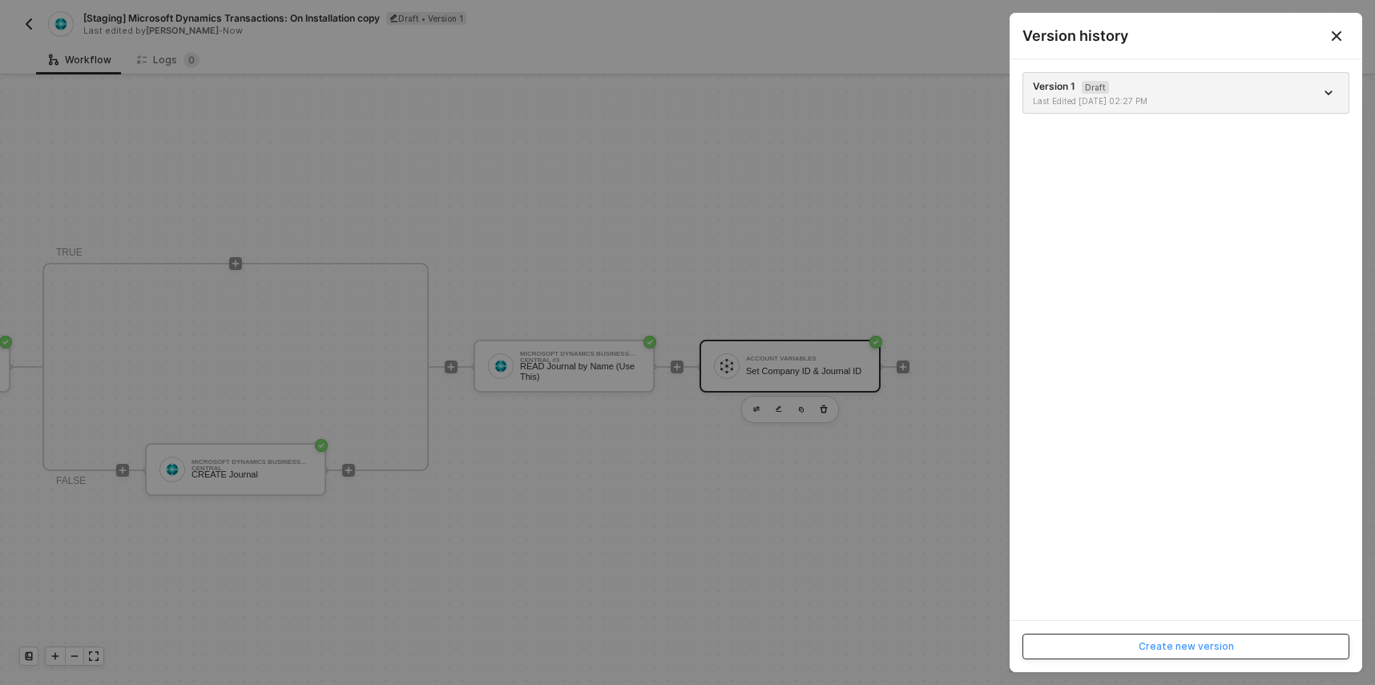
click at [1151, 641] on div "Create new version" at bounding box center [1186, 646] width 95 height 13
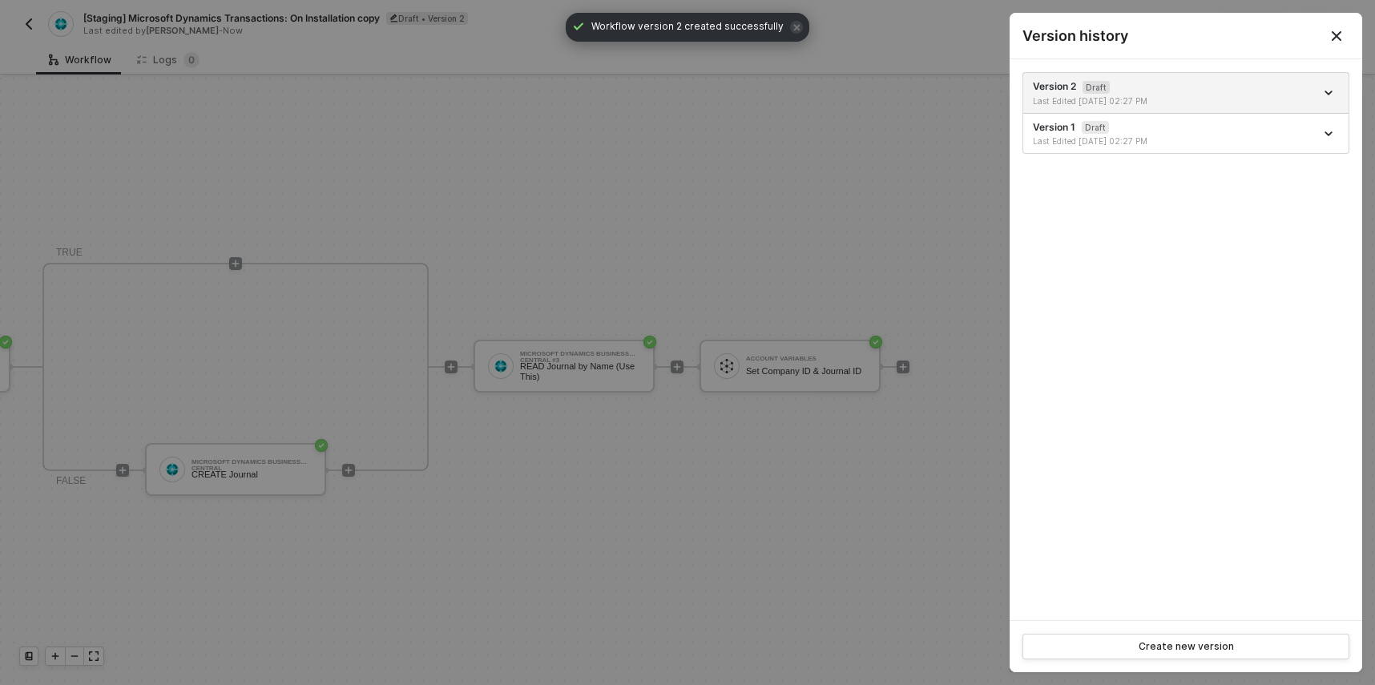
click at [915, 125] on div at bounding box center [687, 342] width 1375 height 685
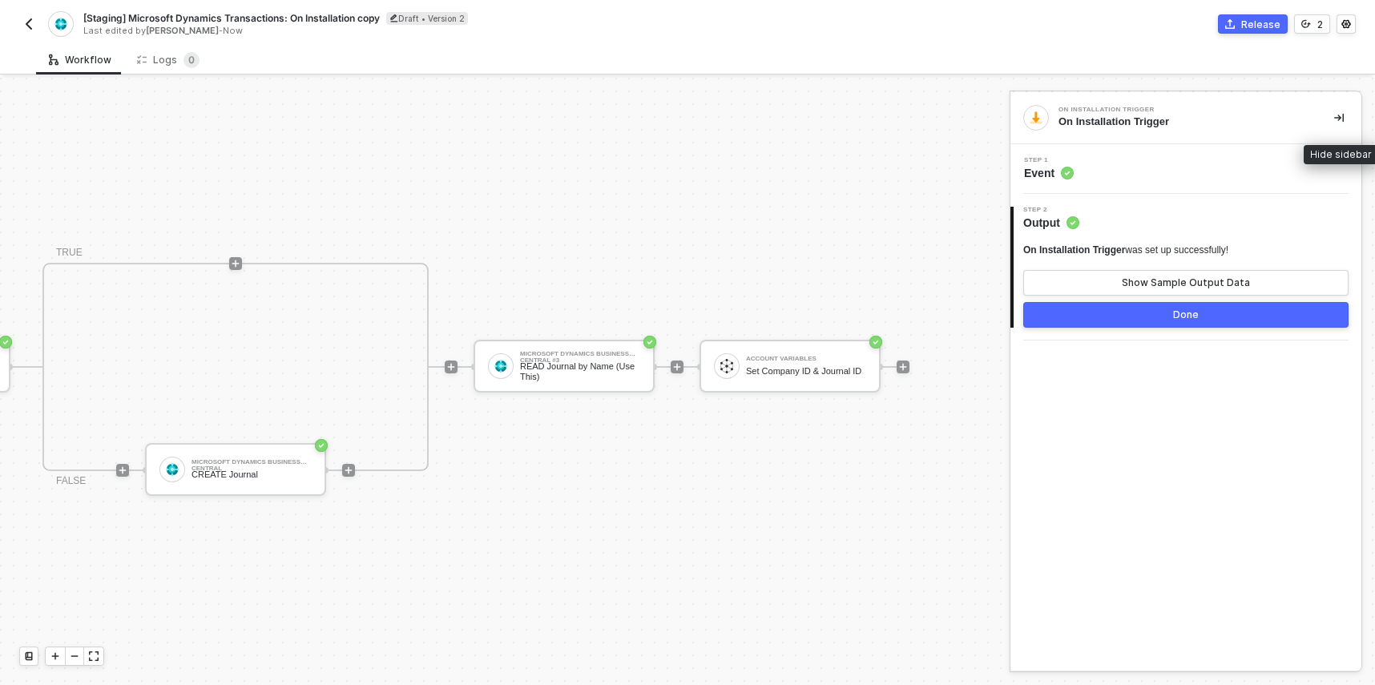
click at [1341, 118] on icon "icon-collapse-right" at bounding box center [1340, 118] width 10 height 10
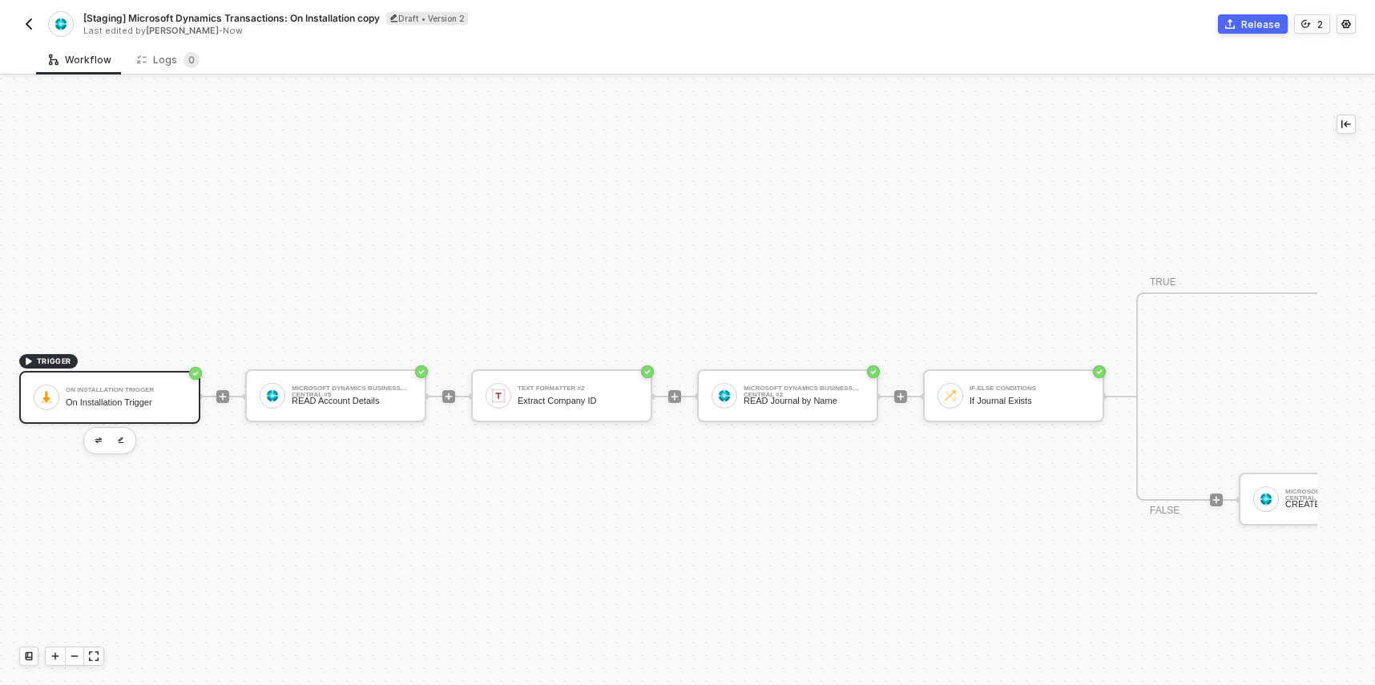
click at [402, 18] on div "Draft • Version 2" at bounding box center [427, 18] width 82 height 13
